Goal: Task Accomplishment & Management: Complete application form

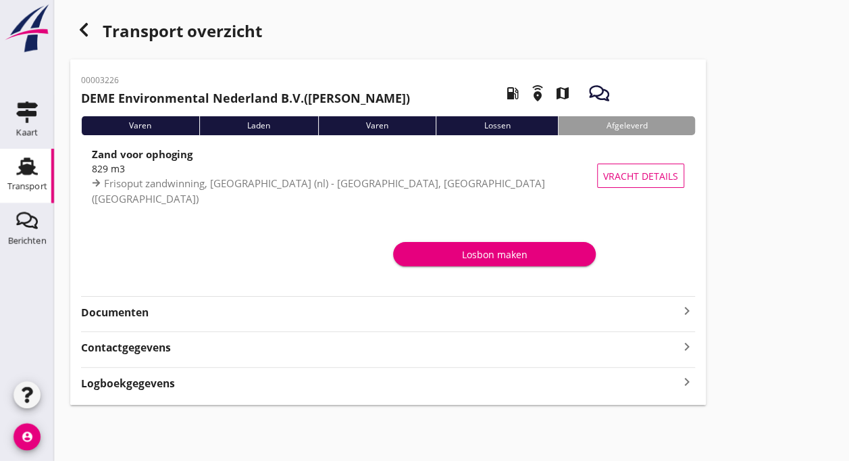
click at [19, 176] on icon "Transport" at bounding box center [27, 166] width 22 height 22
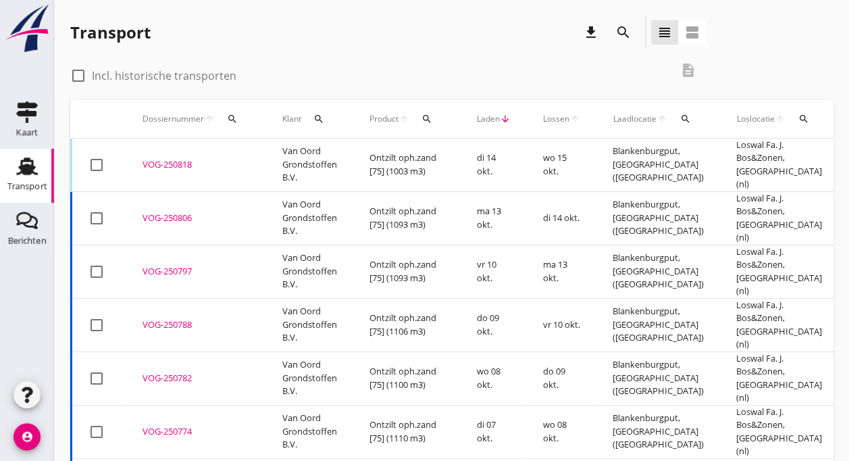
click at [167, 158] on div "VOG-250818" at bounding box center [195, 165] width 107 height 14
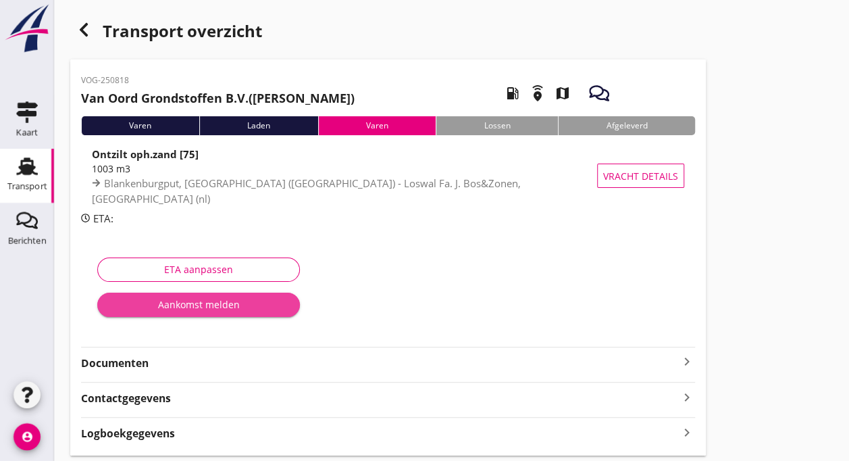
click at [201, 301] on div "Aankomst melden" at bounding box center [198, 304] width 181 height 14
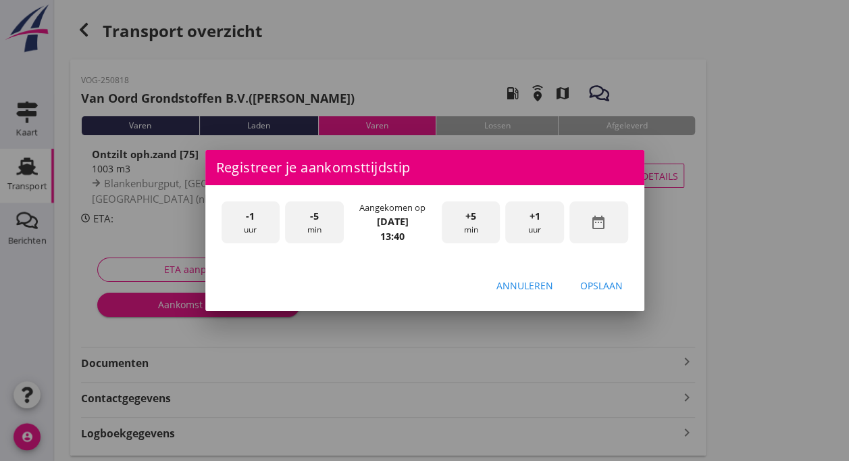
click at [251, 212] on span "-1" at bounding box center [250, 216] width 9 height 15
click at [322, 227] on div "-5 min" at bounding box center [314, 222] width 59 height 43
click at [323, 224] on div "-5 min" at bounding box center [314, 222] width 59 height 43
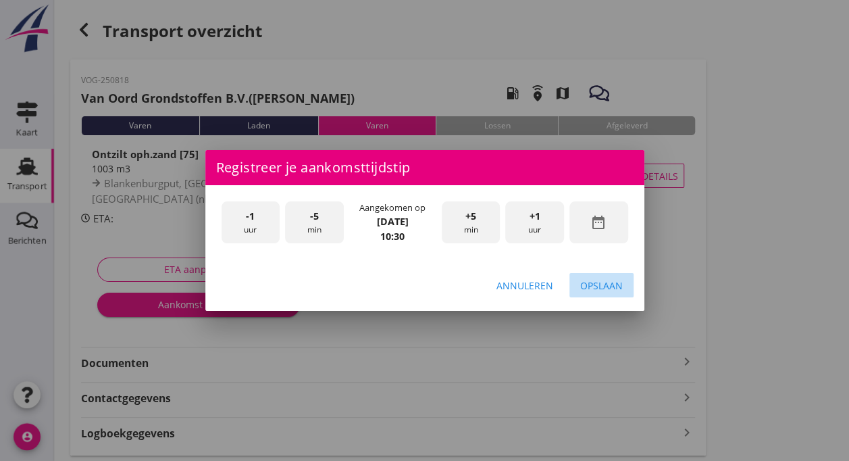
click at [594, 284] on div "Opslaan" at bounding box center [601, 285] width 43 height 14
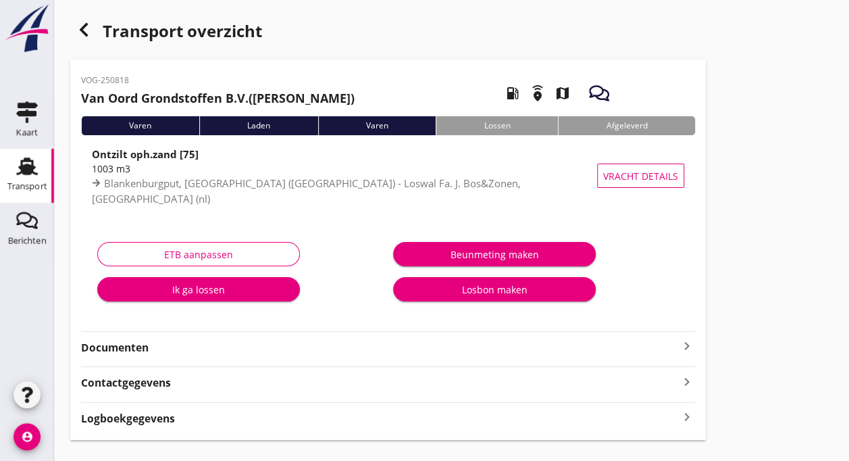
click at [221, 285] on div "Ik ga lossen" at bounding box center [198, 289] width 181 height 14
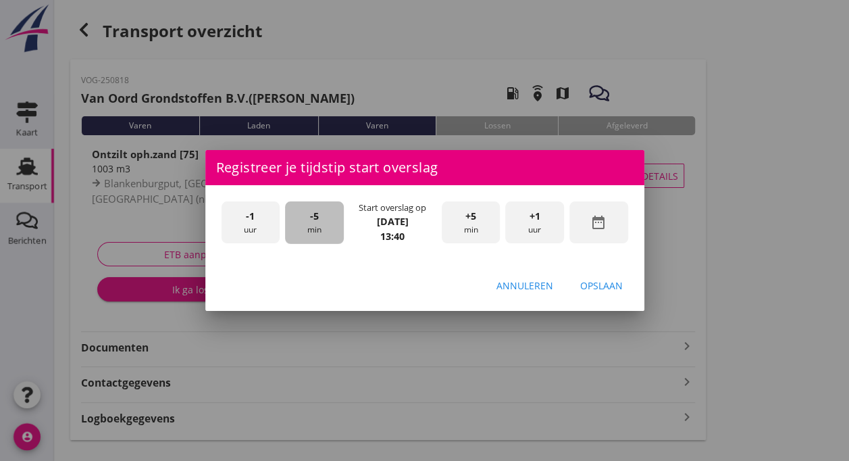
click at [318, 226] on div "-5 min" at bounding box center [314, 222] width 59 height 43
click at [317, 226] on div "-5 min" at bounding box center [314, 222] width 59 height 43
click at [591, 288] on div "Opslaan" at bounding box center [601, 285] width 43 height 14
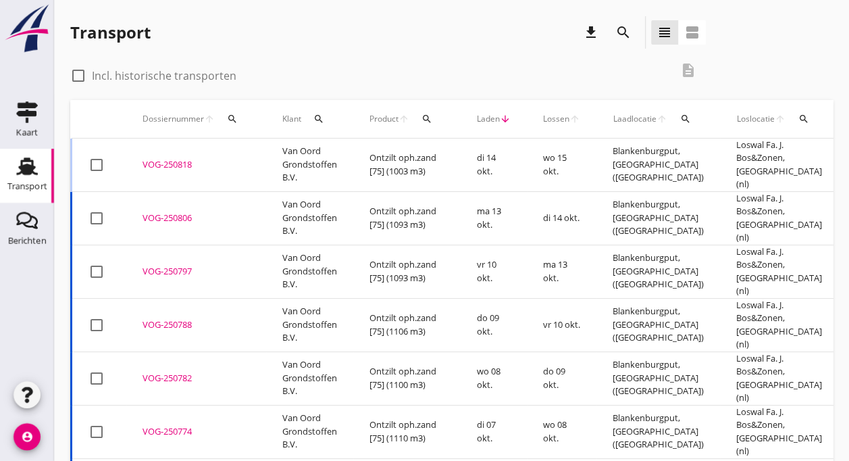
click at [270, 162] on td "Van Oord Grondstoffen B.V." at bounding box center [309, 164] width 87 height 53
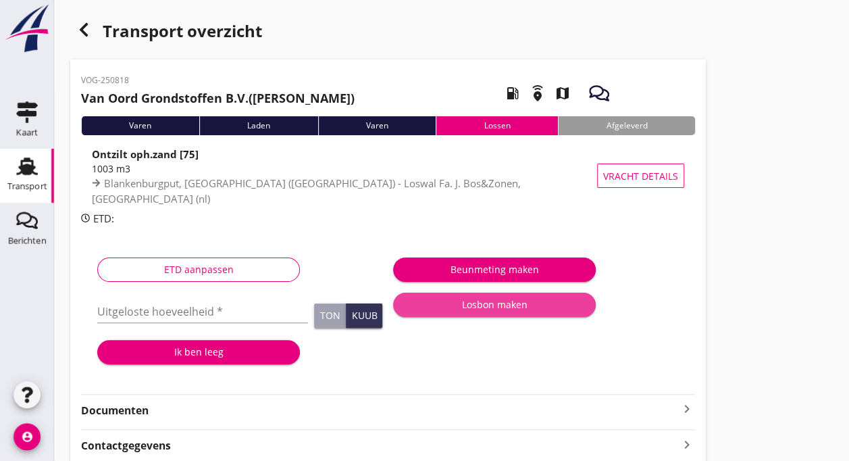
click at [468, 304] on div "Losbon maken" at bounding box center [494, 304] width 181 height 14
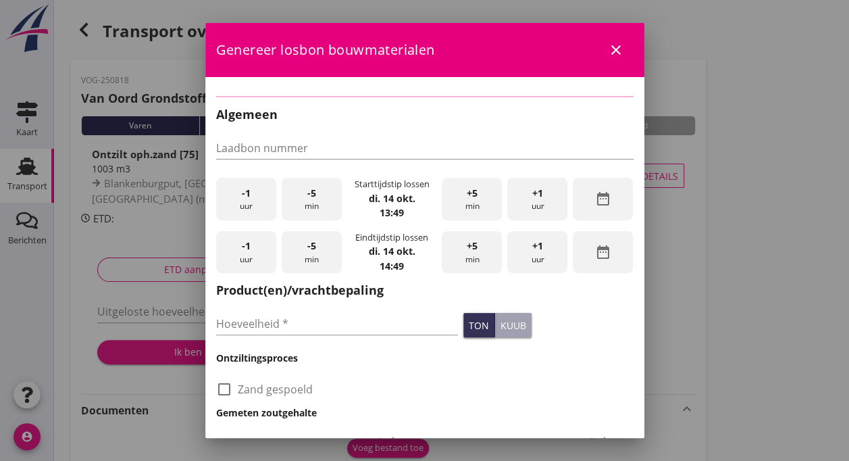
checkbox input "true"
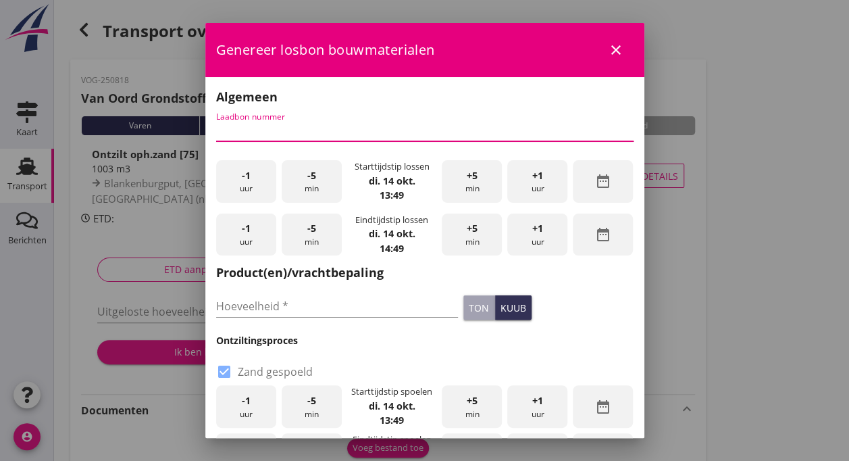
click at [250, 134] on input "Laadbon nummer" at bounding box center [424, 131] width 417 height 22
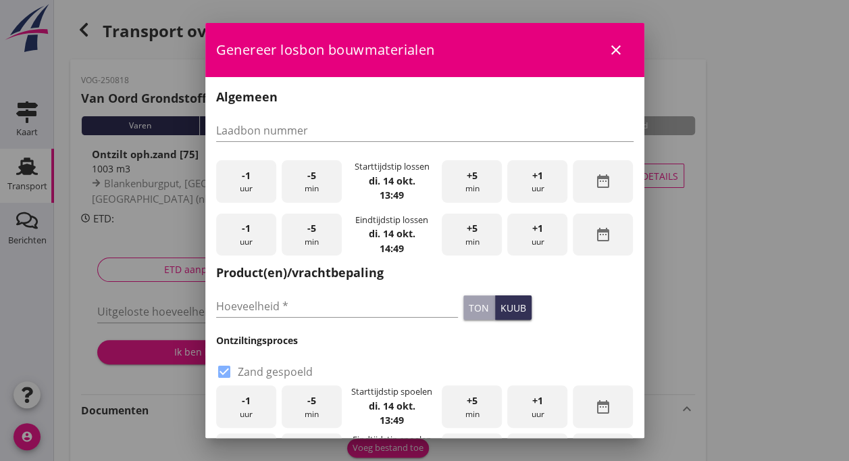
click at [211, 208] on div "Algemeen Laadbon nummer -1 uur -5 min Starttijdstip lossen [DATE] 13:49 +5 min …" at bounding box center [424, 437] width 439 height 721
click at [313, 181] on div "-5 min" at bounding box center [312, 181] width 60 height 43
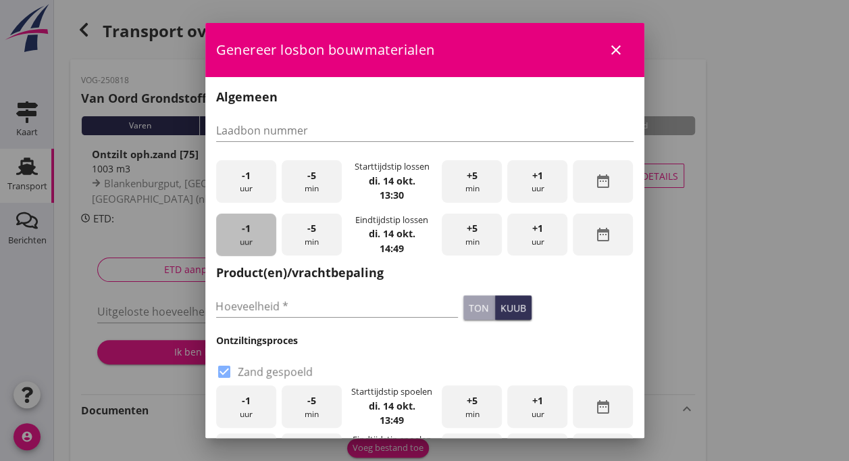
click at [250, 239] on div "-1 uur" at bounding box center [246, 234] width 60 height 43
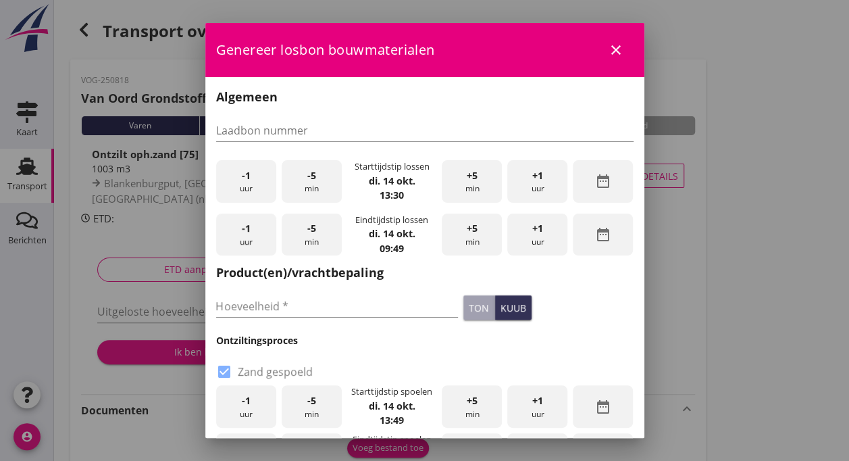
click at [250, 239] on div "-1 uur" at bounding box center [246, 234] width 60 height 43
click at [540, 238] on div "+1 uur" at bounding box center [537, 234] width 60 height 43
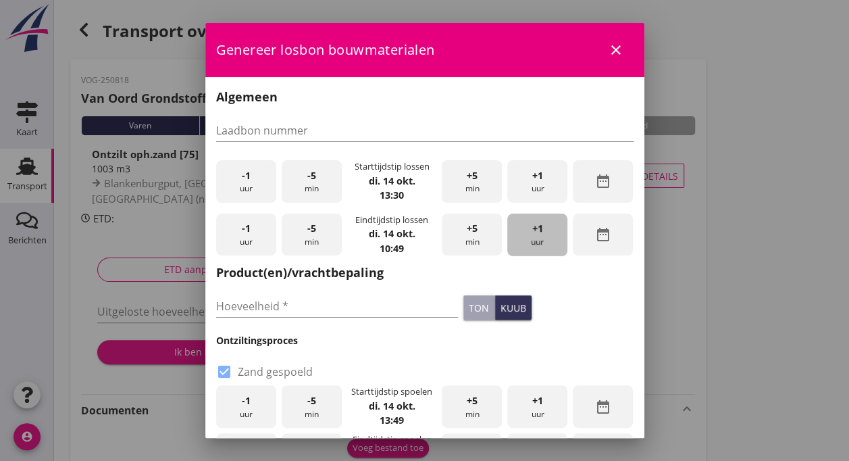
click at [540, 238] on div "+1 uur" at bounding box center [537, 234] width 60 height 43
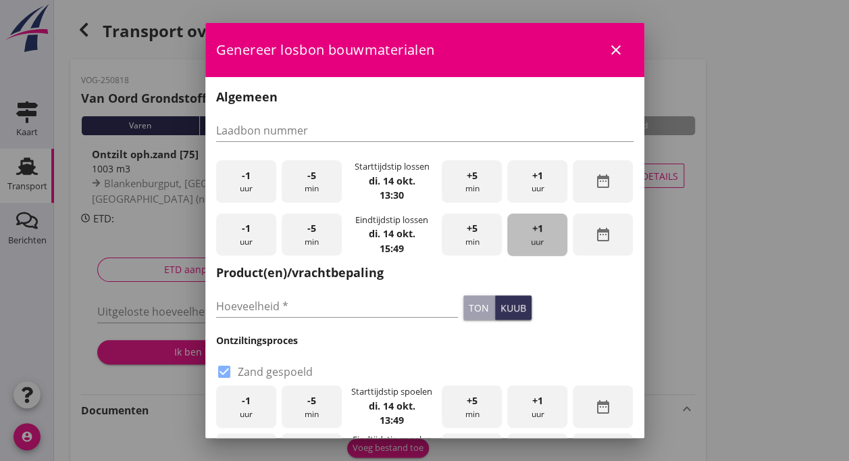
click at [540, 238] on div "+1 uur" at bounding box center [537, 234] width 60 height 43
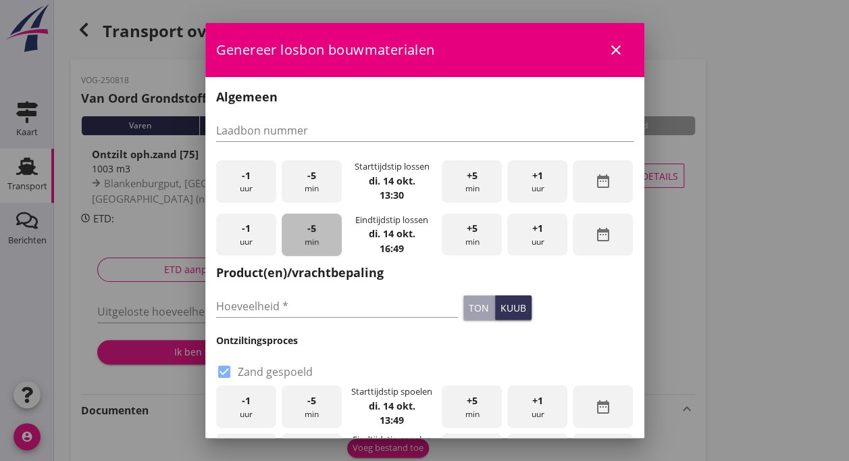
click at [300, 231] on div "-5 min" at bounding box center [312, 234] width 60 height 43
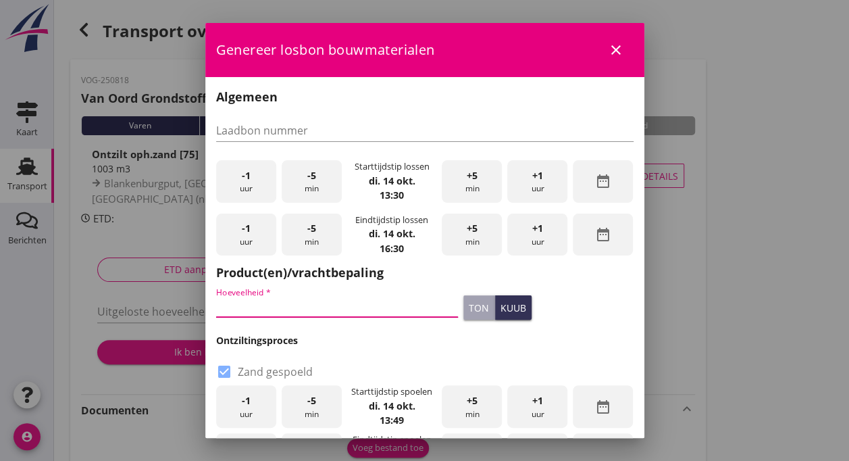
click at [319, 298] on input "Hoeveelheid *" at bounding box center [337, 306] width 242 height 22
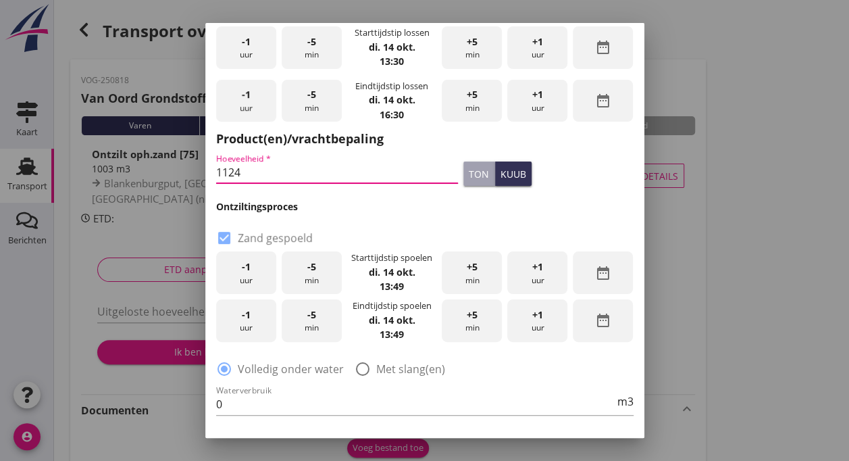
scroll to position [139, 0]
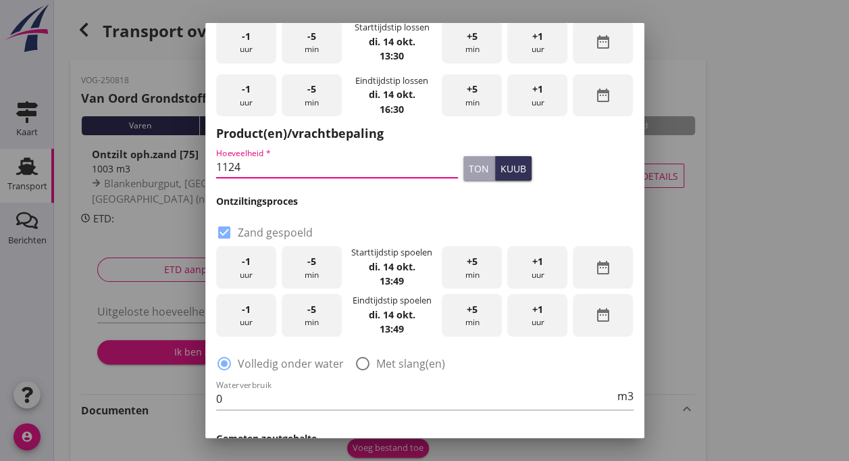
type input "1124"
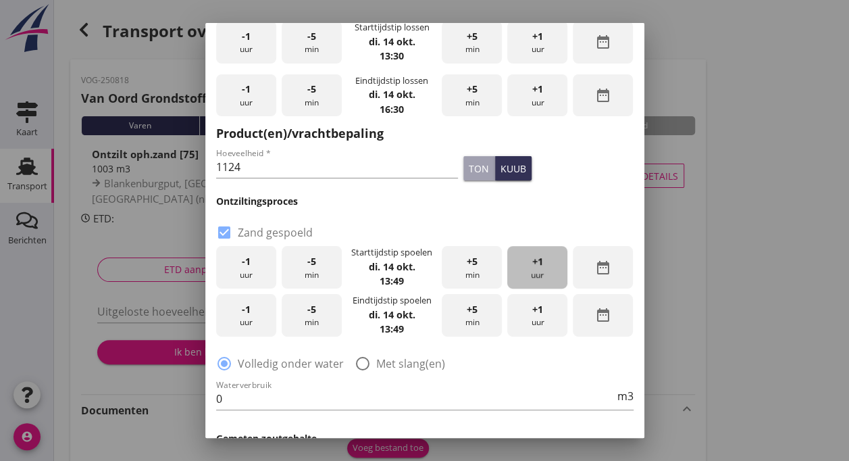
click at [535, 259] on span "+1" at bounding box center [537, 261] width 11 height 15
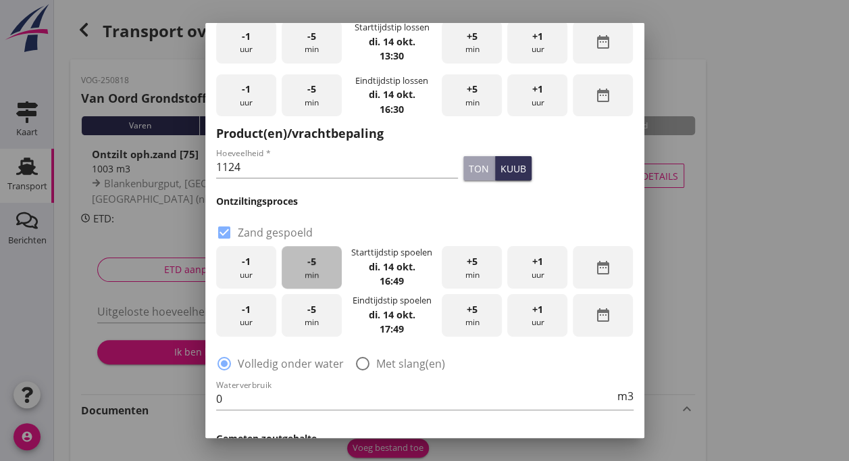
click at [306, 269] on div "-5 min" at bounding box center [312, 267] width 60 height 43
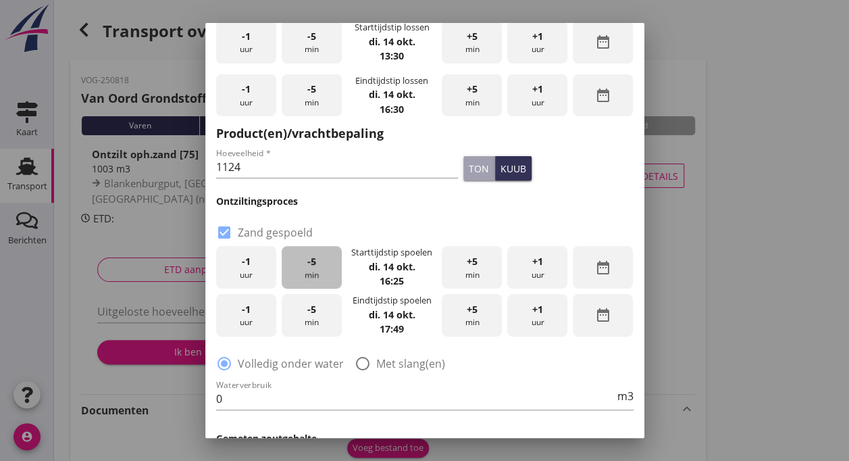
click at [306, 269] on div "-5 min" at bounding box center [312, 267] width 60 height 43
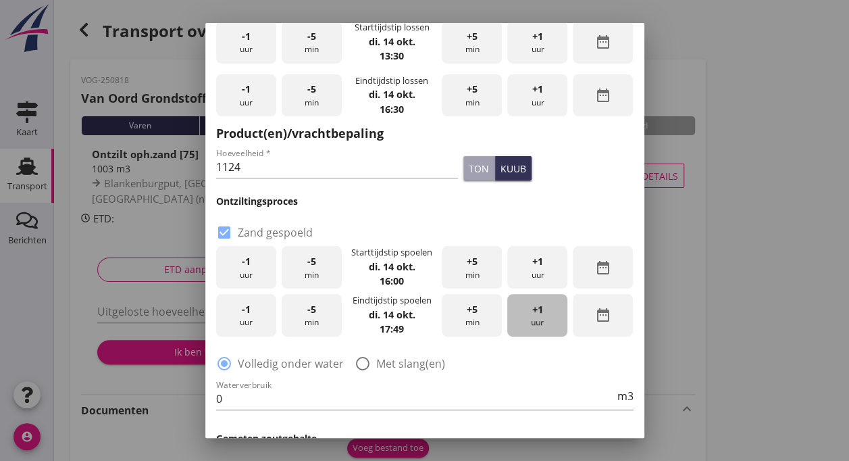
click at [529, 321] on div "+1 uur" at bounding box center [537, 315] width 60 height 43
click at [296, 314] on div "-5 min" at bounding box center [312, 315] width 60 height 43
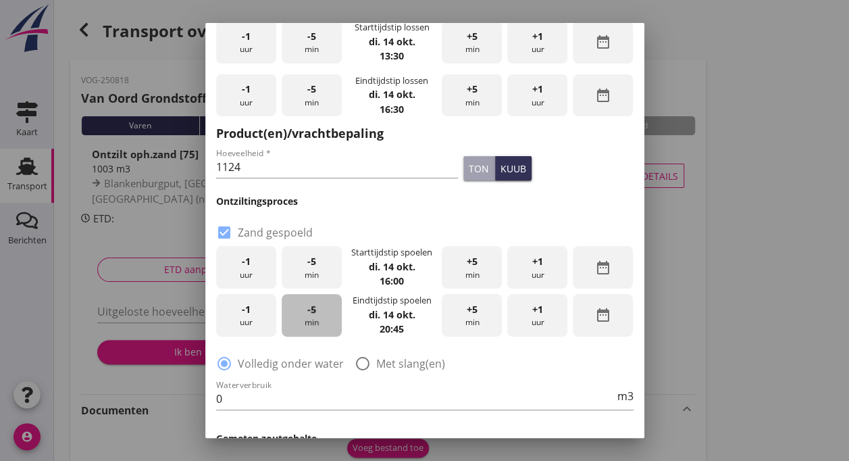
click at [296, 314] on div "-5 min" at bounding box center [312, 315] width 60 height 43
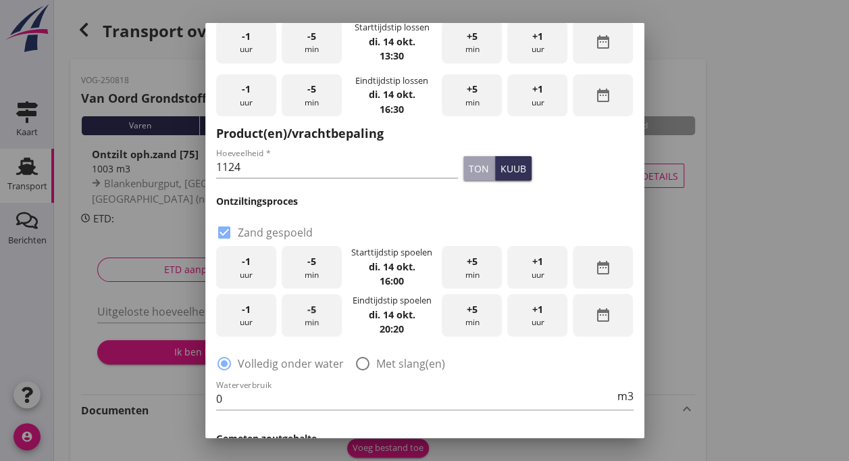
click at [296, 314] on div "-5 min" at bounding box center [312, 315] width 60 height 43
click at [296, 313] on div "-5 min" at bounding box center [312, 315] width 60 height 43
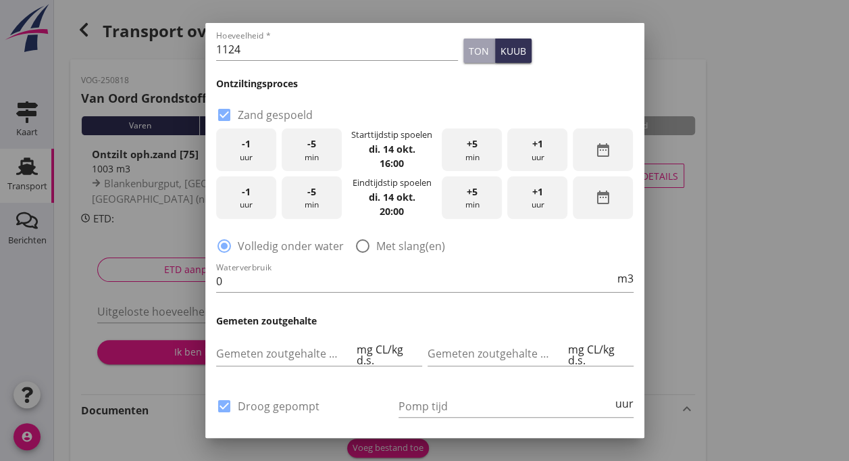
scroll to position [283, 0]
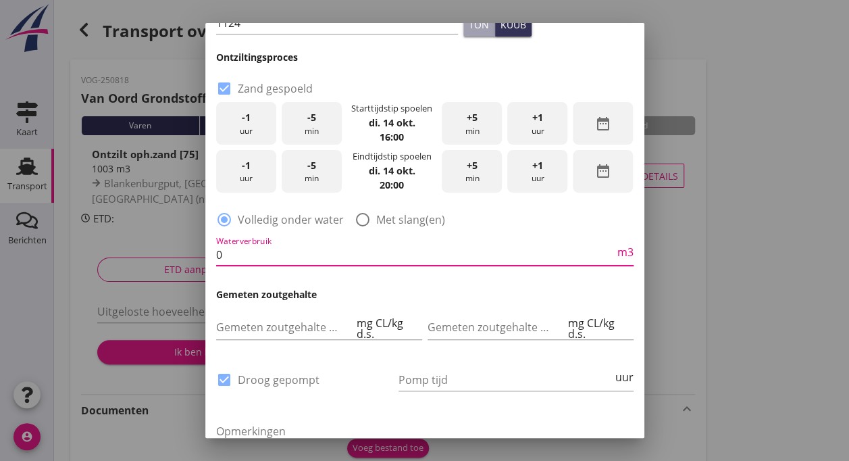
drag, startPoint x: 226, startPoint y: 257, endPoint x: 240, endPoint y: 258, distance: 14.9
click at [240, 258] on input "0" at bounding box center [415, 255] width 398 height 22
type input "0"
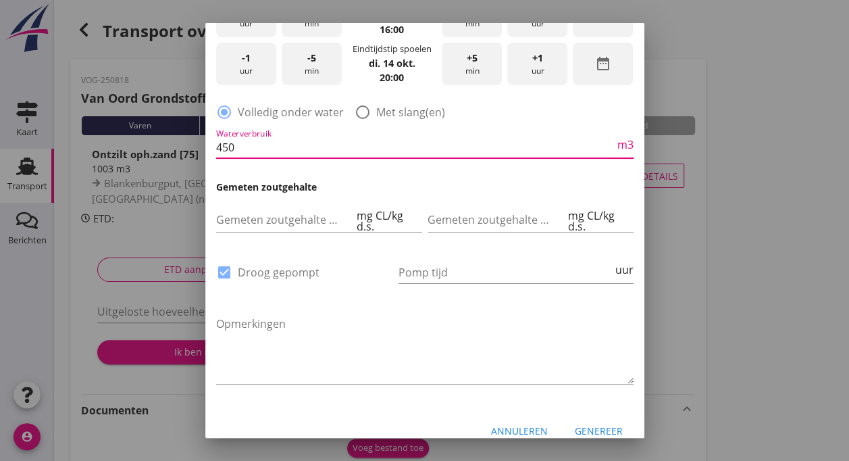
scroll to position [406, 0]
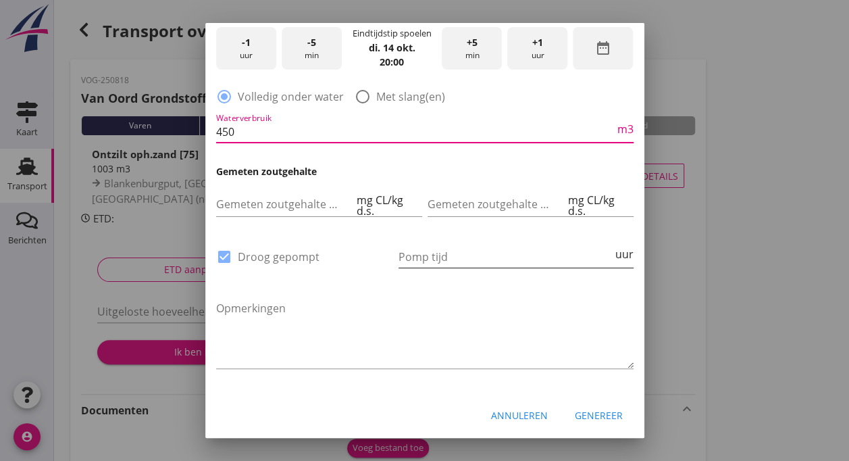
type input "450"
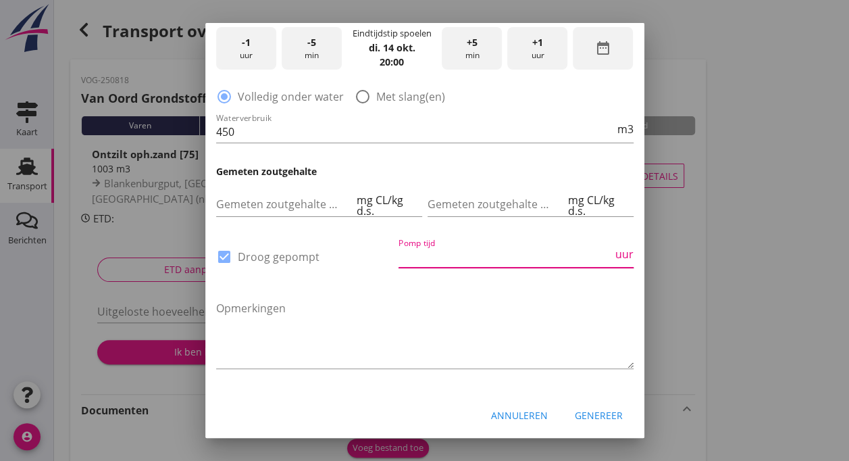
click at [458, 258] on input "Pomp tijd" at bounding box center [505, 257] width 214 height 22
type input "17"
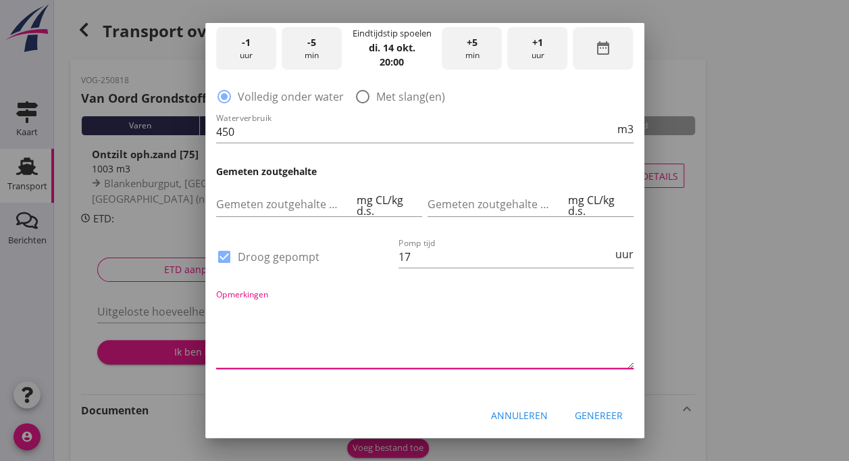
click at [270, 346] on textarea "Opmerkingen" at bounding box center [424, 332] width 417 height 71
type textarea "Geen"
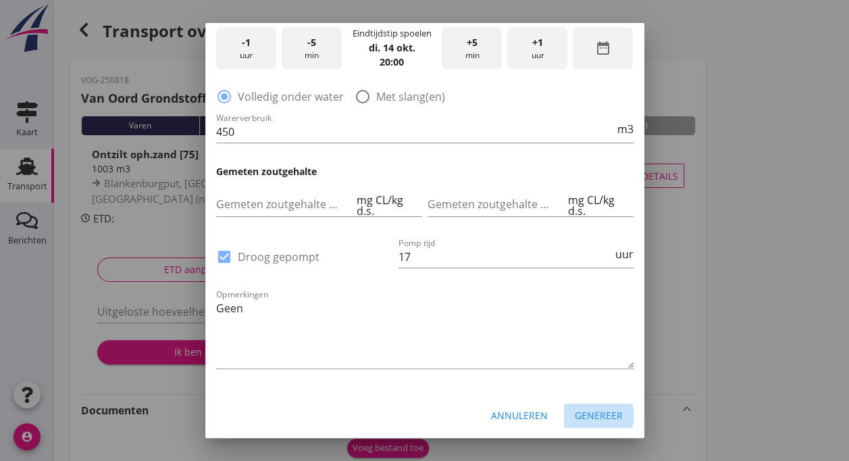
click at [589, 419] on div "Genereer" at bounding box center [599, 415] width 48 height 14
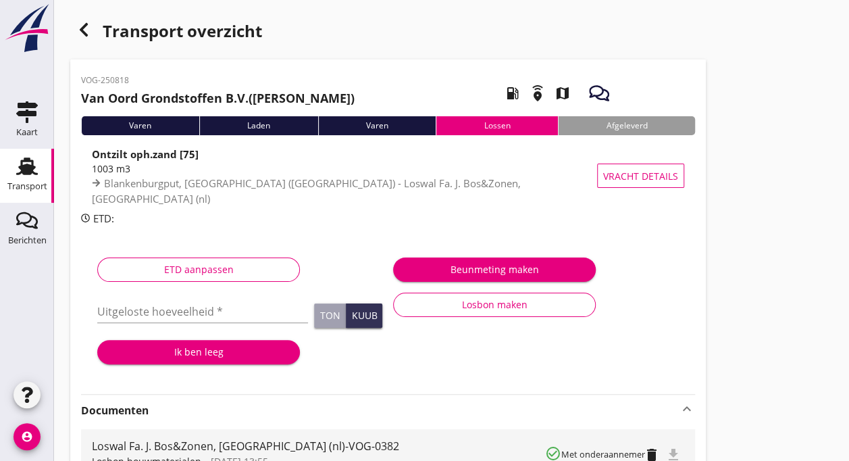
click at [519, 308] on div "Losbon maken" at bounding box center [494, 304] width 180 height 14
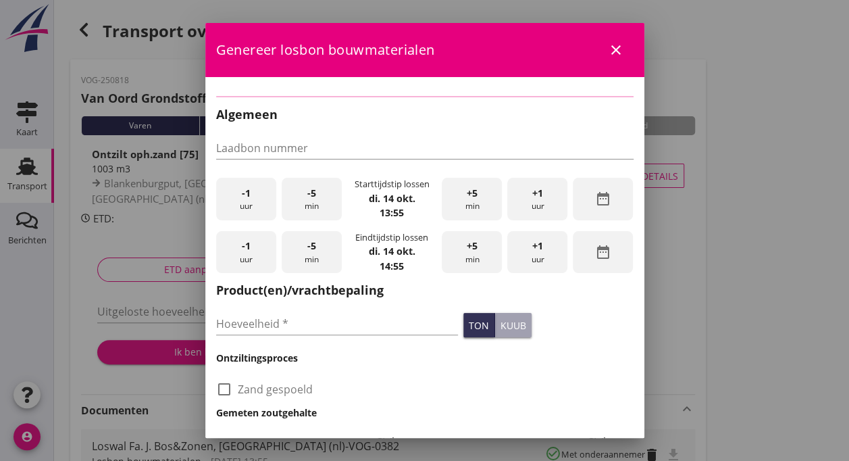
checkbox input "true"
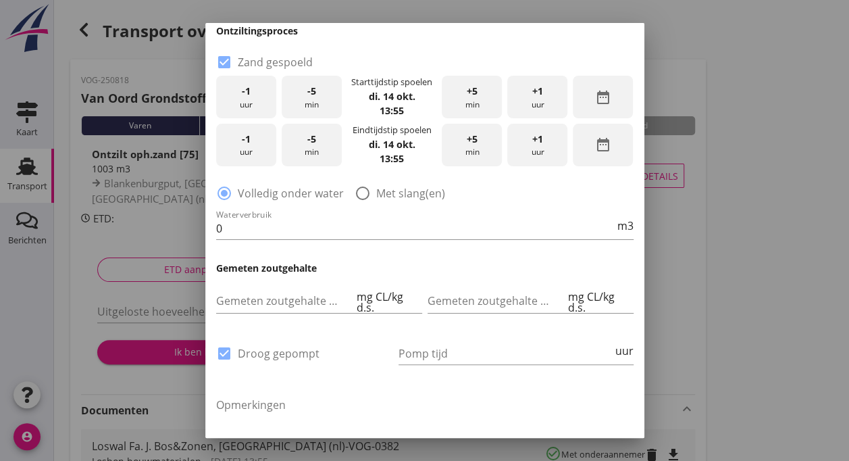
scroll to position [280, 0]
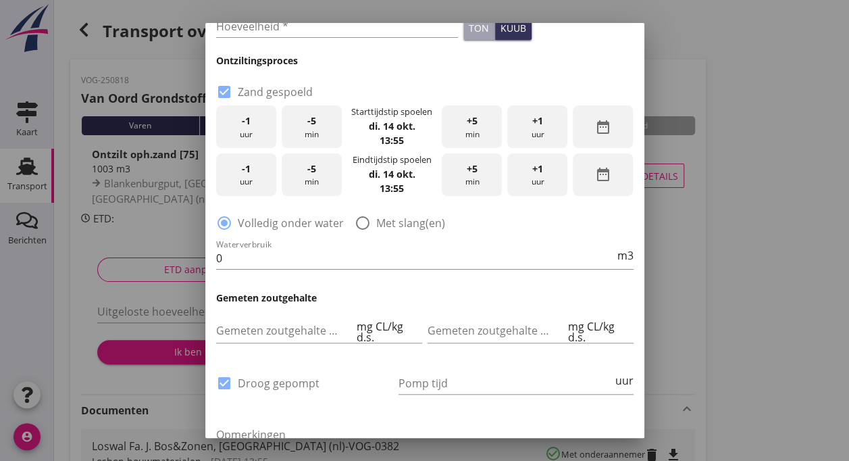
click at [575, 306] on div "Gemeten zoutgehalte achterbeun mg CL/kg d.s." at bounding box center [530, 332] width 211 height 54
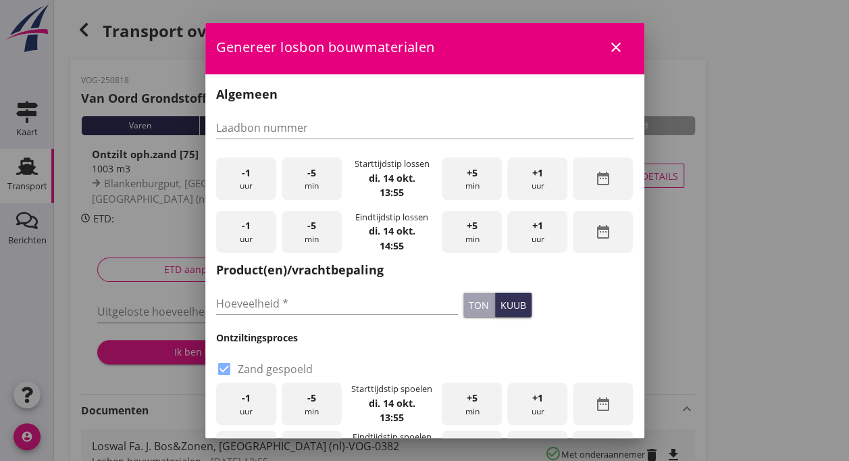
scroll to position [0, 0]
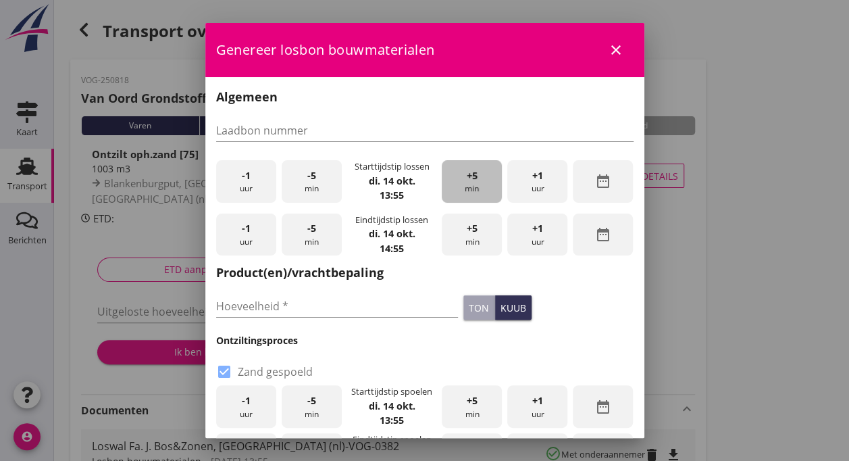
click at [467, 190] on div "+5 min" at bounding box center [472, 181] width 60 height 43
click at [313, 183] on div "-5 min" at bounding box center [312, 181] width 60 height 43
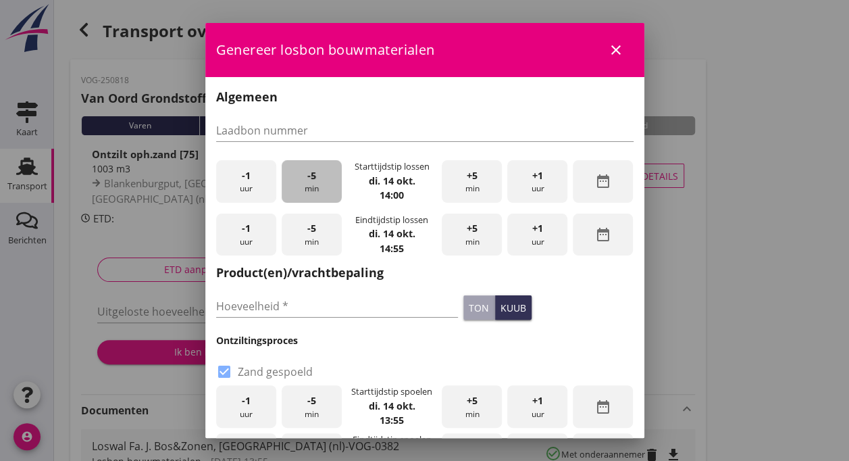
click at [313, 183] on div "-5 min" at bounding box center [312, 181] width 60 height 43
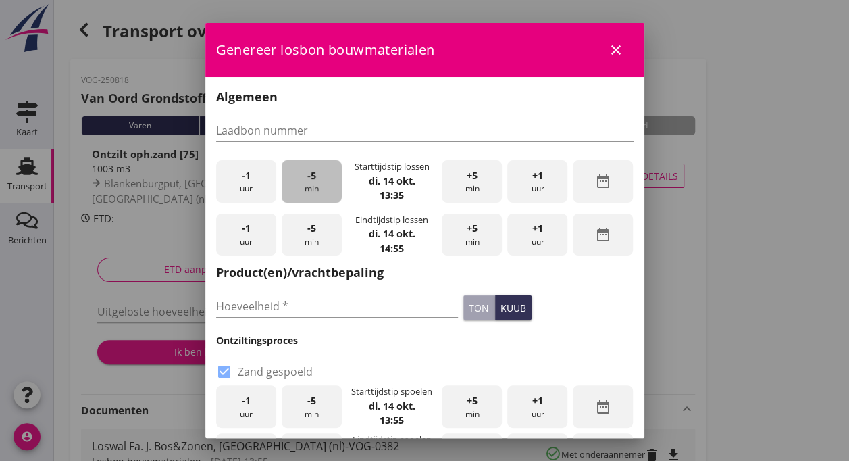
click at [313, 183] on div "-5 min" at bounding box center [312, 181] width 60 height 43
click at [458, 186] on div "+5 min" at bounding box center [472, 181] width 60 height 43
click at [528, 235] on div "+1 uur" at bounding box center [537, 234] width 60 height 43
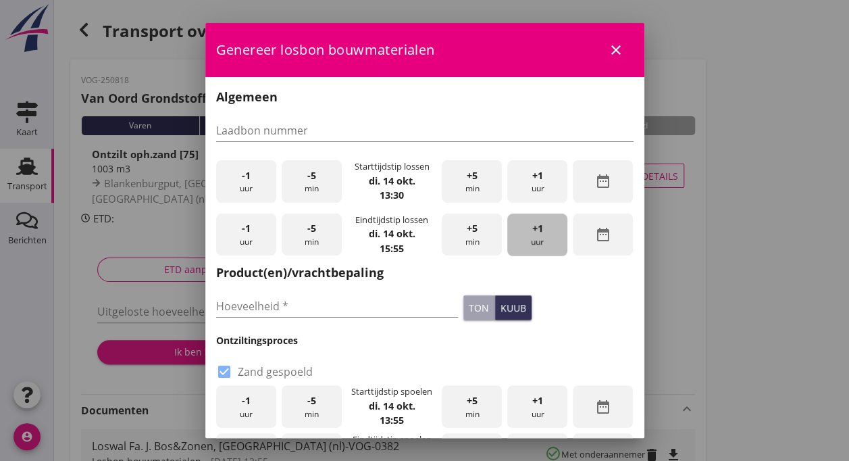
click at [528, 235] on div "+1 uur" at bounding box center [537, 234] width 60 height 43
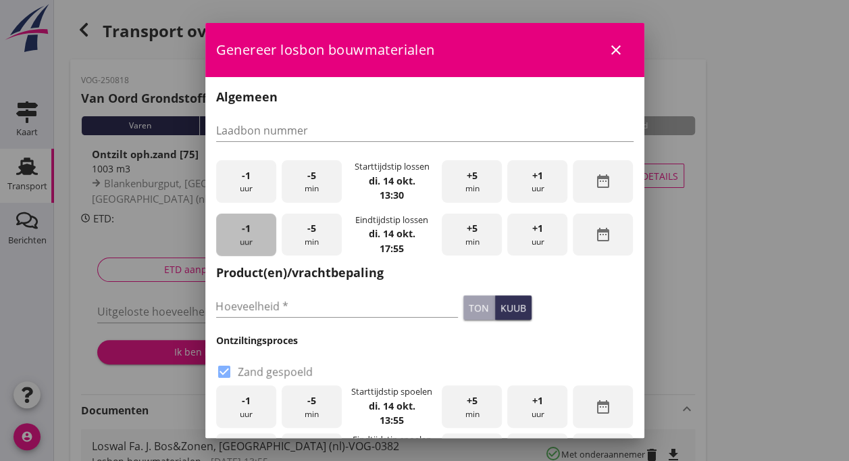
click at [242, 238] on div "-1 uur" at bounding box center [246, 234] width 60 height 43
click at [315, 240] on div "-5 min" at bounding box center [312, 234] width 60 height 43
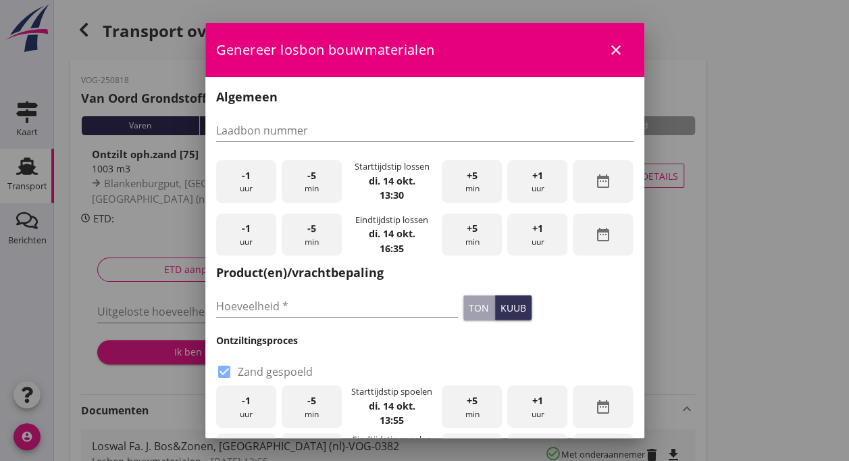
click at [315, 240] on div "-5 min" at bounding box center [312, 234] width 60 height 43
click at [467, 230] on span "+5" at bounding box center [472, 228] width 11 height 15
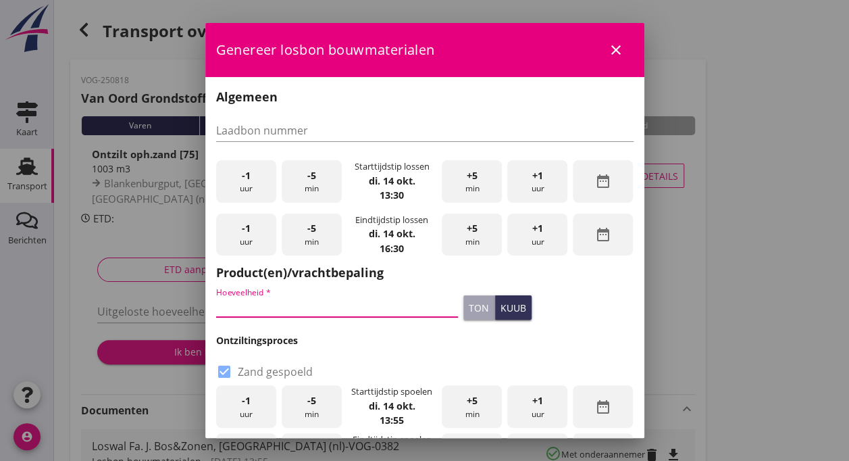
click at [315, 297] on input "Hoeveelheid *" at bounding box center [337, 306] width 242 height 22
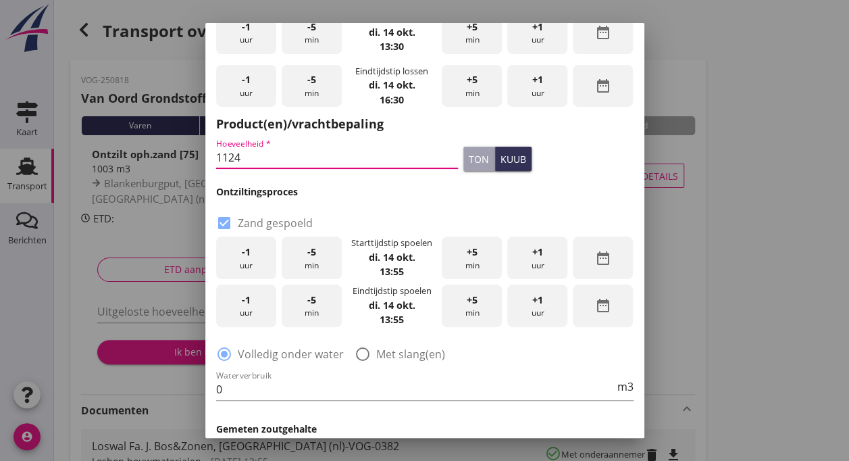
scroll to position [149, 0]
type input "1124"
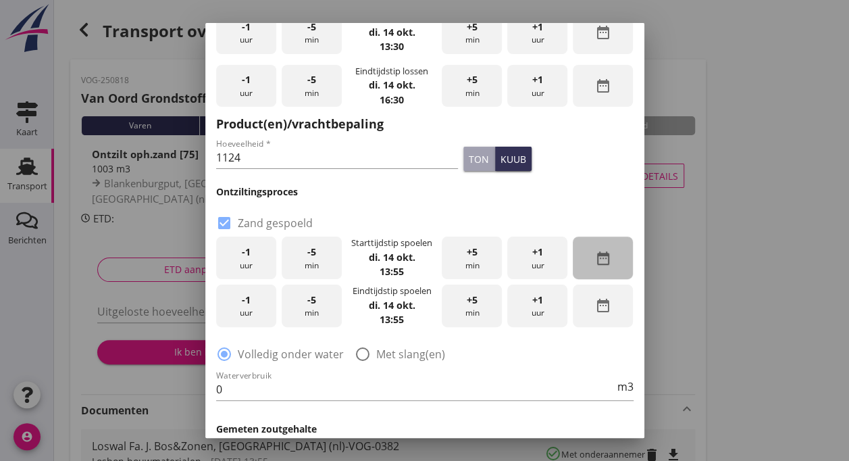
click at [604, 258] on div "date_range" at bounding box center [603, 257] width 60 height 43
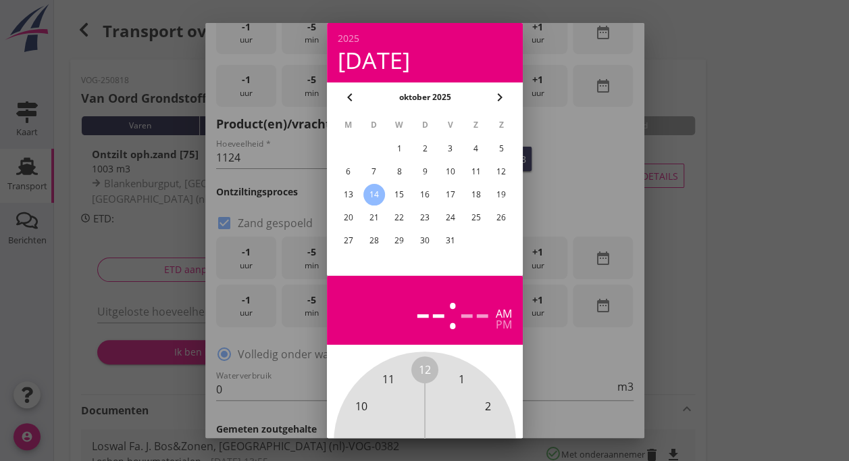
click at [346, 189] on div "13" at bounding box center [348, 195] width 22 height 22
click at [574, 234] on div at bounding box center [424, 230] width 849 height 461
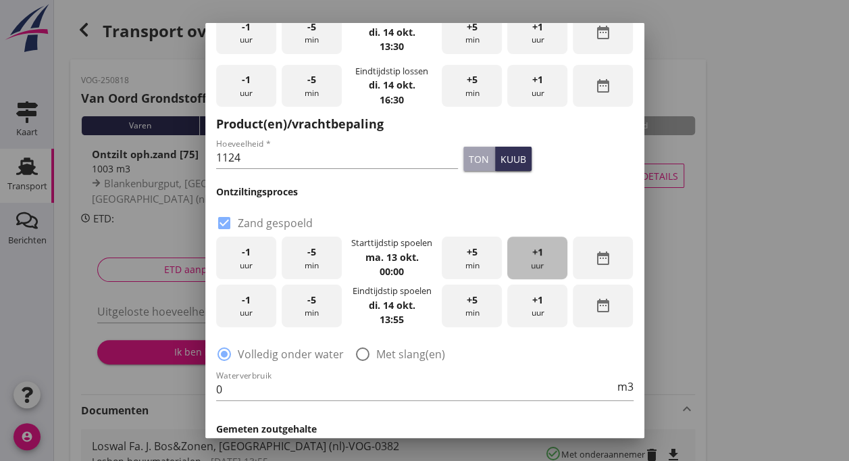
click at [529, 266] on div "+1 uur" at bounding box center [537, 257] width 60 height 43
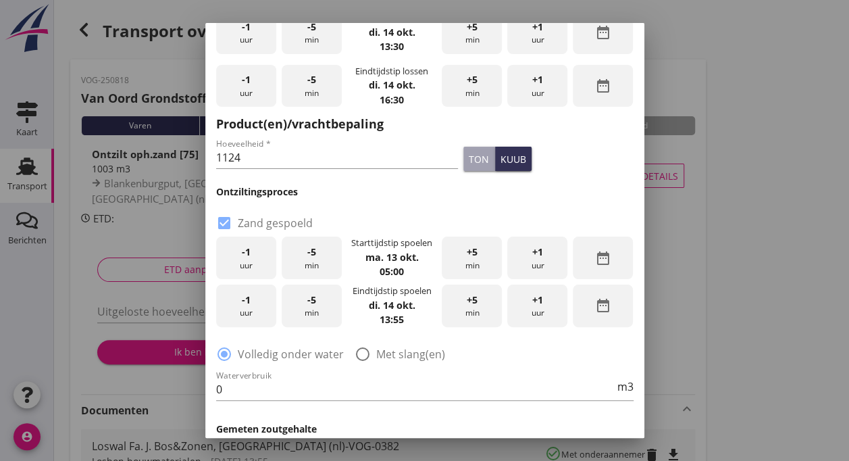
click at [529, 266] on div "+1 uur" at bounding box center [537, 257] width 60 height 43
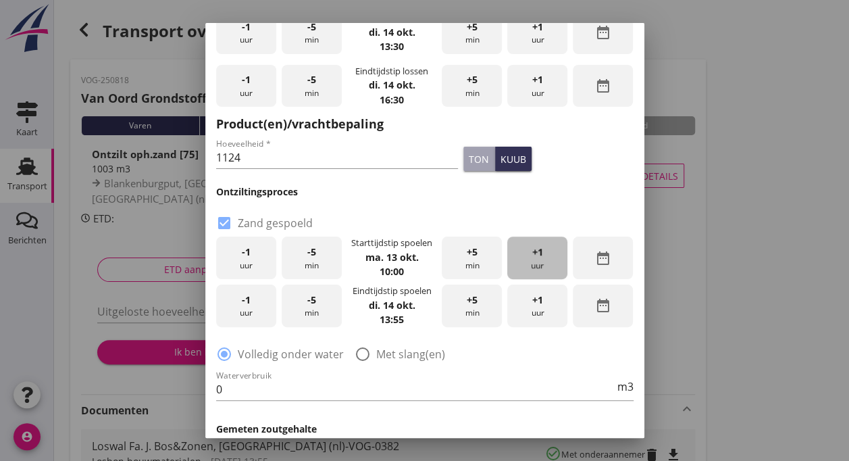
click at [529, 266] on div "+1 uur" at bounding box center [537, 257] width 60 height 43
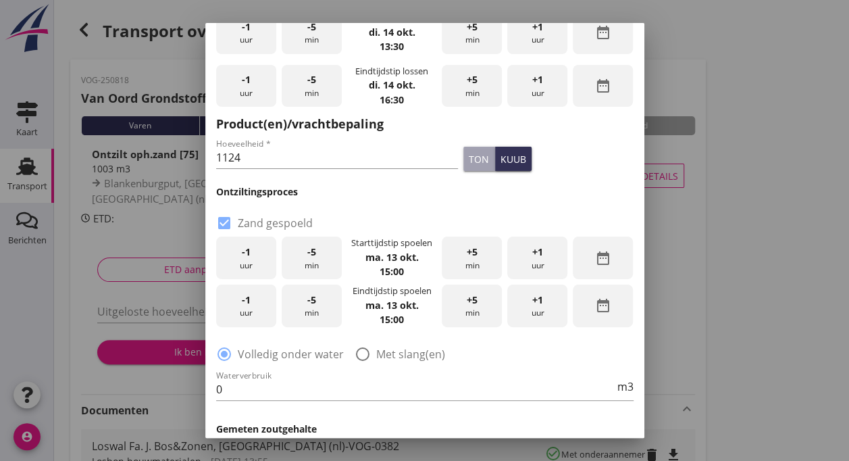
click at [529, 266] on div "+1 uur" at bounding box center [537, 257] width 60 height 43
click at [532, 303] on span "+1" at bounding box center [537, 299] width 11 height 15
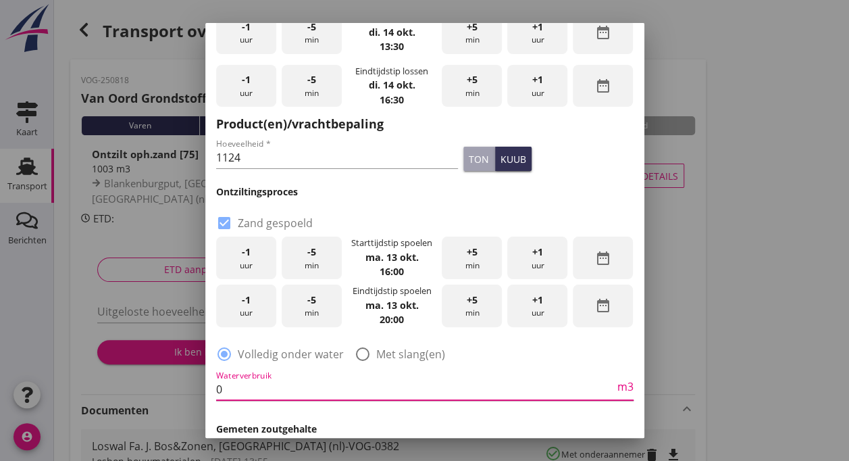
click at [257, 378] on input "0" at bounding box center [415, 389] width 398 height 22
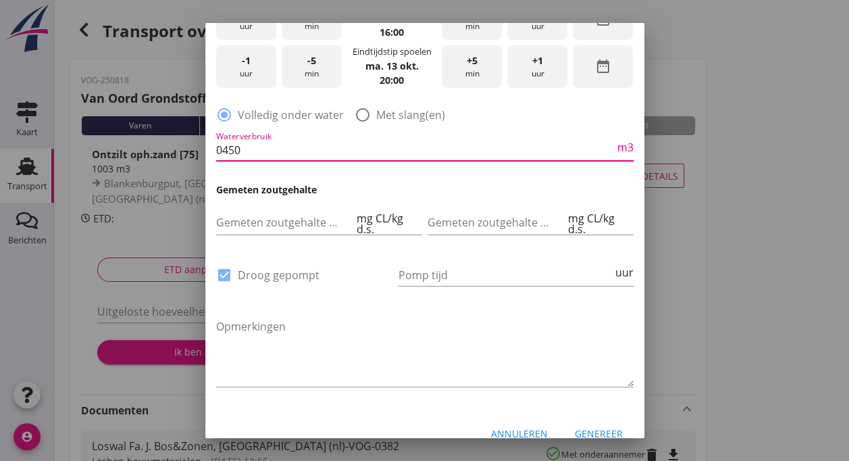
scroll to position [394, 0]
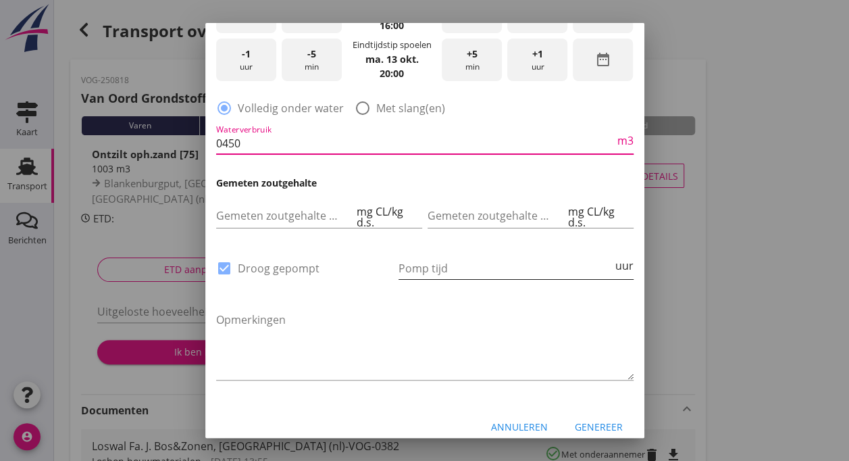
type input "0450"
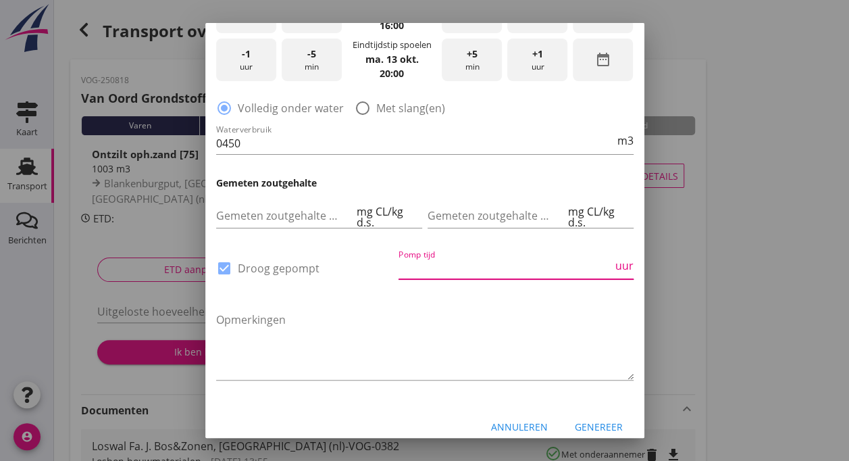
scroll to position [0, 0]
click at [486, 265] on input "Pomp tijd" at bounding box center [505, 268] width 214 height 22
type input "17"
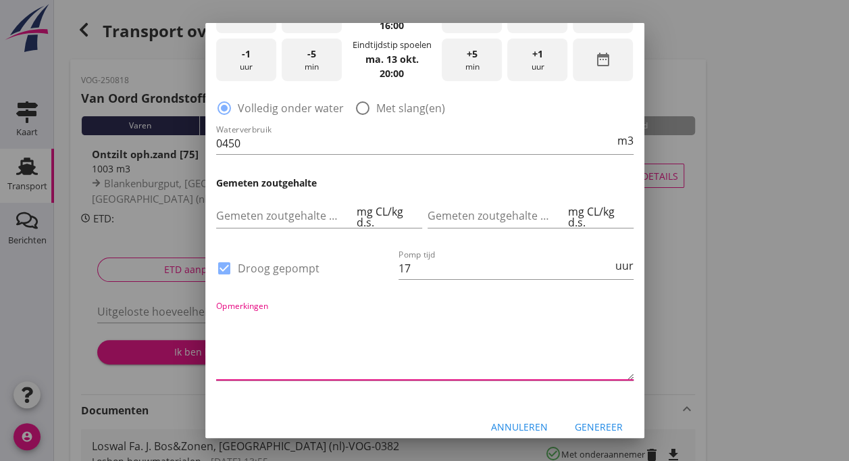
drag, startPoint x: 272, startPoint y: 346, endPoint x: 248, endPoint y: 359, distance: 26.9
click at [248, 359] on textarea "Opmerkingen" at bounding box center [424, 344] width 417 height 71
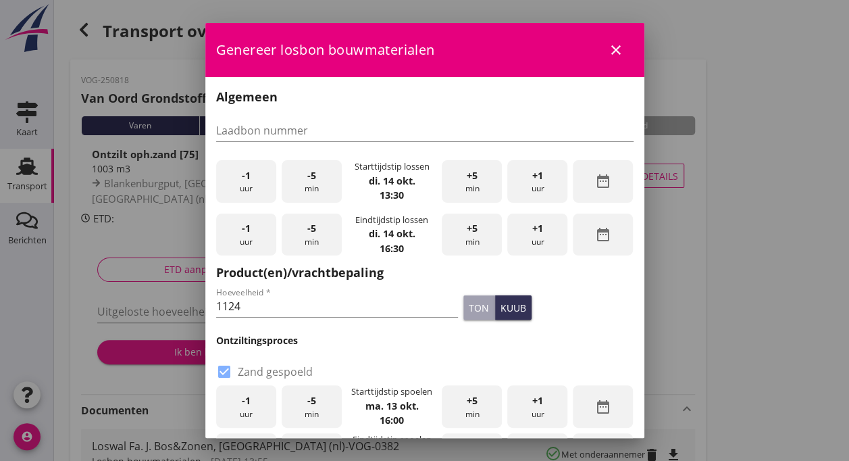
type textarea "Geen"
click at [612, 54] on icon "close" at bounding box center [616, 50] width 16 height 16
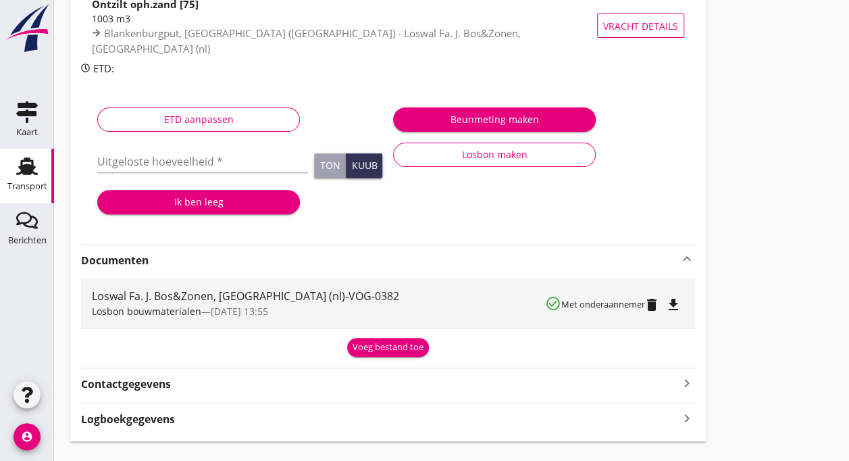
scroll to position [151, 0]
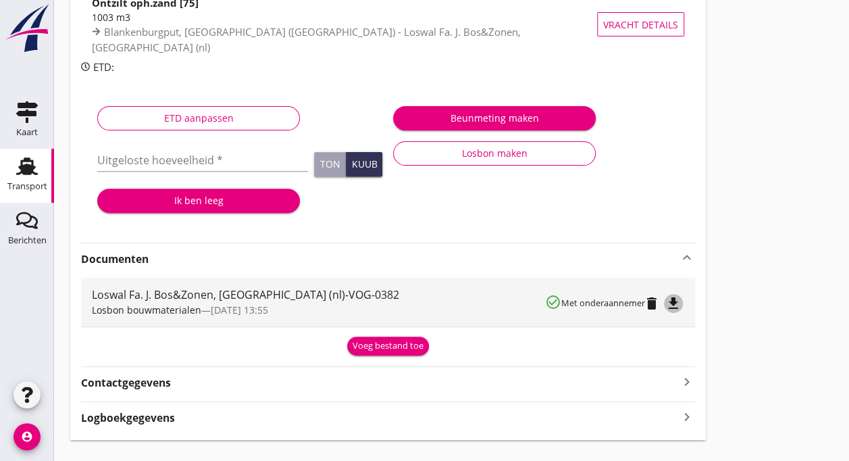
click at [676, 300] on icon "file_download" at bounding box center [673, 303] width 16 height 16
click at [380, 346] on div "Voeg bestand toe" at bounding box center [387, 346] width 71 height 14
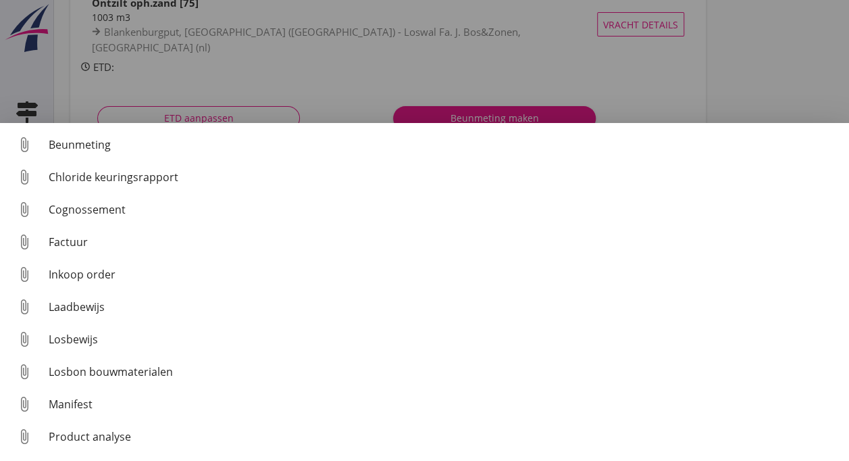
click at [768, 72] on div at bounding box center [424, 230] width 849 height 461
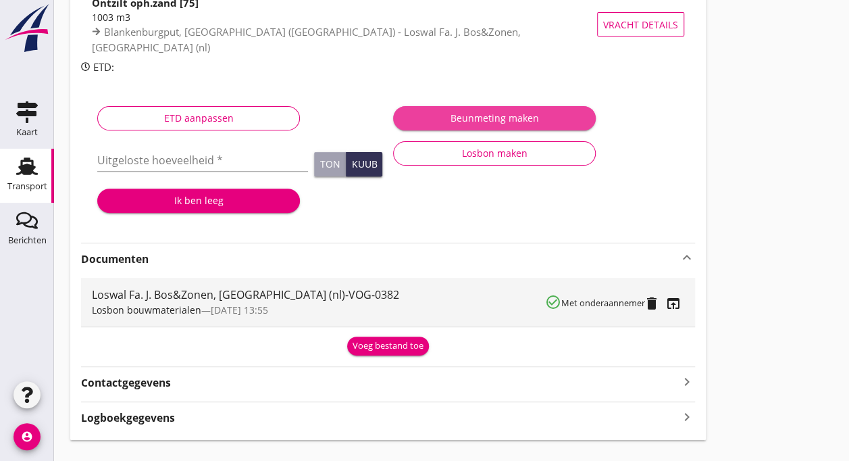
click at [515, 116] on div "Beunmeting maken" at bounding box center [494, 118] width 181 height 14
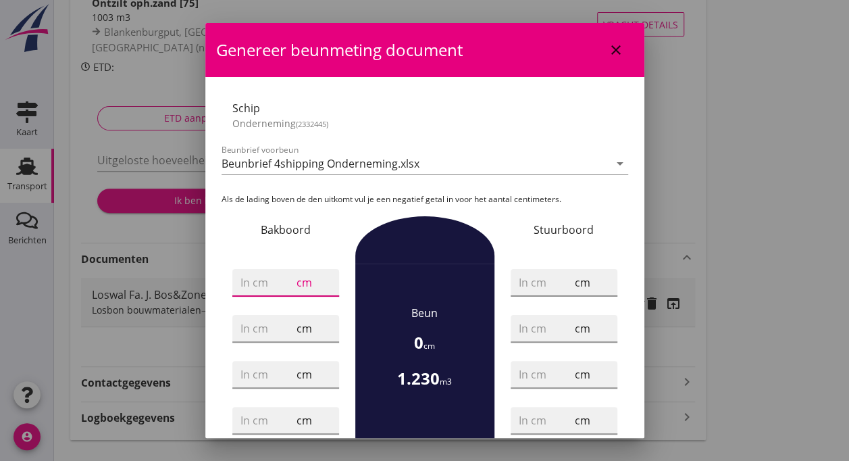
click at [266, 286] on input "number" at bounding box center [266, 282] width 53 height 22
type input "63"
click at [251, 330] on input "number" at bounding box center [266, 328] width 53 height 22
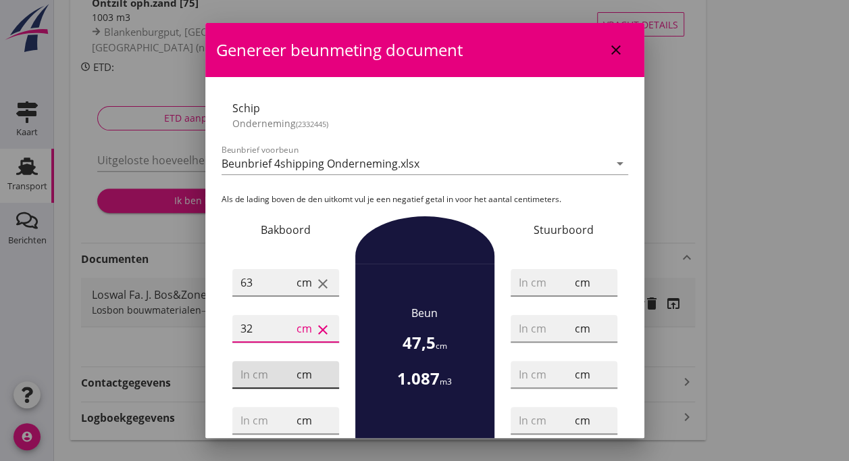
type input "32"
click at [255, 374] on input "number" at bounding box center [266, 374] width 53 height 22
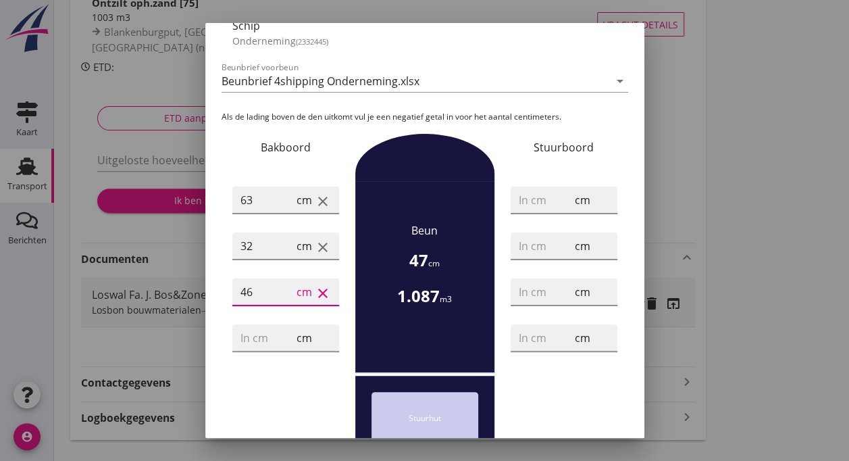
scroll to position [83, 0]
type input "46"
click at [251, 334] on input "number" at bounding box center [266, 337] width 53 height 22
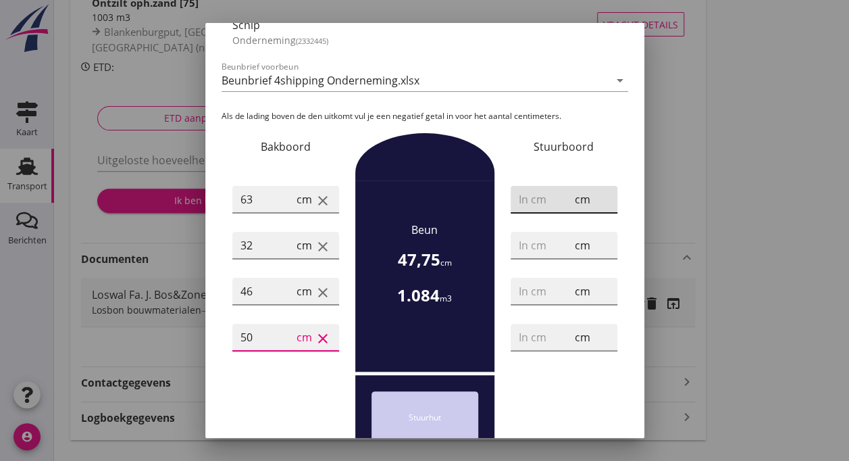
type input "50"
click at [540, 196] on input "number" at bounding box center [545, 199] width 53 height 22
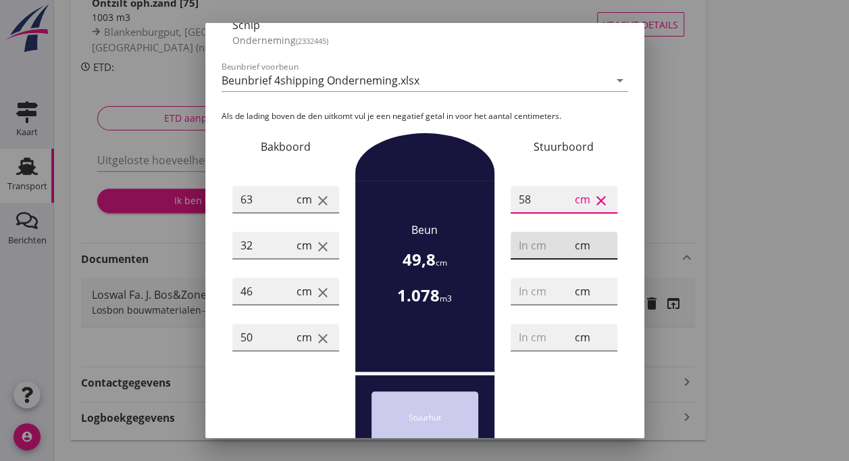
type input "58"
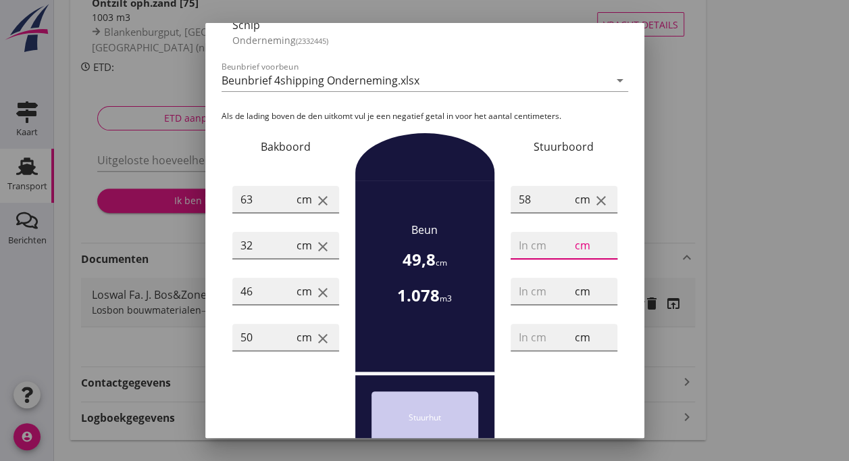
click at [525, 247] on input "number" at bounding box center [545, 245] width 53 height 22
type input "29"
drag, startPoint x: 520, startPoint y: 295, endPoint x: 537, endPoint y: 340, distance: 48.5
drag, startPoint x: 537, startPoint y: 340, endPoint x: 518, endPoint y: 333, distance: 20.9
click at [519, 333] on input "number" at bounding box center [545, 337] width 53 height 22
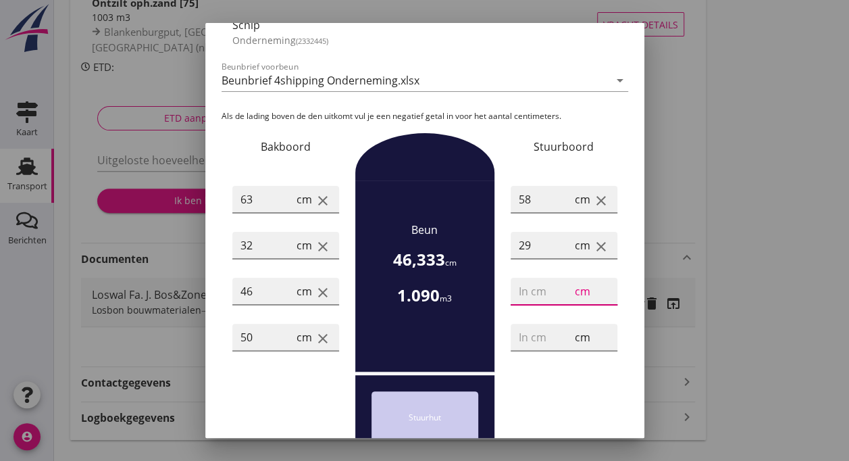
drag, startPoint x: 529, startPoint y: 289, endPoint x: 506, endPoint y: 301, distance: 25.4
click at [510, 301] on div "cm" at bounding box center [563, 291] width 107 height 27
type input "36"
click at [519, 337] on input "number" at bounding box center [545, 337] width 53 height 22
type input "43"
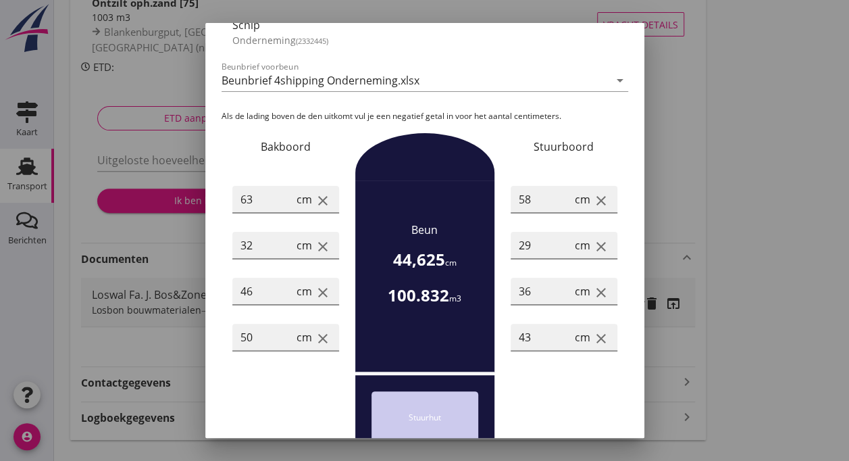
click at [565, 394] on div "Stuurhut" at bounding box center [424, 418] width 417 height 86
click at [720, 334] on div at bounding box center [424, 230] width 849 height 461
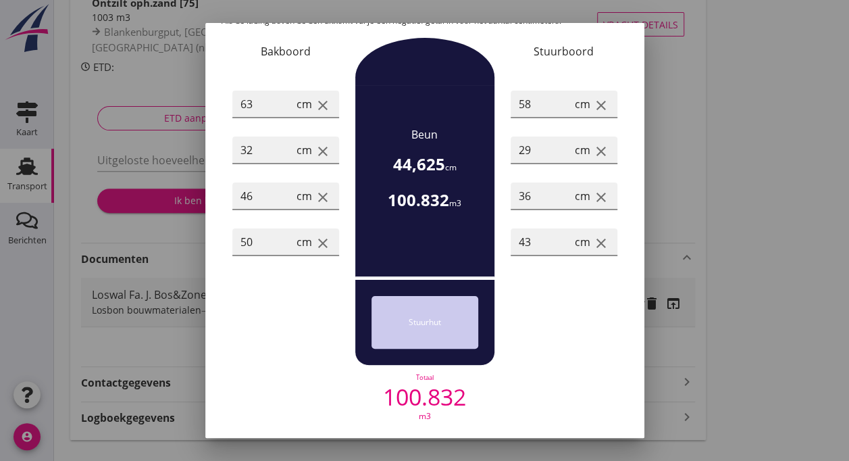
scroll to position [179, 0]
drag, startPoint x: 565, startPoint y: 394, endPoint x: 558, endPoint y: 369, distance: 25.7
click at [558, 369] on div "Totaal 100.832 m3" at bounding box center [424, 396] width 417 height 62
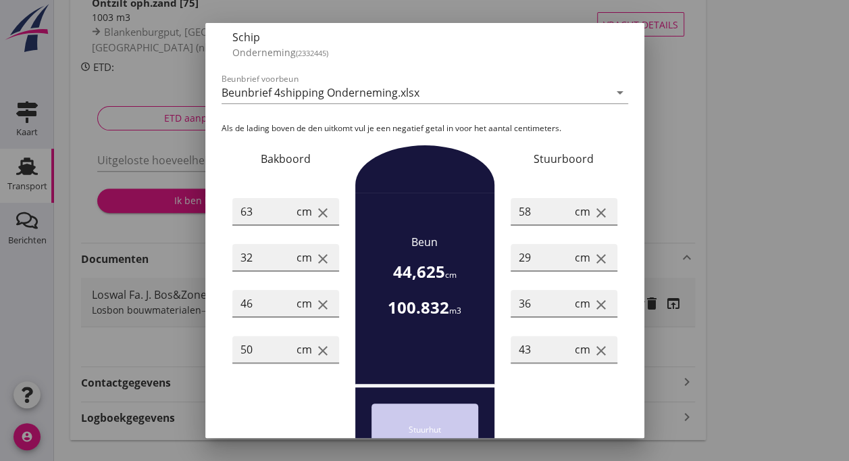
scroll to position [44, 0]
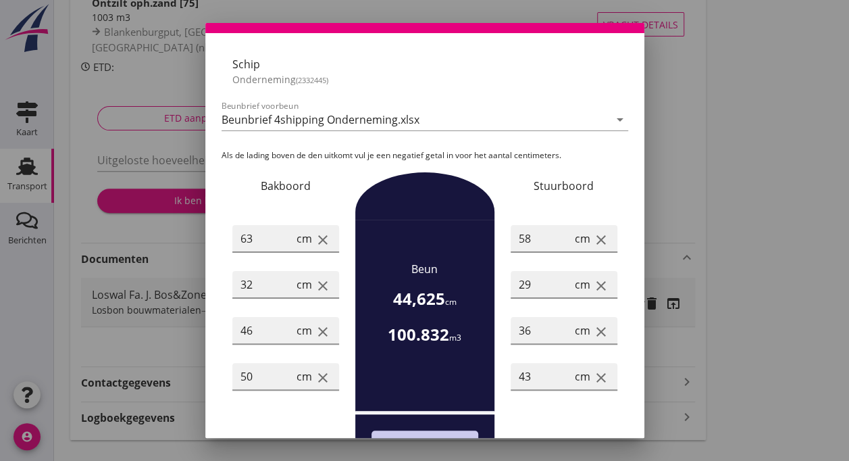
click at [756, 77] on div at bounding box center [424, 230] width 849 height 461
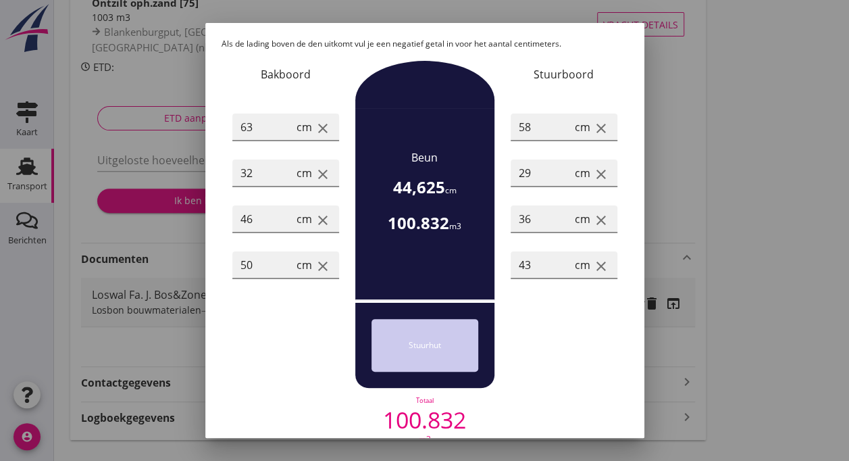
scroll to position [232, 0]
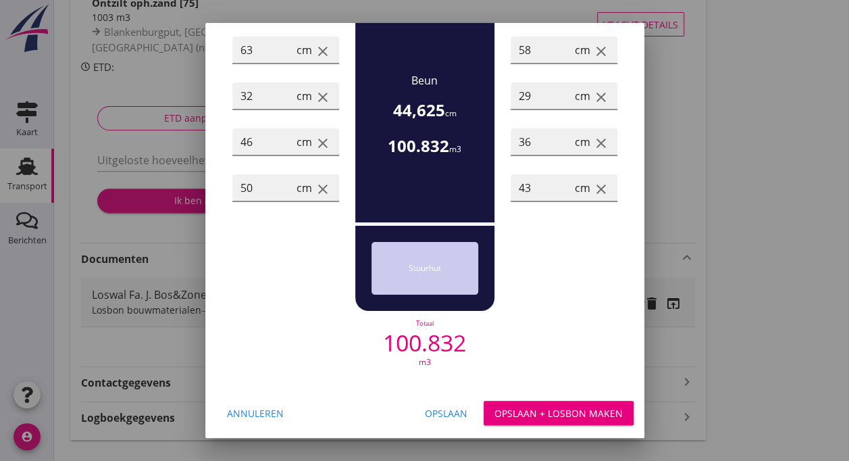
click at [238, 413] on div "Annuleren" at bounding box center [255, 413] width 57 height 14
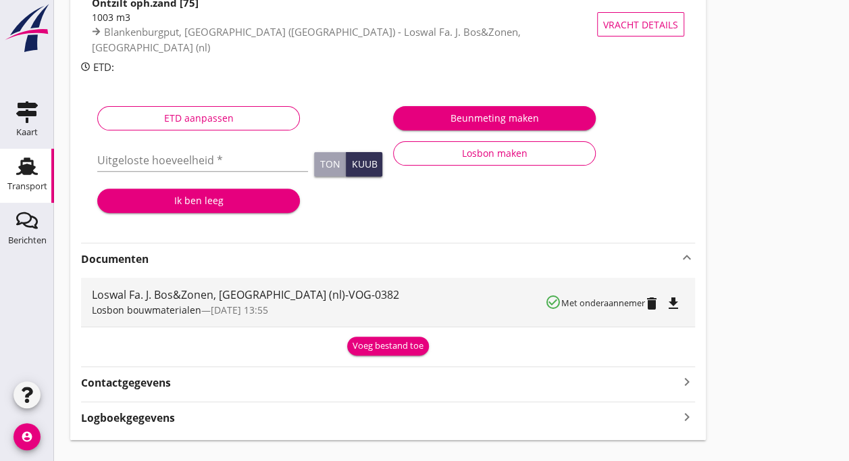
click at [678, 304] on icon "file_download" at bounding box center [673, 303] width 16 height 16
click at [653, 304] on icon "delete" at bounding box center [652, 303] width 16 height 16
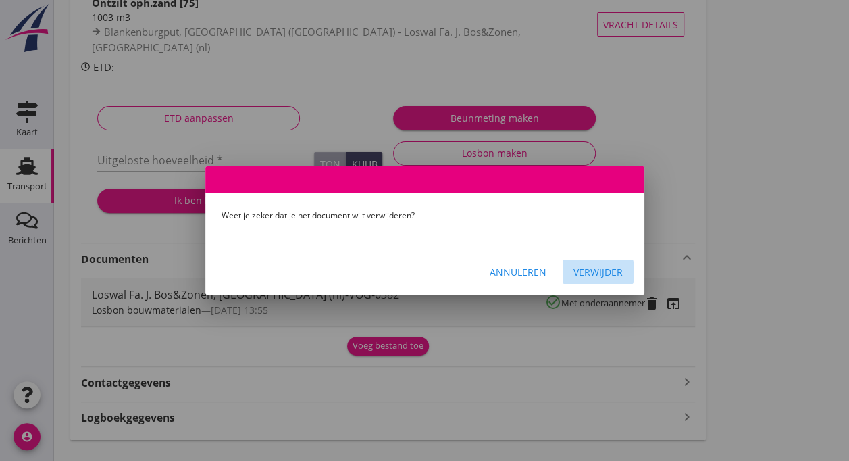
click at [593, 271] on div "Verwijder" at bounding box center [597, 272] width 49 height 14
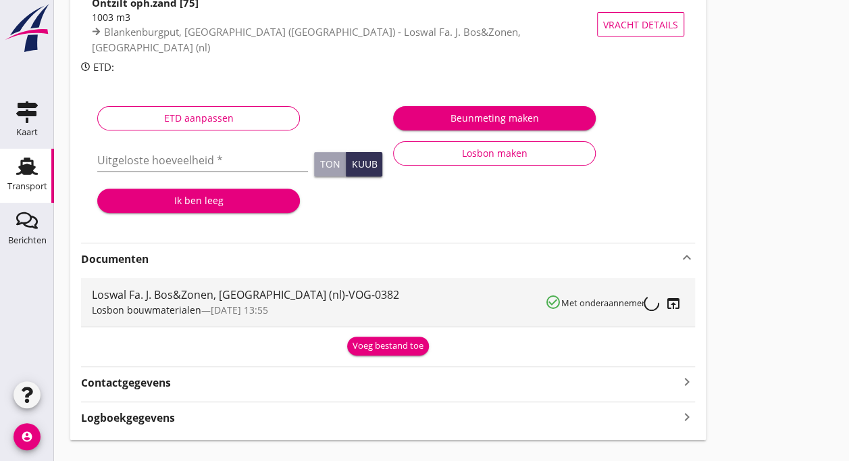
scroll to position [128, 0]
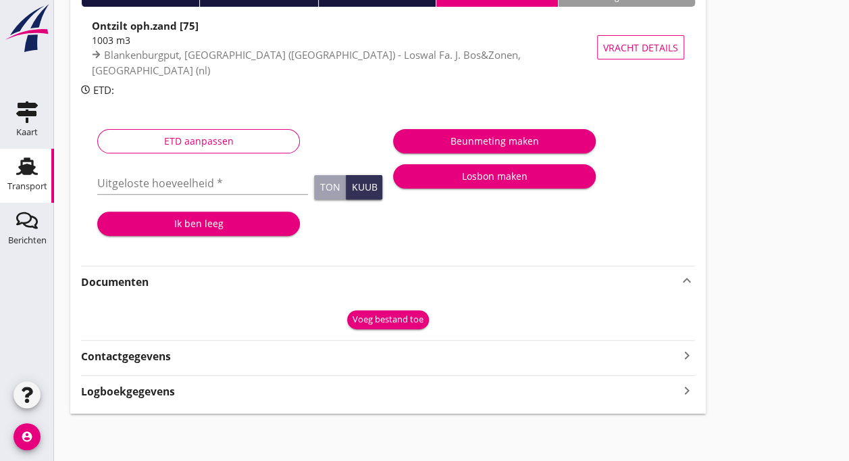
click at [496, 179] on div "Losbon maken" at bounding box center [494, 176] width 181 height 14
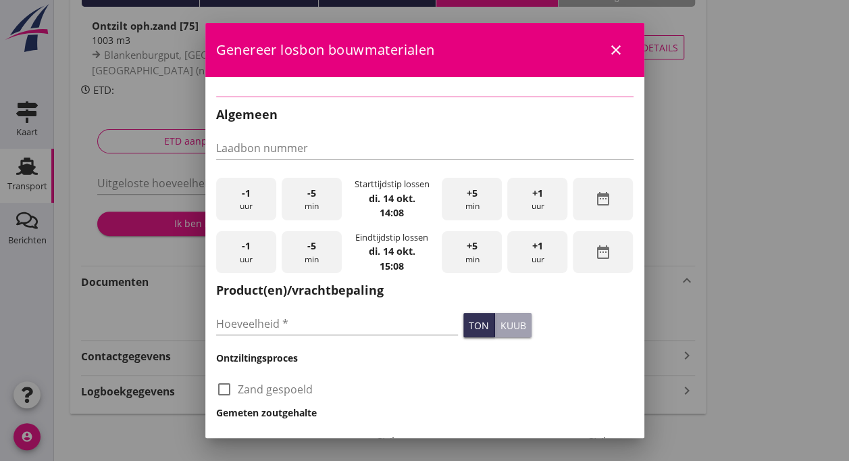
checkbox input "true"
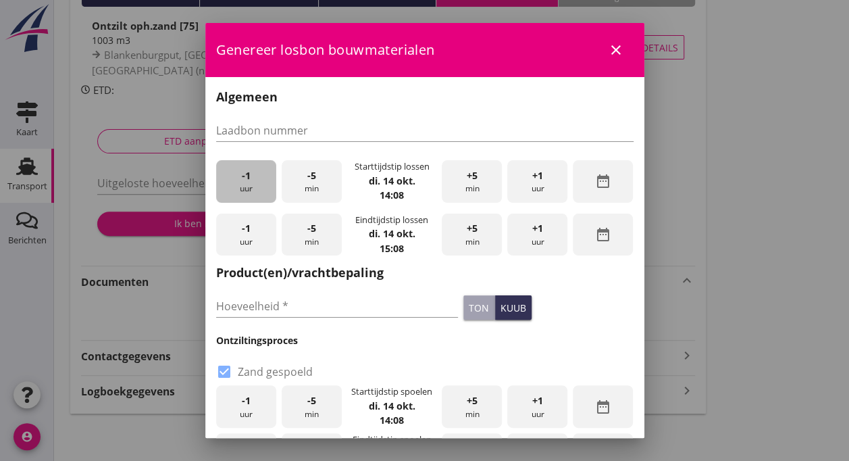
click at [229, 174] on div "-1 uur" at bounding box center [246, 181] width 60 height 43
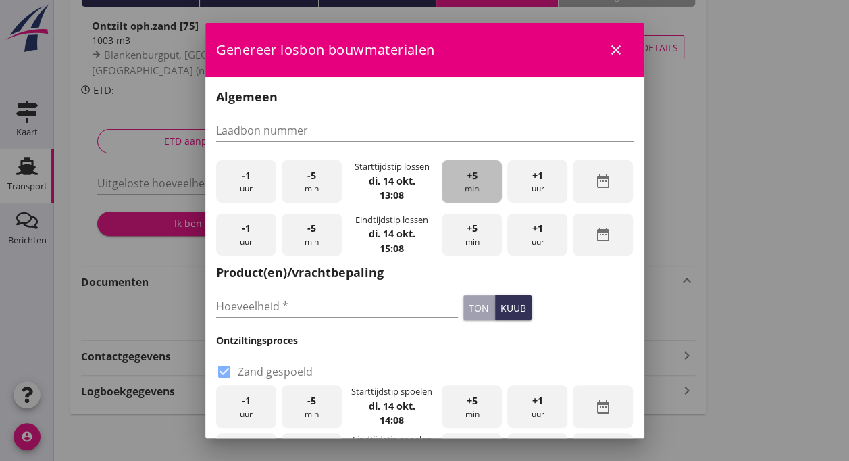
click at [467, 178] on span "+5" at bounding box center [472, 175] width 11 height 15
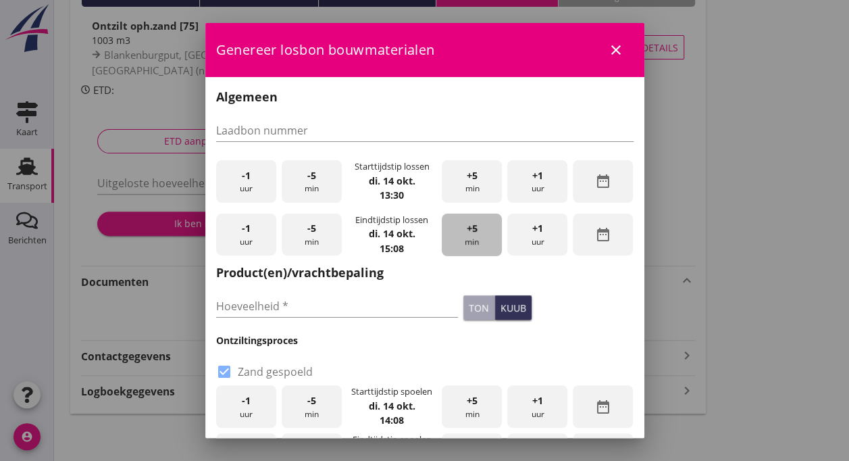
click at [467, 232] on span "+5" at bounding box center [472, 228] width 11 height 15
click at [532, 229] on span "+1" at bounding box center [537, 228] width 11 height 15
click at [467, 231] on span "+5" at bounding box center [472, 228] width 11 height 15
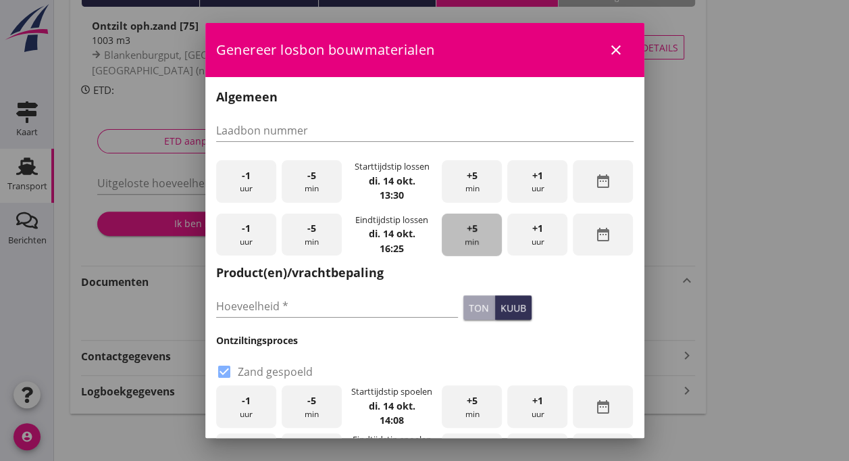
click at [467, 231] on span "+5" at bounding box center [472, 228] width 11 height 15
click at [303, 311] on input "Hoeveelheid *" at bounding box center [337, 306] width 242 height 22
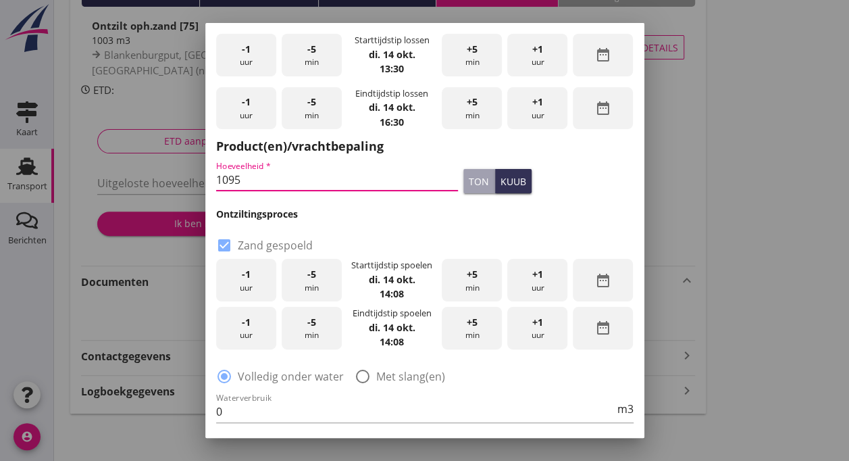
scroll to position [145, 0]
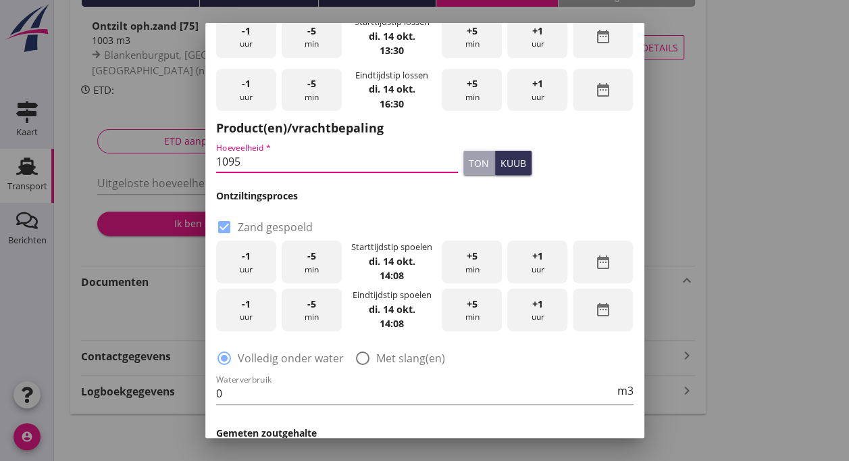
type input "1095"
click at [595, 263] on icon "date_range" at bounding box center [603, 262] width 16 height 16
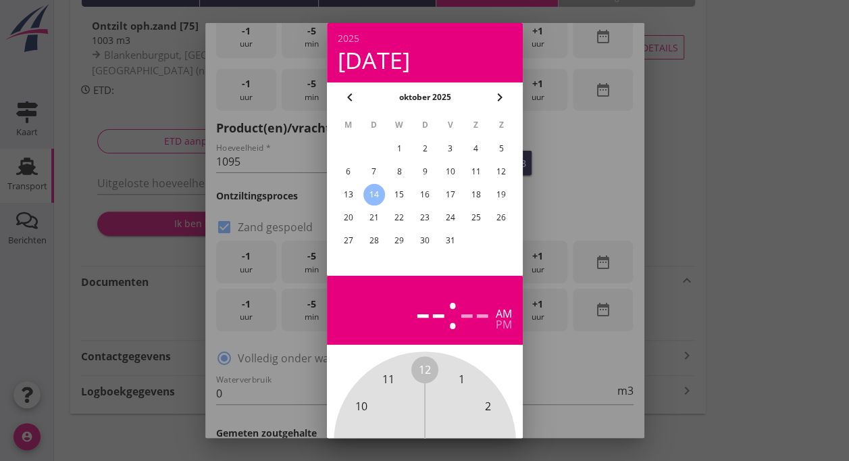
click at [346, 194] on div "13" at bounding box center [348, 195] width 22 height 22
click at [705, 228] on div at bounding box center [424, 230] width 849 height 461
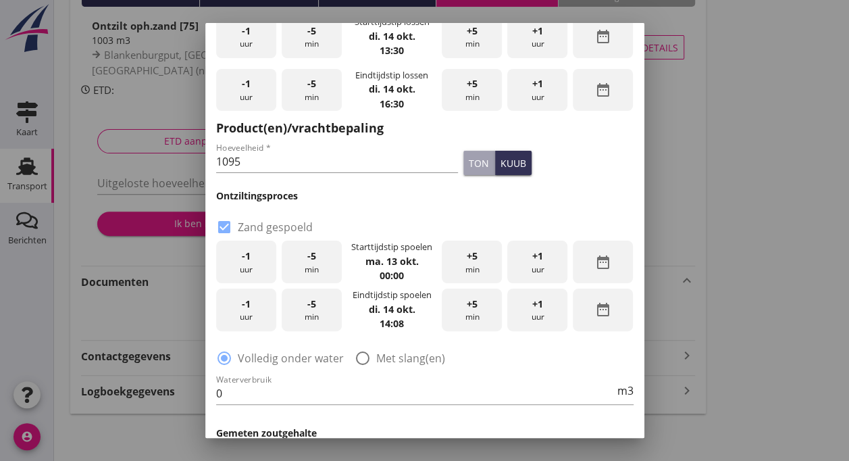
click at [520, 265] on div "+1 uur" at bounding box center [537, 261] width 60 height 43
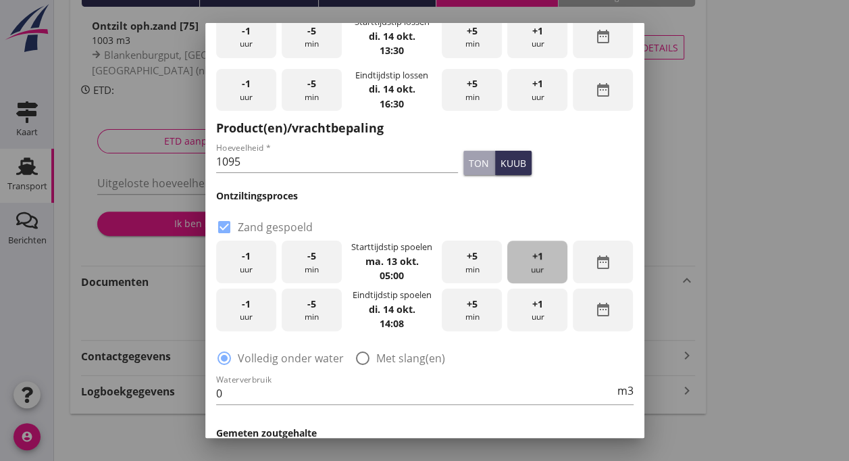
click at [520, 265] on div "+1 uur" at bounding box center [537, 261] width 60 height 43
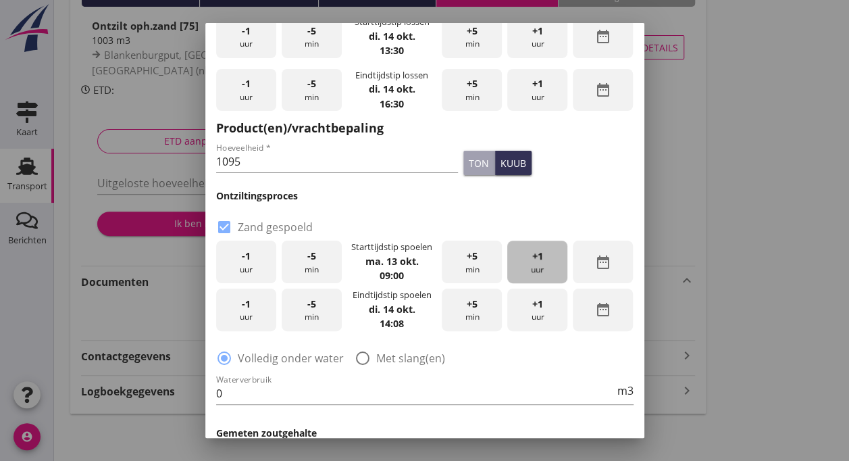
click at [520, 265] on div "+1 uur" at bounding box center [537, 261] width 60 height 43
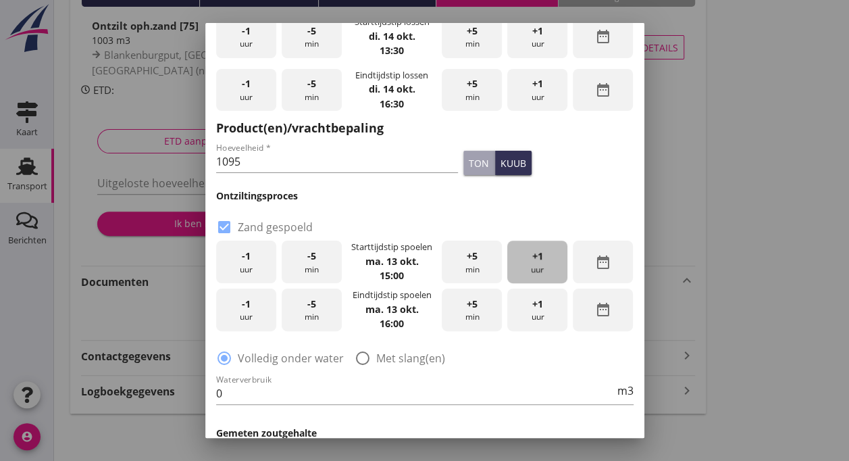
click at [520, 265] on div "+1 uur" at bounding box center [537, 261] width 60 height 43
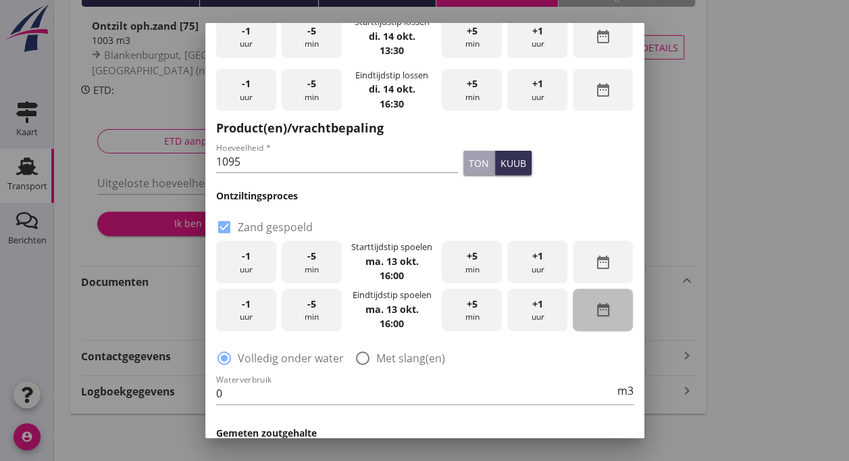
click at [595, 311] on icon "date_range" at bounding box center [603, 309] width 16 height 16
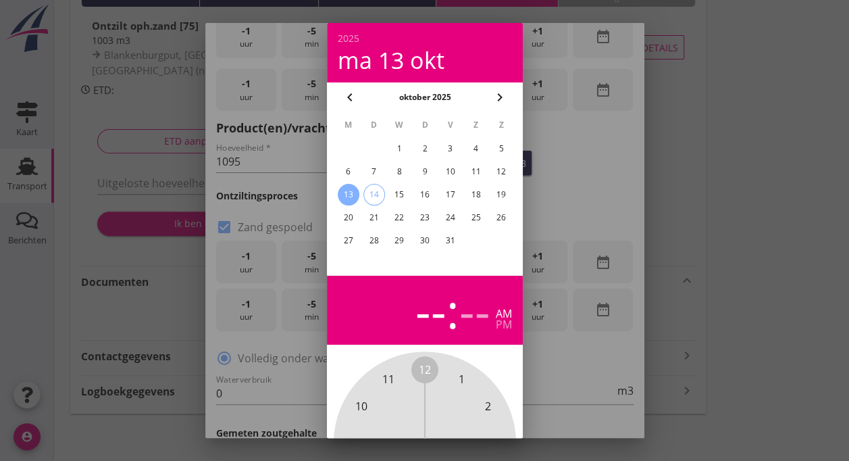
click at [348, 193] on div "13" at bounding box center [348, 195] width 22 height 22
click at [707, 271] on div at bounding box center [424, 230] width 849 height 461
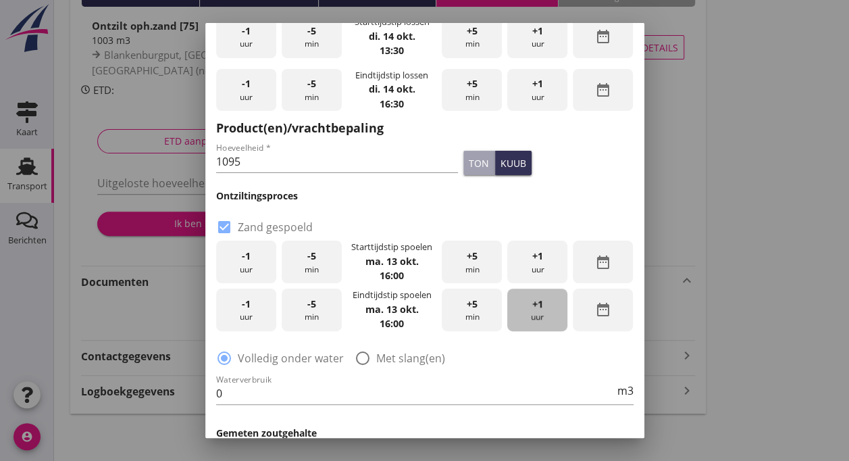
click at [537, 309] on div "+1 uur" at bounding box center [537, 309] width 60 height 43
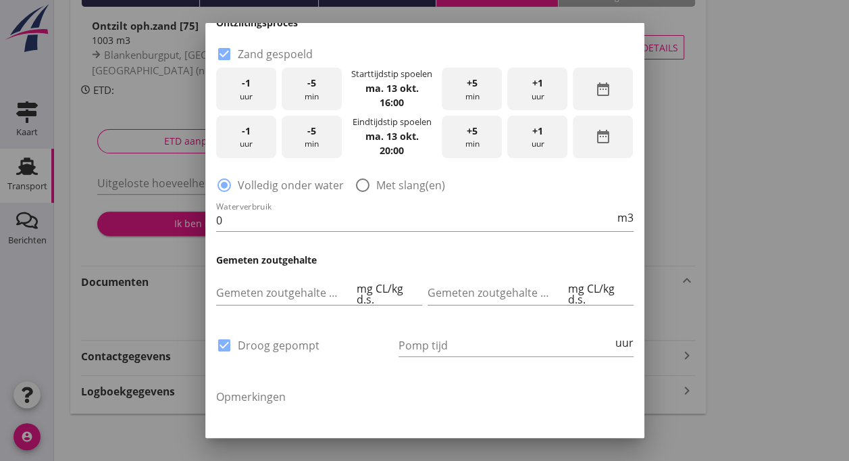
scroll to position [338, 0]
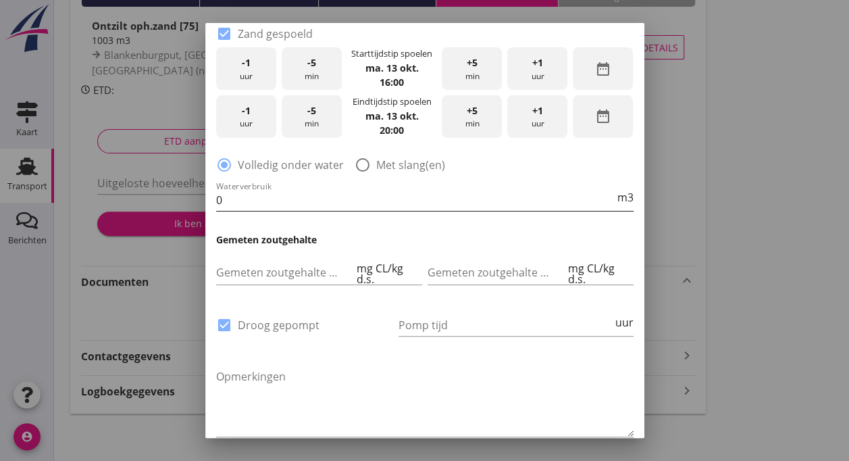
click at [257, 205] on input "0" at bounding box center [415, 200] width 398 height 22
type input "0"
type input "450"
drag, startPoint x: 437, startPoint y: 320, endPoint x: 423, endPoint y: 321, distance: 13.6
click at [423, 321] on input "Pomp tijd" at bounding box center [505, 325] width 214 height 22
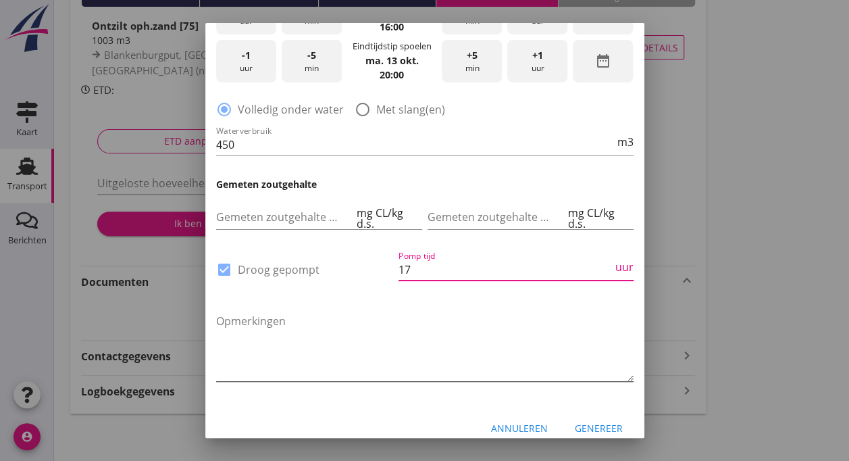
scroll to position [406, 0]
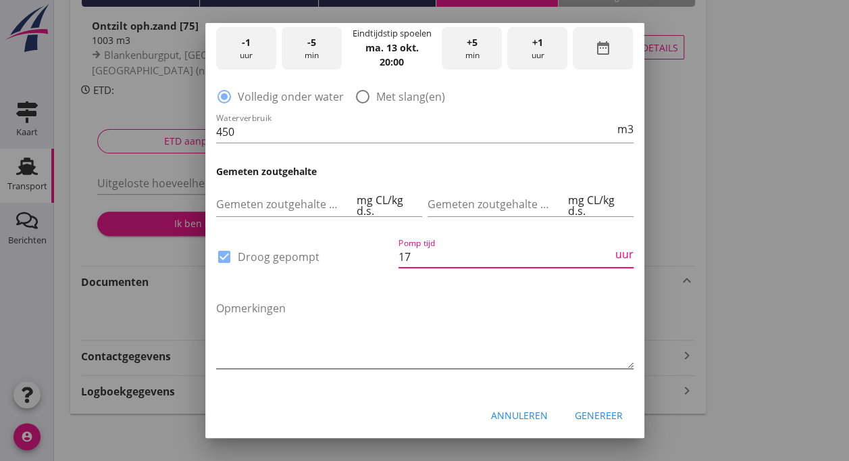
type input "17"
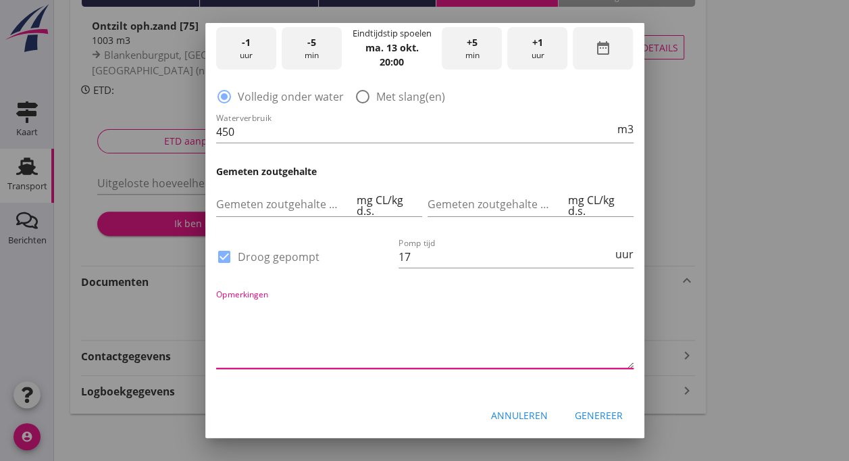
click at [248, 346] on textarea "Opmerkingen" at bounding box center [424, 332] width 417 height 71
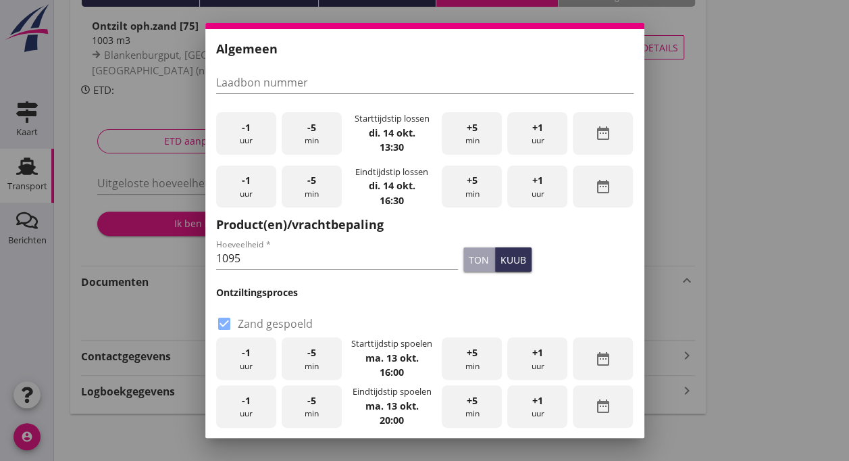
scroll to position [0, 0]
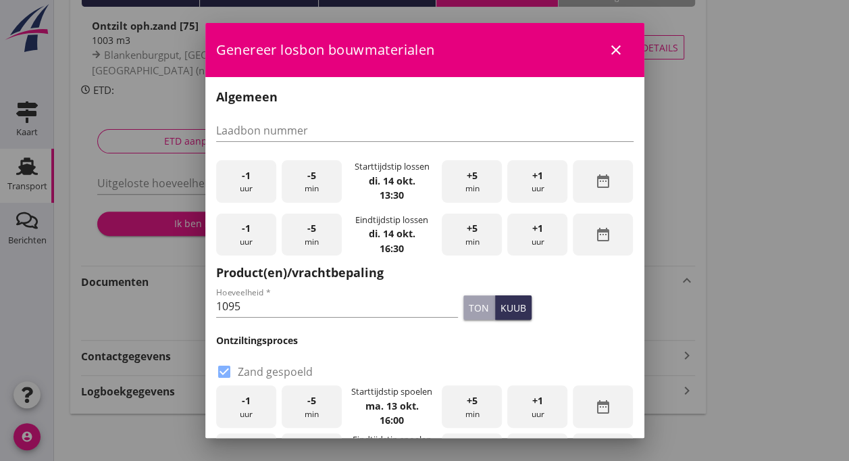
type textarea "Geen"
click at [608, 47] on icon "close" at bounding box center [616, 50] width 16 height 16
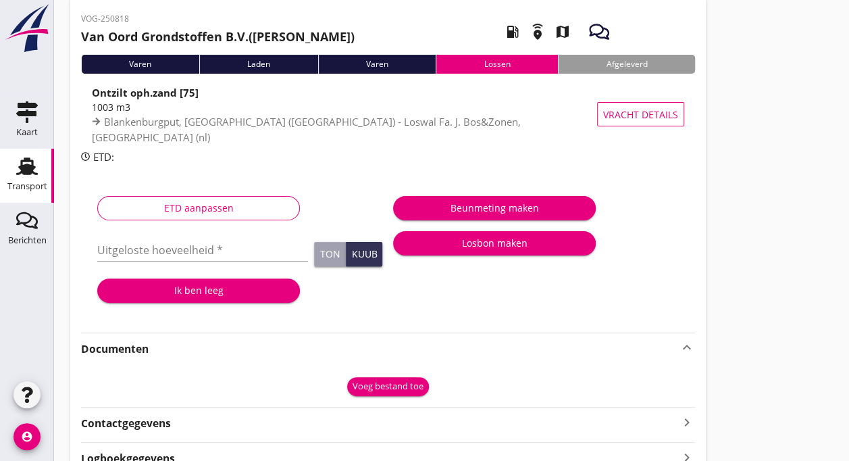
scroll to position [128, 0]
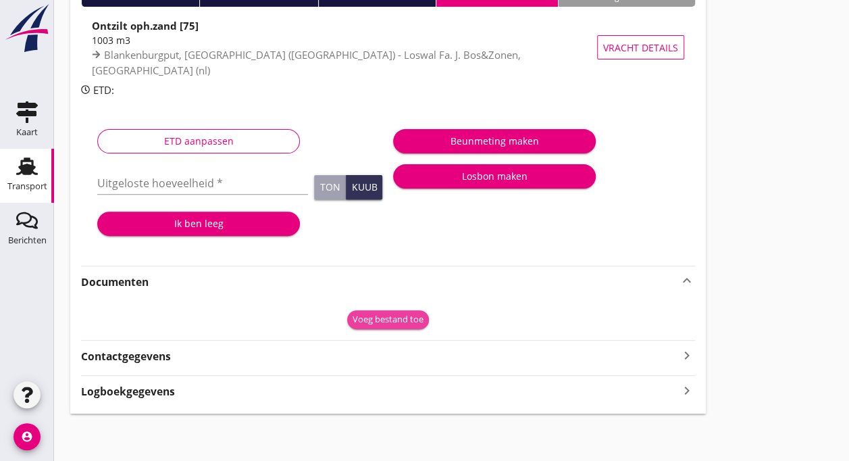
click at [392, 319] on div "Voeg bestand toe" at bounding box center [387, 320] width 71 height 14
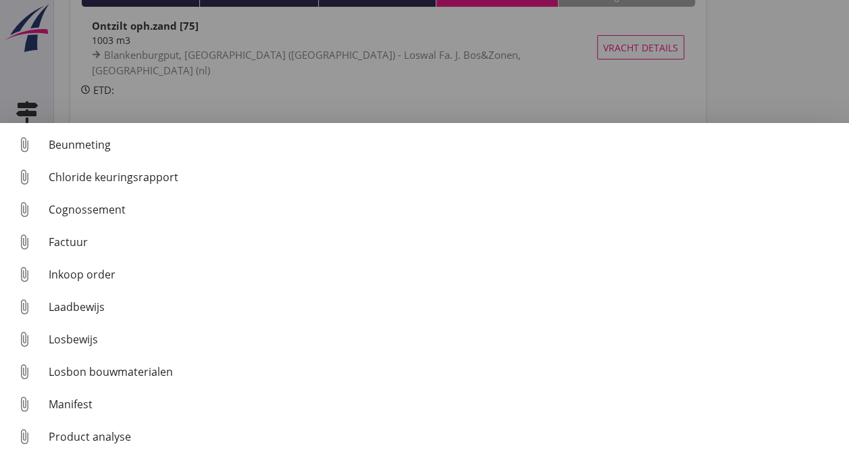
click at [498, 95] on div at bounding box center [424, 230] width 849 height 461
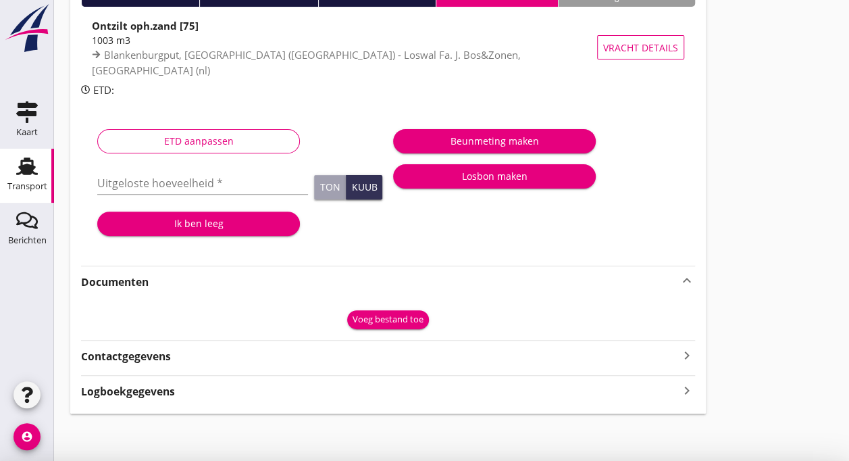
click at [498, 95] on p "Ontzilt oph.zand [75] 1003 m3 [GEOGRAPHIC_DATA], [GEOGRAPHIC_DATA] ([GEOGRAPHIC…" at bounding box center [388, 55] width 614 height 86
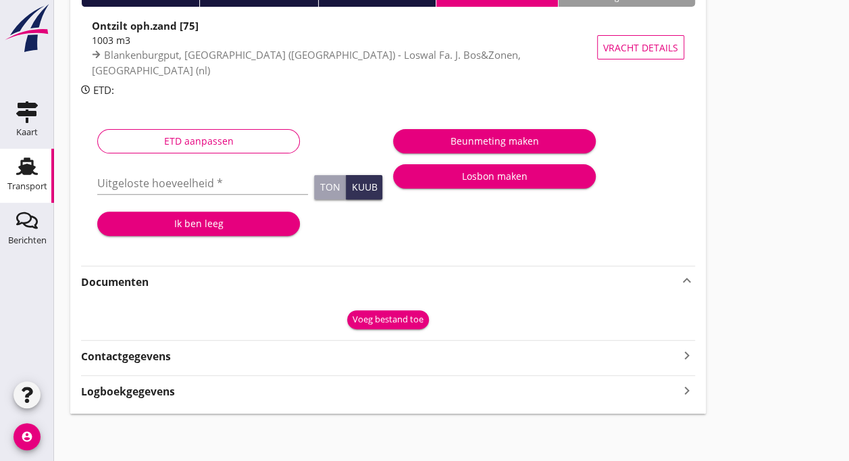
drag, startPoint x: 498, startPoint y: 95, endPoint x: 500, endPoint y: 173, distance: 78.4
click at [500, 173] on div "Losbon maken" at bounding box center [494, 176] width 181 height 14
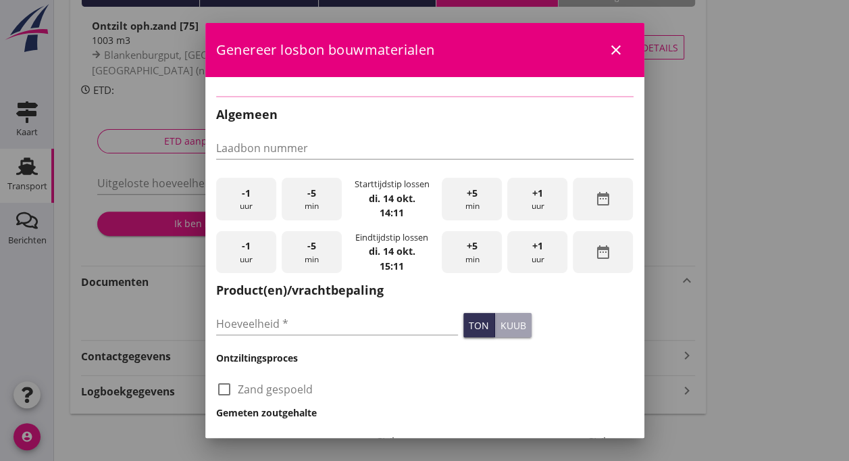
checkbox input "true"
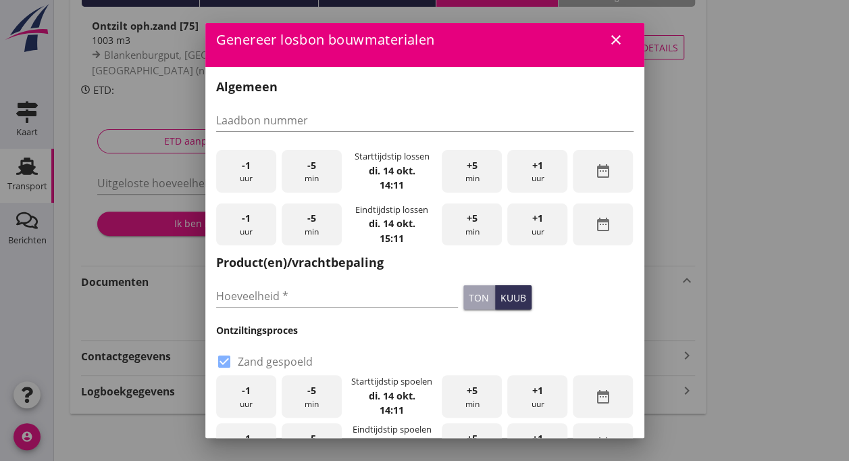
scroll to position [0, 0]
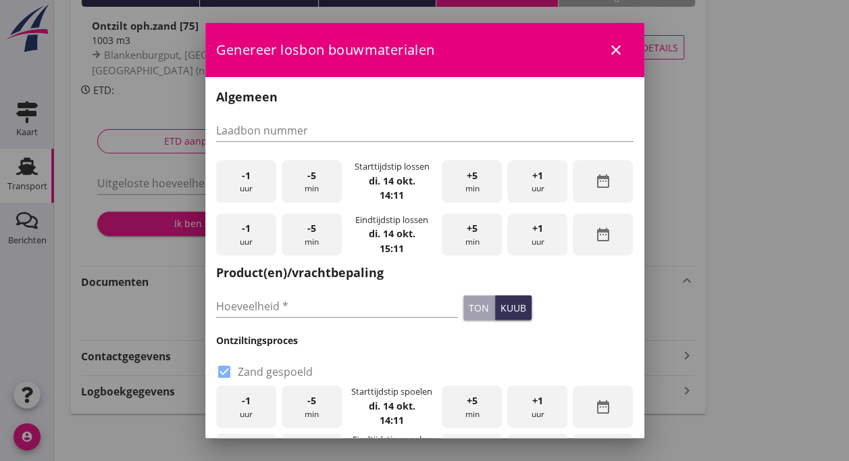
click at [232, 183] on div "-1 uur" at bounding box center [246, 181] width 60 height 43
click at [462, 186] on div "+5 min" at bounding box center [472, 181] width 60 height 43
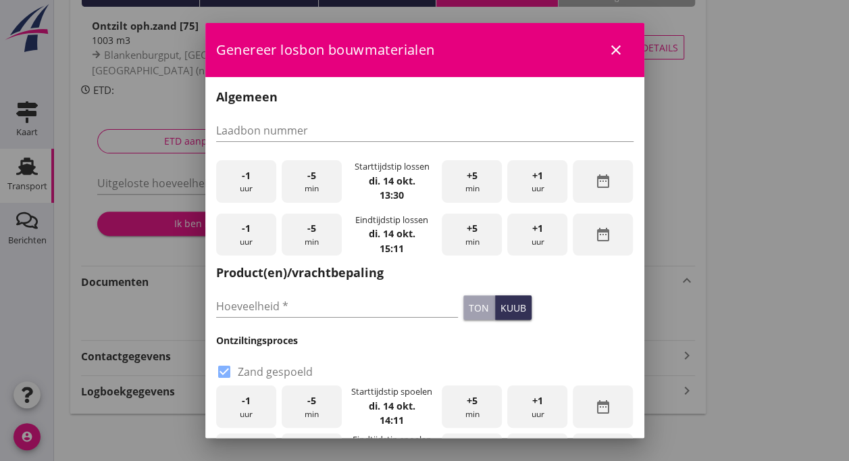
click at [532, 234] on span "+1" at bounding box center [537, 228] width 11 height 15
click at [459, 234] on div "+5 min" at bounding box center [472, 234] width 60 height 43
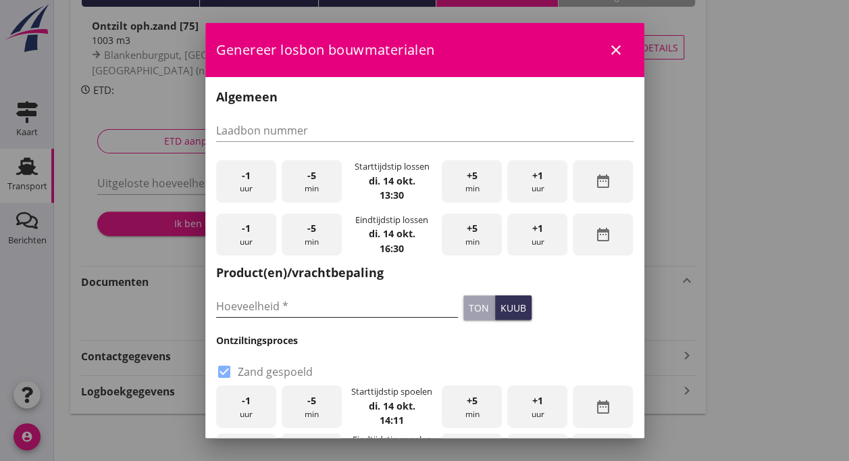
click at [321, 309] on input "Hoeveelheid *" at bounding box center [337, 306] width 242 height 22
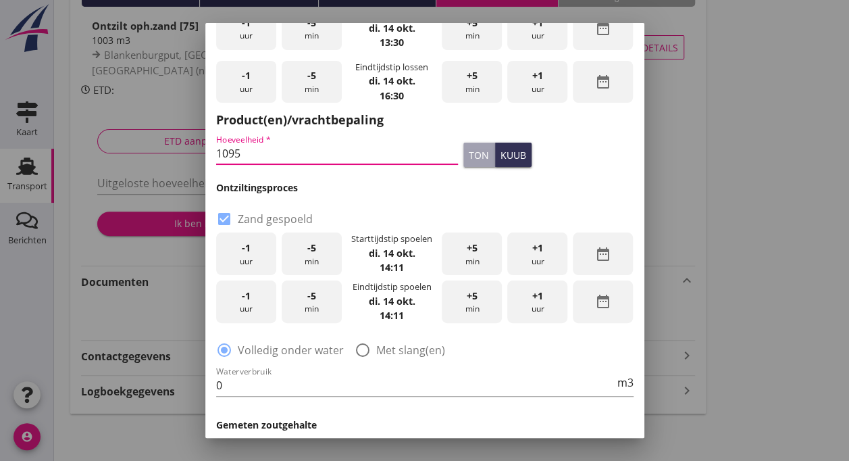
scroll to position [172, 0]
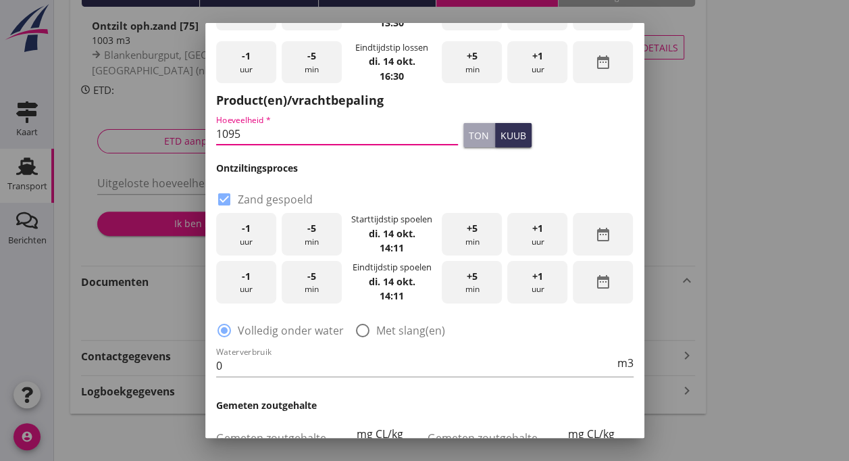
type input "1095"
click at [600, 236] on icon "date_range" at bounding box center [603, 234] width 16 height 16
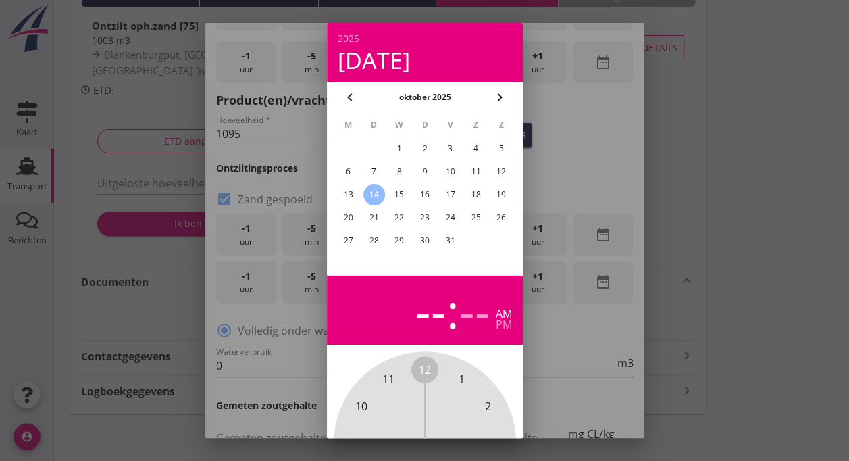
click at [344, 194] on div "13" at bounding box center [348, 195] width 22 height 22
click at [683, 259] on div at bounding box center [424, 230] width 849 height 461
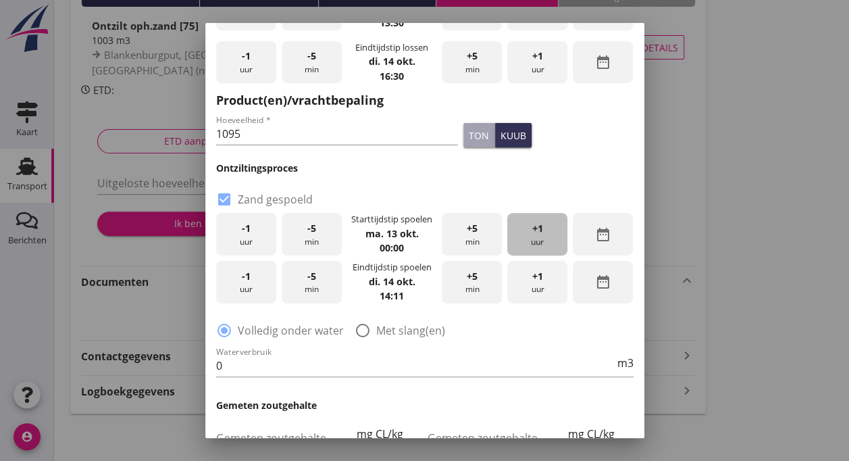
click at [524, 239] on div "+1 uur" at bounding box center [537, 234] width 60 height 43
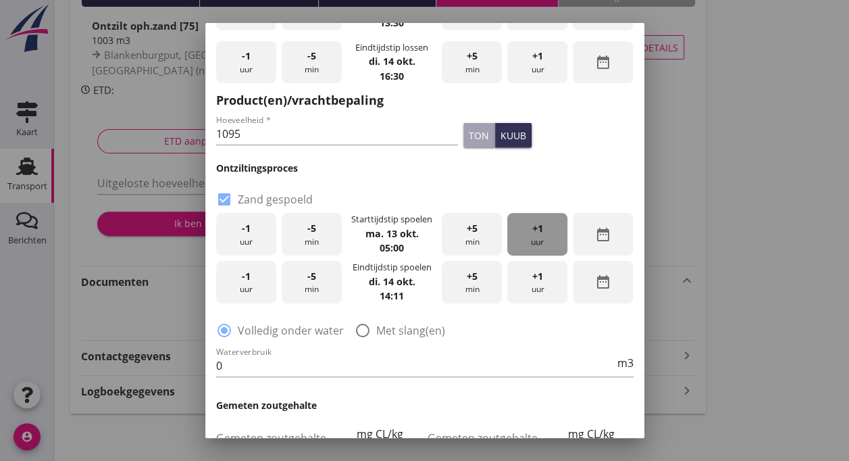
click at [524, 239] on div "+1 uur" at bounding box center [537, 234] width 60 height 43
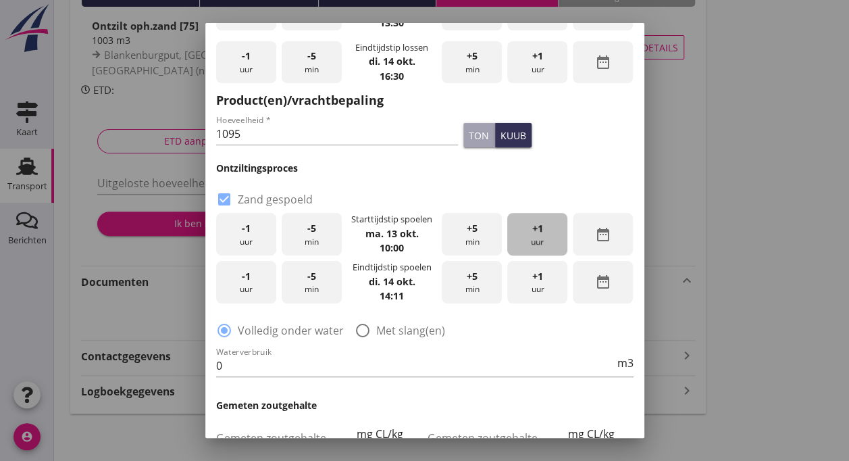
click at [524, 239] on div "+1 uur" at bounding box center [537, 234] width 60 height 43
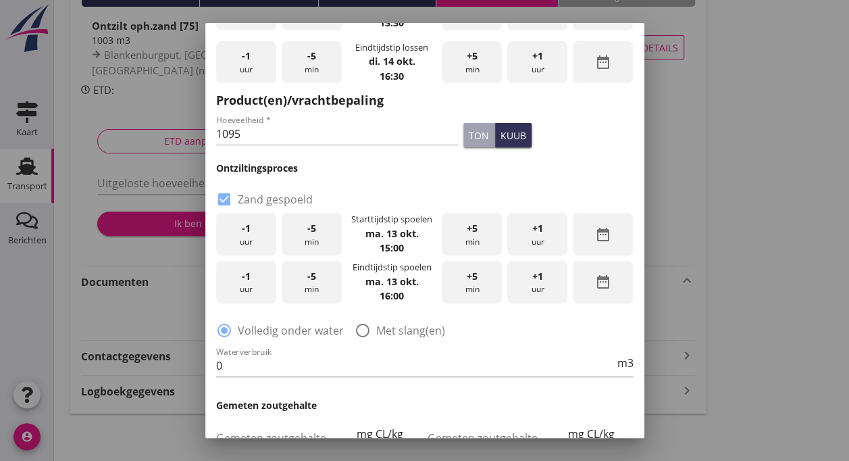
click at [524, 239] on div "+1 uur" at bounding box center [537, 234] width 60 height 43
click at [533, 281] on span "+1" at bounding box center [537, 276] width 11 height 15
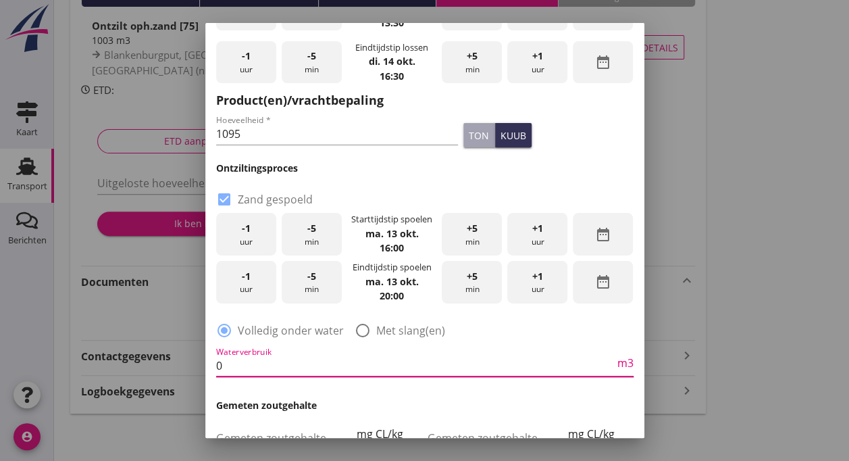
click at [219, 365] on input "0" at bounding box center [415, 366] width 398 height 22
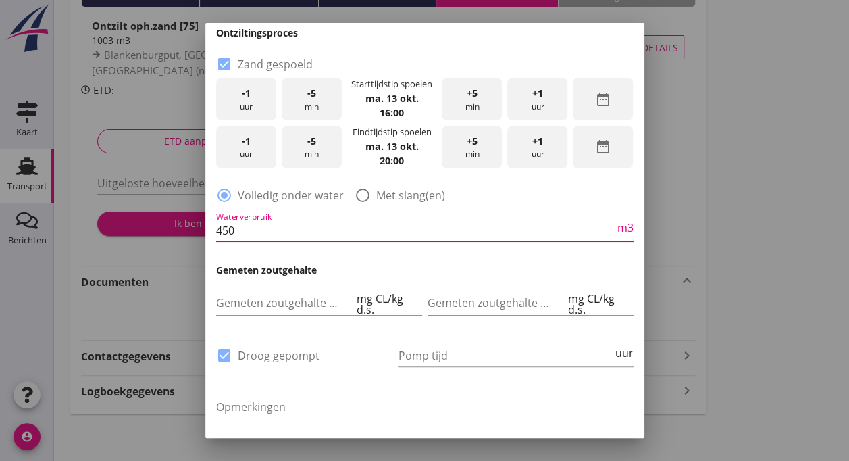
scroll to position [317, 0]
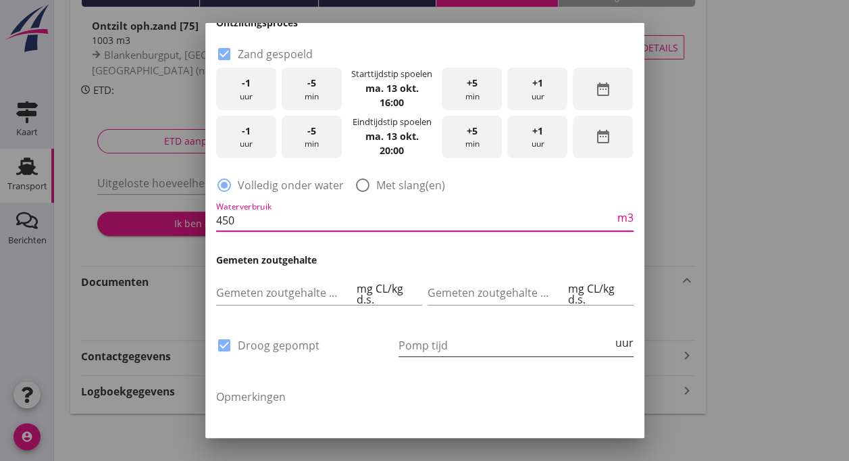
type input "450"
click at [421, 348] on input "Pomp tijd" at bounding box center [505, 345] width 214 height 22
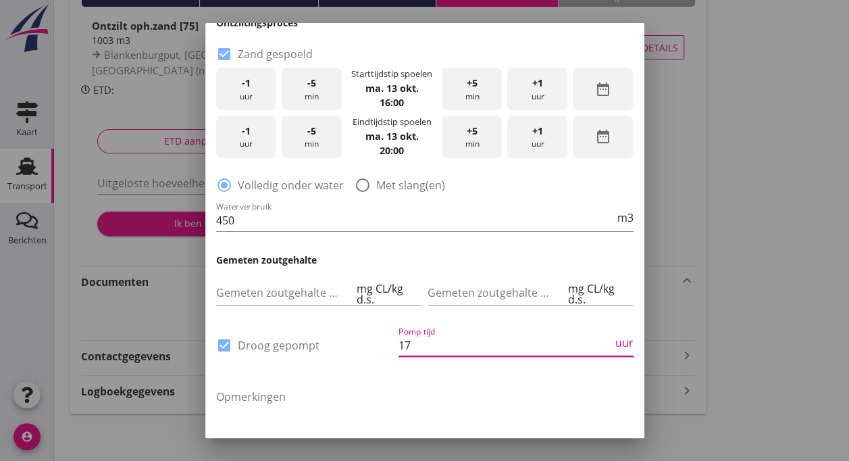
scroll to position [406, 0]
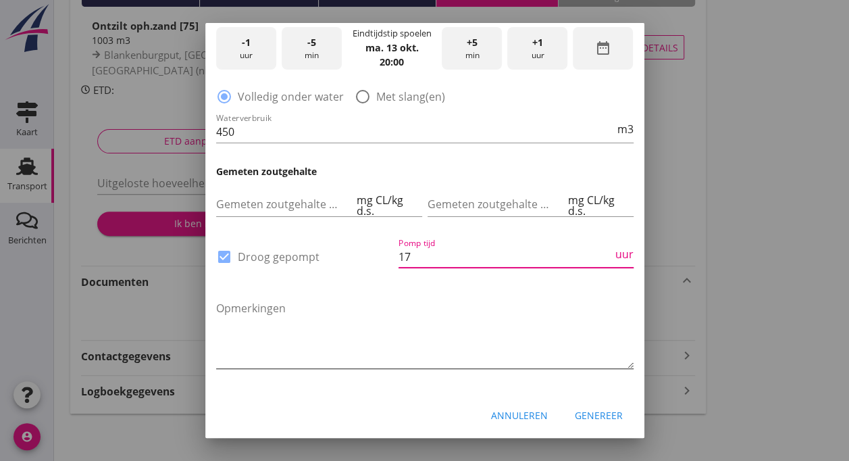
type input "17"
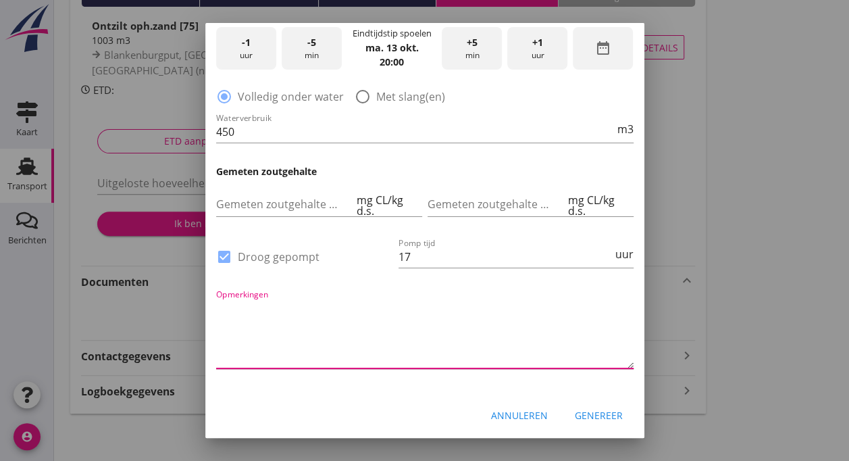
click at [294, 327] on textarea "Opmerkingen" at bounding box center [424, 332] width 417 height 71
type textarea "g"
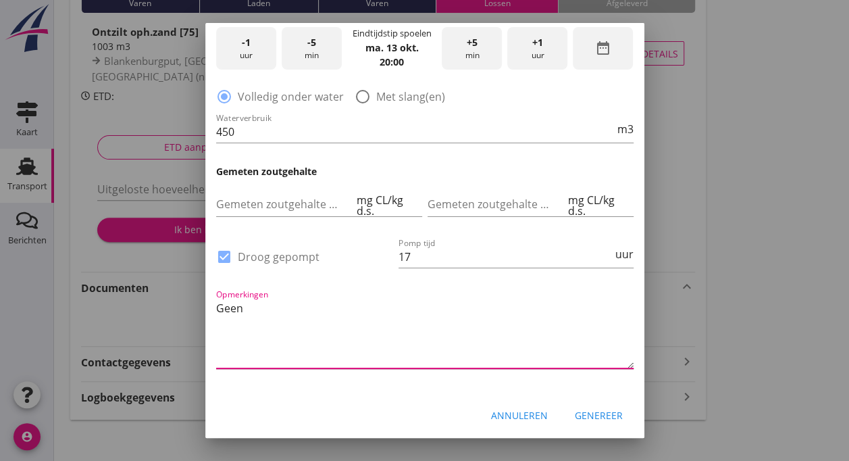
scroll to position [128, 0]
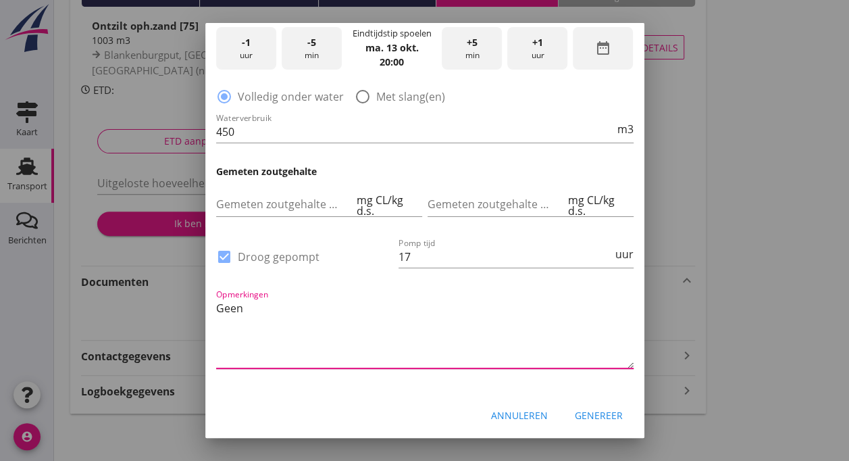
type textarea "Geen"
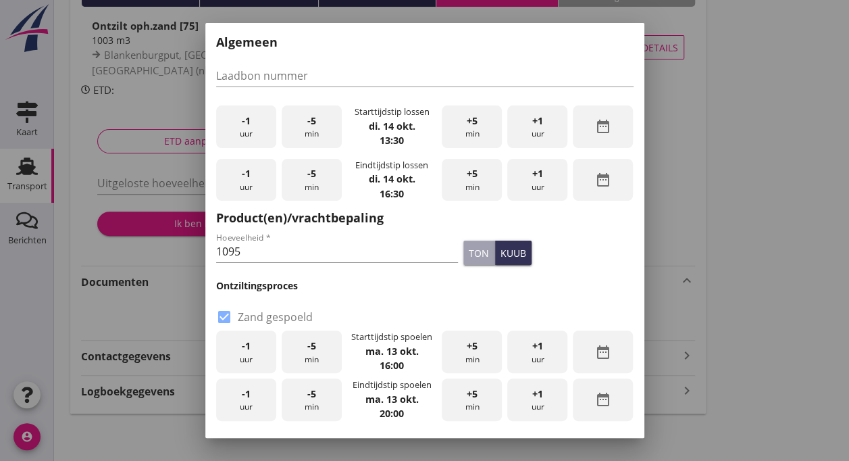
scroll to position [0, 0]
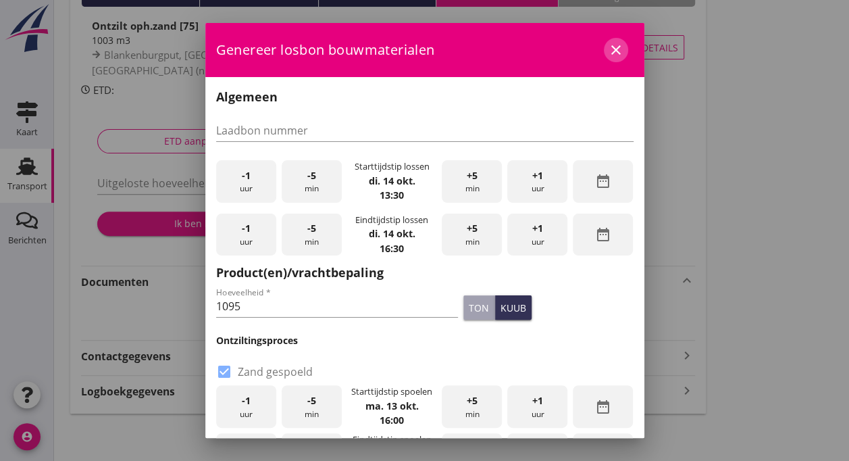
click at [608, 44] on icon "close" at bounding box center [616, 50] width 16 height 16
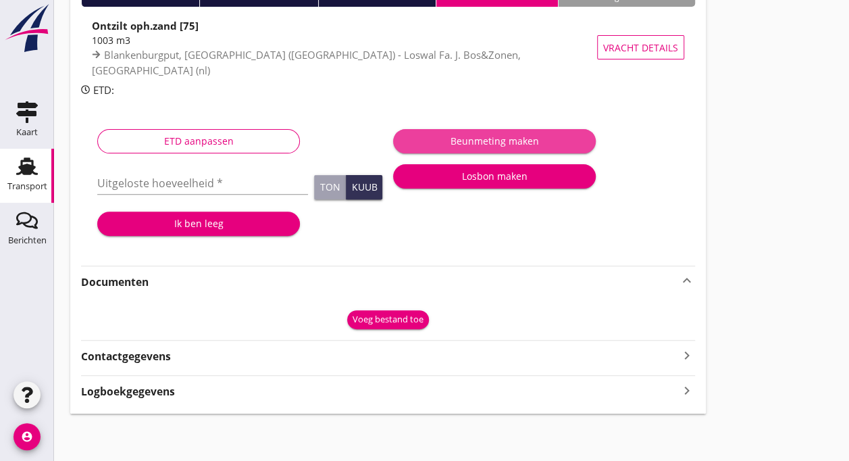
click at [471, 142] on div "Beunmeting maken" at bounding box center [494, 141] width 181 height 14
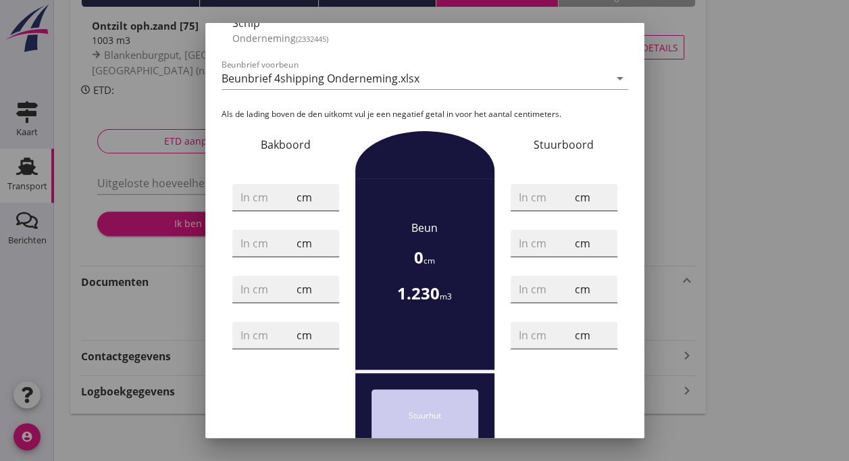
scroll to position [100, 0]
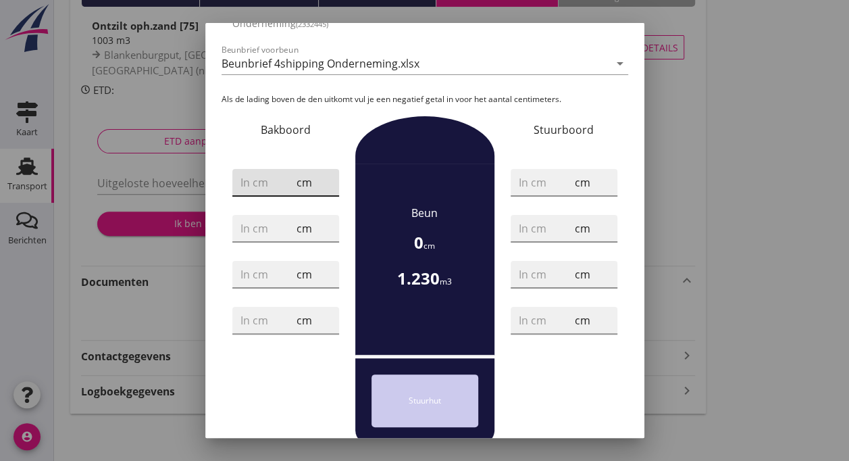
click at [265, 186] on input "number" at bounding box center [266, 183] width 53 height 22
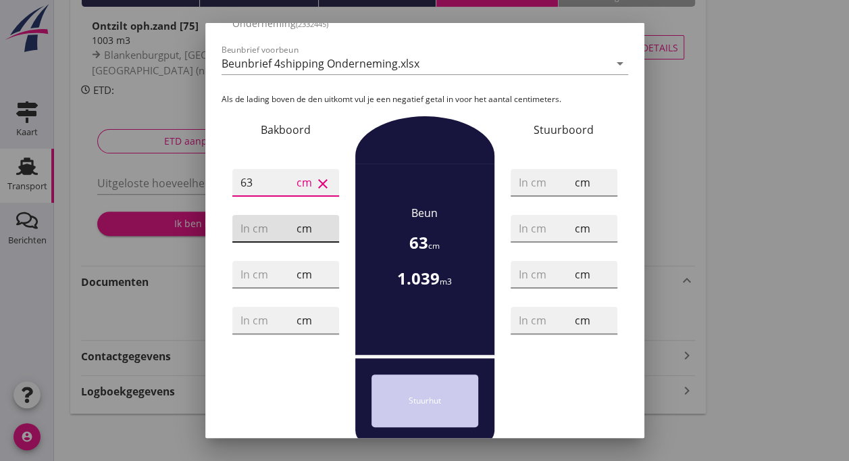
type input "63"
click at [266, 232] on input "number" at bounding box center [266, 228] width 53 height 22
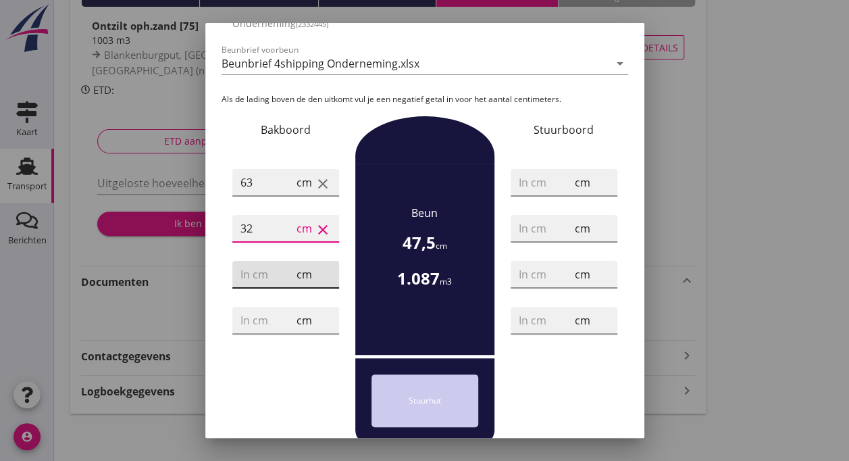
type input "32"
click at [266, 266] on input "number" at bounding box center [266, 274] width 53 height 22
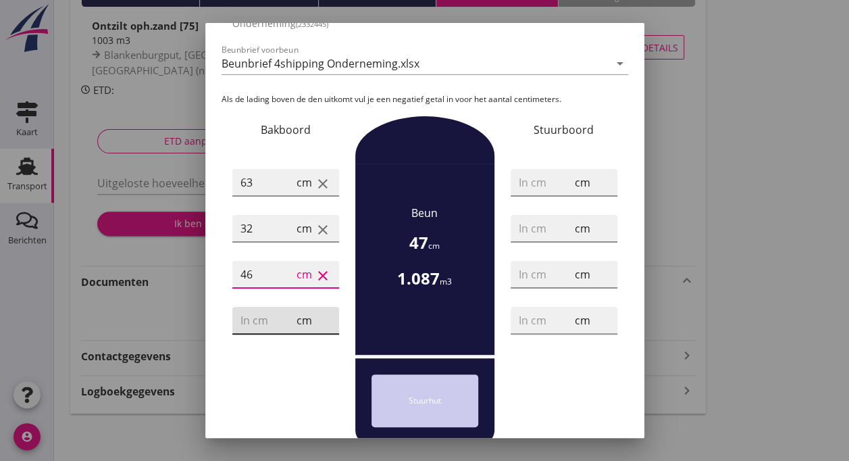
type input "46"
click at [257, 321] on input "number" at bounding box center [266, 320] width 53 height 22
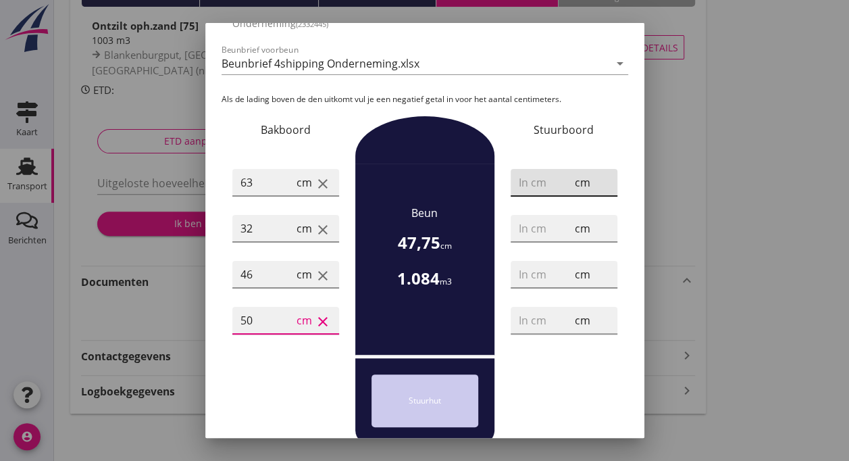
type input "50"
click at [533, 185] on input "number" at bounding box center [545, 183] width 53 height 22
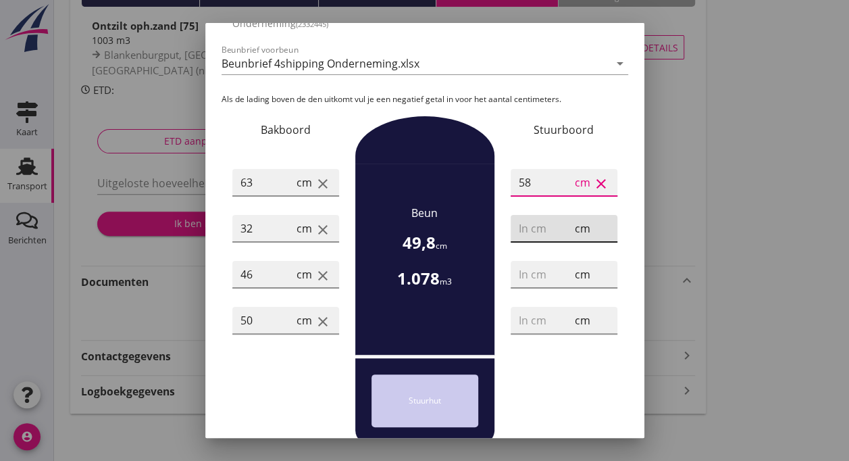
type input "58"
click at [529, 230] on input "number" at bounding box center [545, 228] width 53 height 22
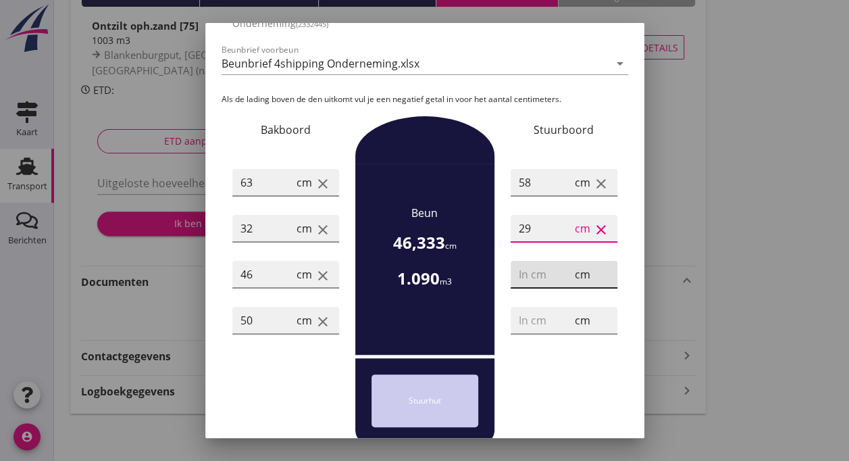
type input "29"
click at [520, 273] on input "number" at bounding box center [545, 274] width 53 height 22
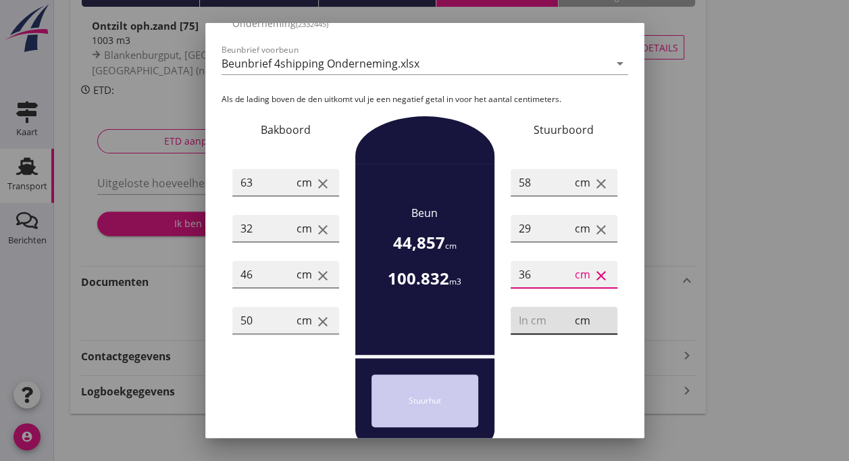
type input "36"
click at [519, 323] on input "number" at bounding box center [545, 320] width 53 height 22
type input "43"
click at [536, 379] on div "Stuurhut" at bounding box center [424, 401] width 417 height 86
click at [440, 404] on div "Stuurhut" at bounding box center [424, 400] width 107 height 53
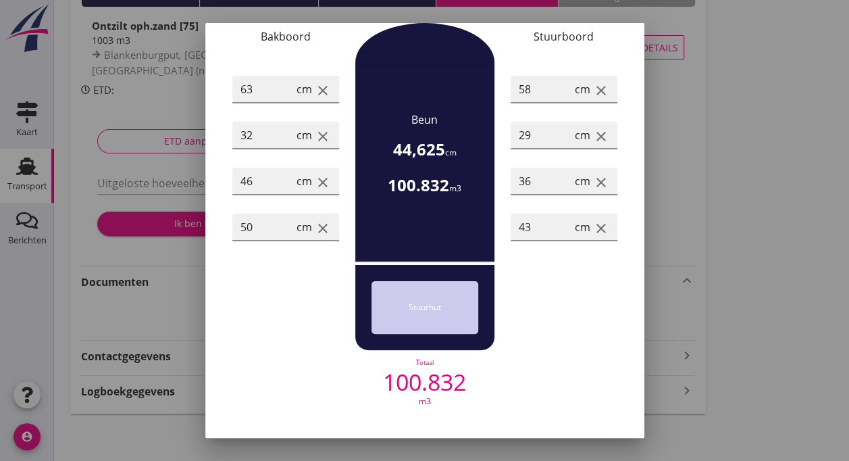
scroll to position [232, 0]
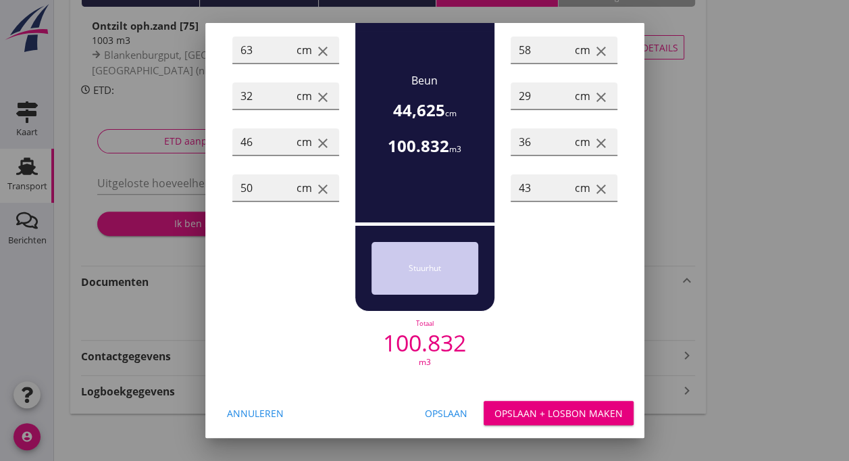
click at [513, 408] on div "Opslaan + Losbon maken" at bounding box center [558, 413] width 128 height 14
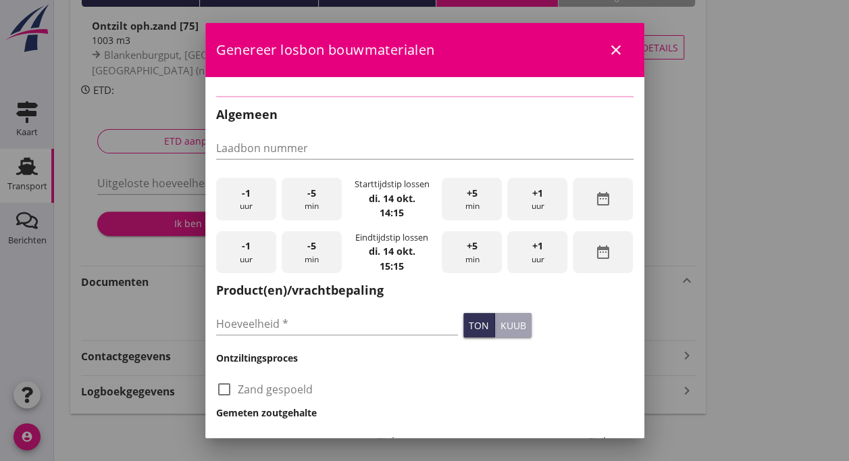
checkbox input "true"
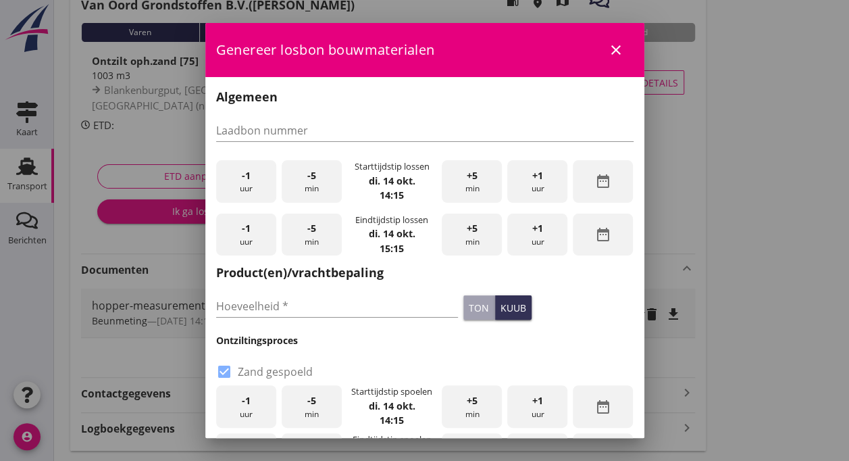
scroll to position [128, 0]
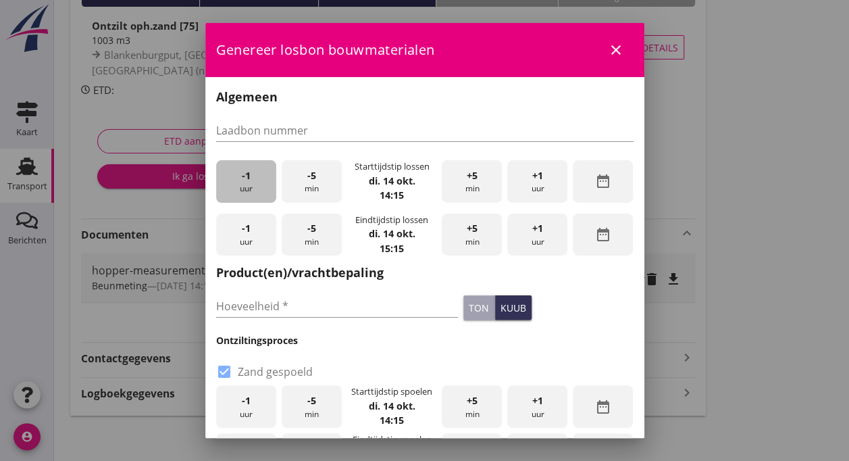
click at [236, 183] on div "-1 uur" at bounding box center [246, 181] width 60 height 43
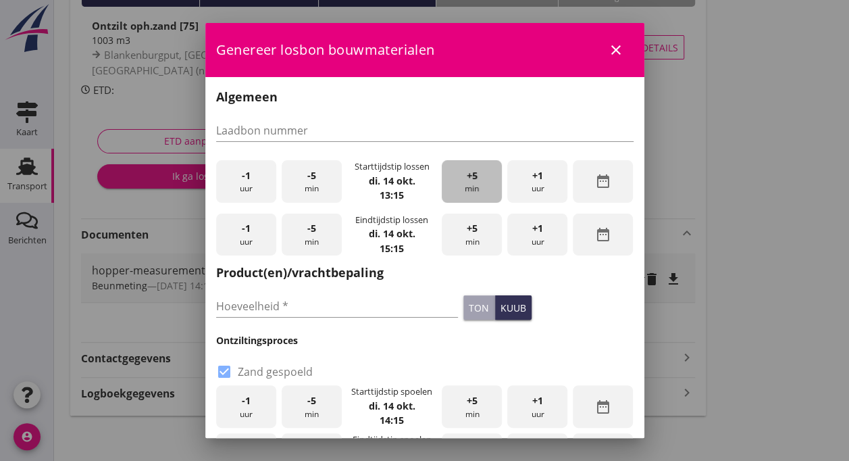
click at [455, 180] on div "+5 min" at bounding box center [472, 181] width 60 height 43
click at [532, 230] on span "+1" at bounding box center [537, 228] width 11 height 15
click at [464, 242] on div "+5 min" at bounding box center [472, 234] width 60 height 43
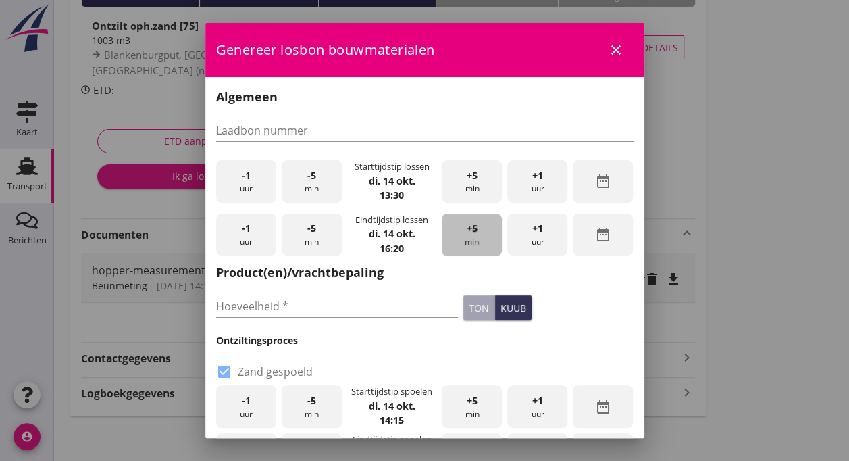
click at [464, 242] on div "+5 min" at bounding box center [472, 234] width 60 height 43
click at [273, 310] on input "Hoeveelheid *" at bounding box center [337, 306] width 242 height 22
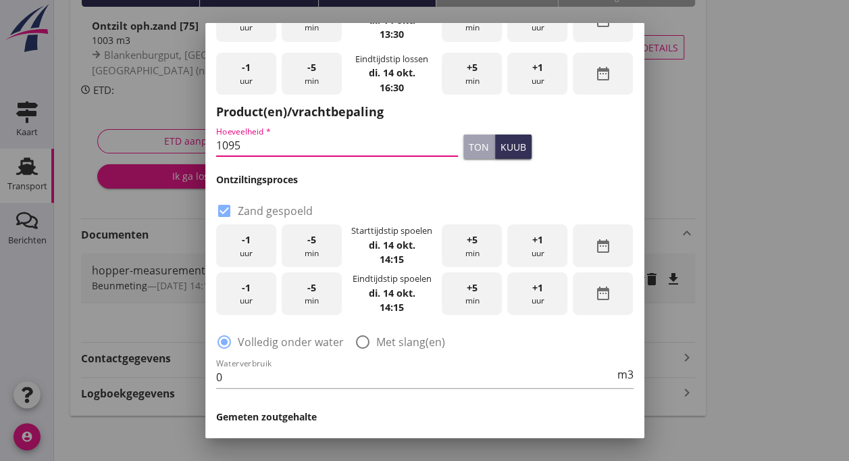
scroll to position [168, 0]
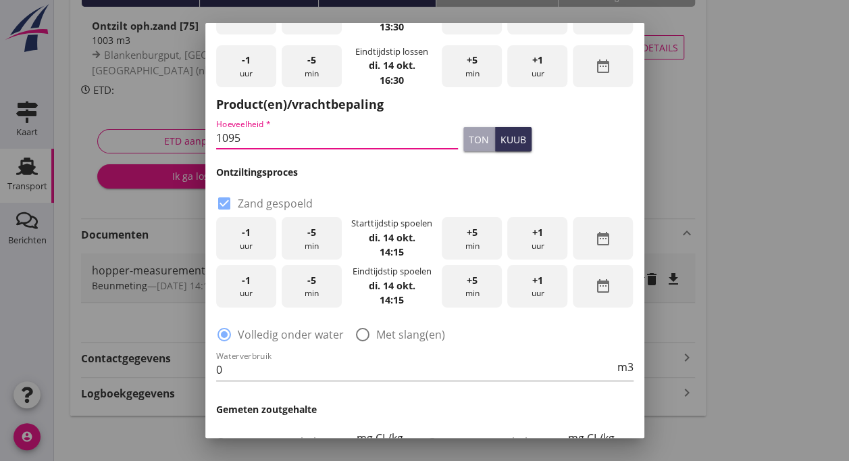
type input "1095"
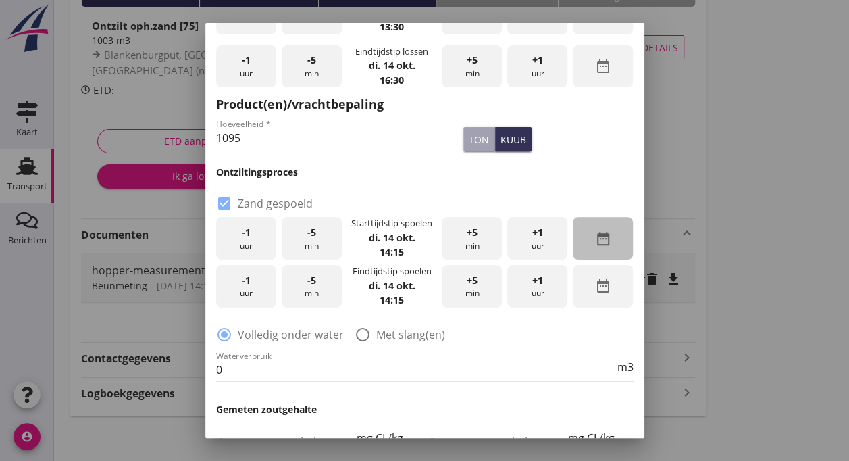
click at [598, 240] on icon "date_range" at bounding box center [603, 238] width 16 height 16
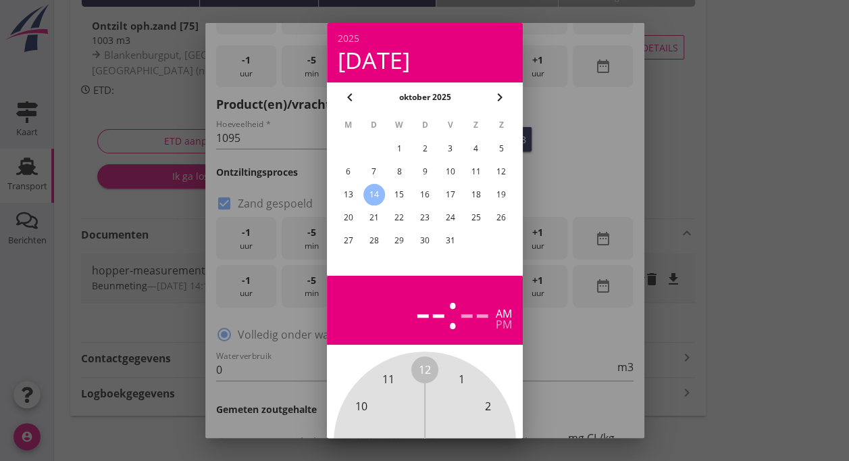
click at [344, 190] on div "13" at bounding box center [348, 195] width 22 height 22
click at [727, 285] on div at bounding box center [424, 230] width 849 height 461
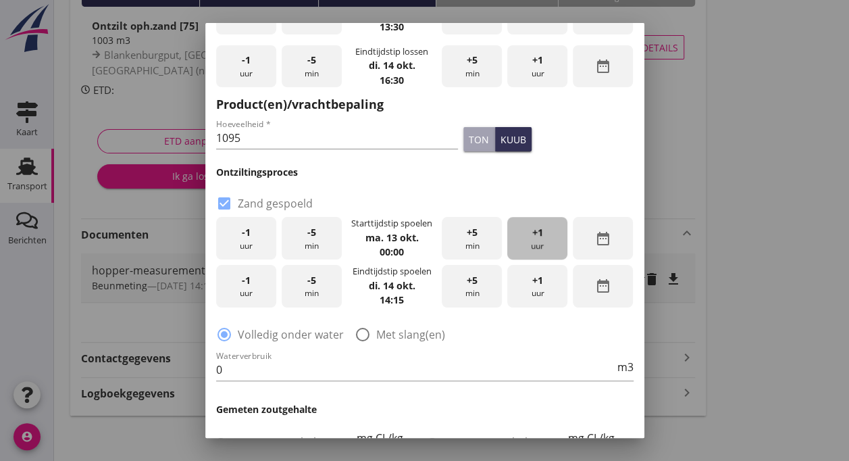
click at [532, 234] on span "+1" at bounding box center [537, 232] width 11 height 15
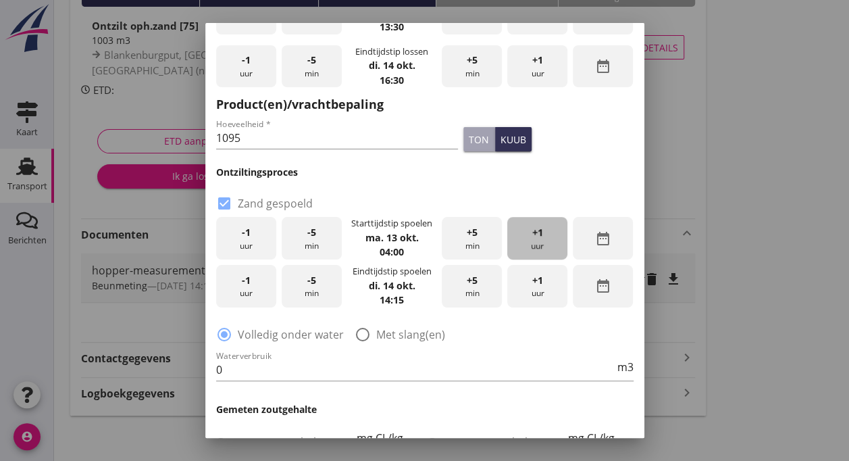
click at [532, 234] on span "+1" at bounding box center [537, 232] width 11 height 15
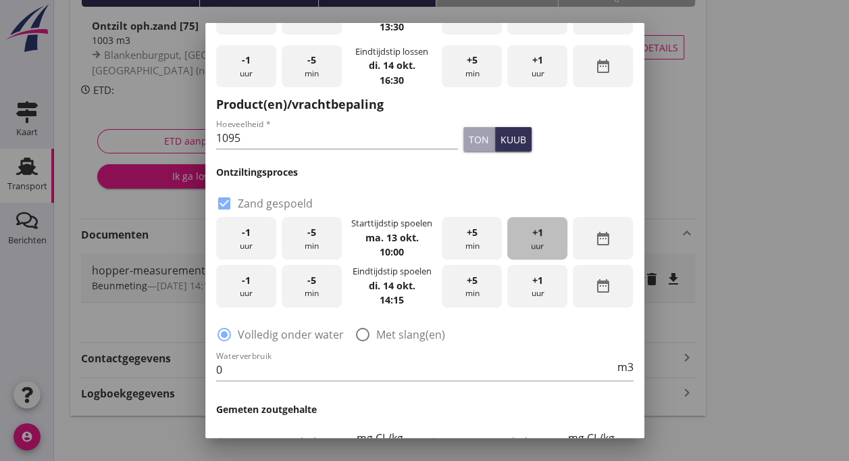
click at [532, 234] on span "+1" at bounding box center [537, 232] width 11 height 15
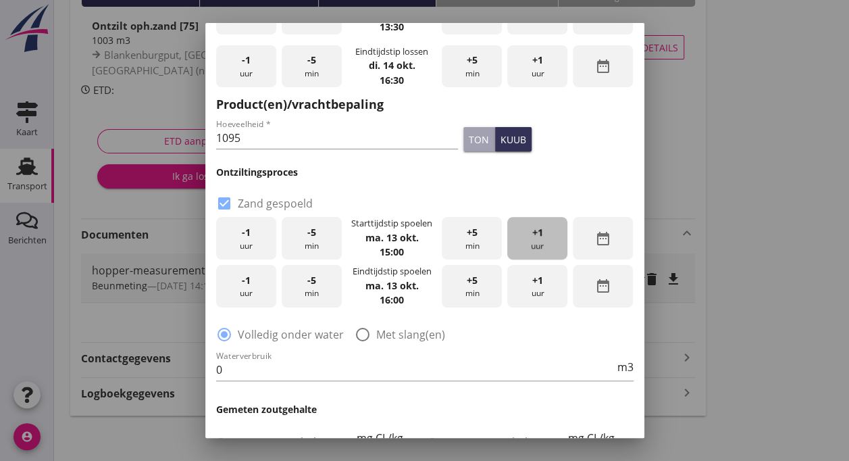
click at [532, 234] on span "+1" at bounding box center [537, 232] width 11 height 15
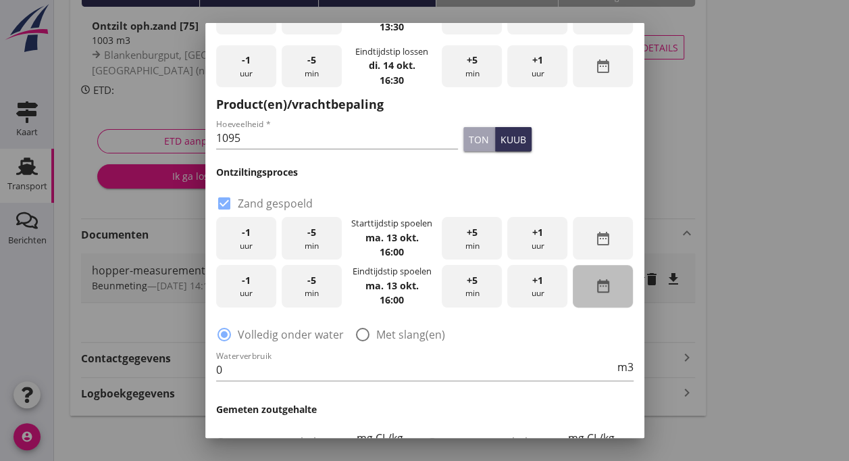
click at [595, 290] on icon "date_range" at bounding box center [603, 286] width 16 height 16
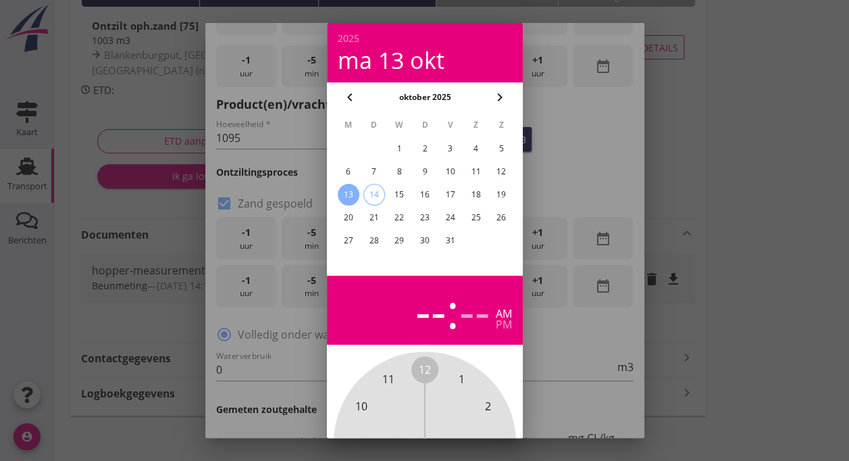
click at [348, 191] on div "13" at bounding box center [348, 195] width 22 height 22
click at [739, 270] on div at bounding box center [424, 230] width 849 height 461
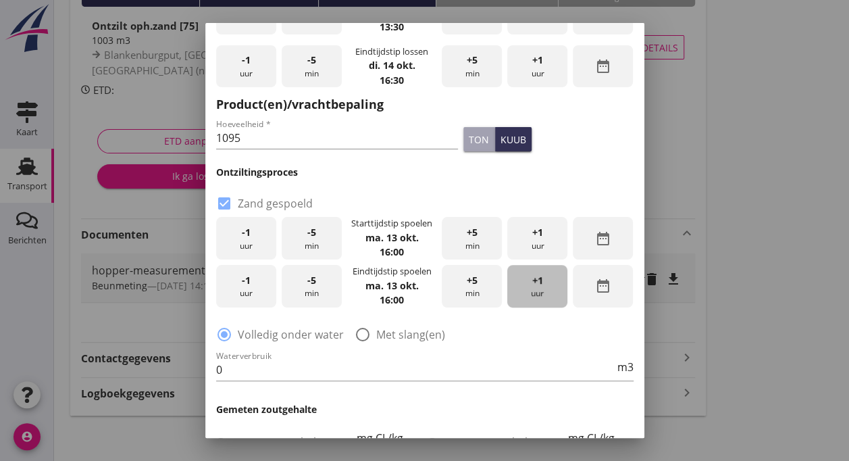
click at [539, 280] on div "+1 uur" at bounding box center [537, 286] width 60 height 43
click at [266, 375] on input "0" at bounding box center [415, 370] width 398 height 22
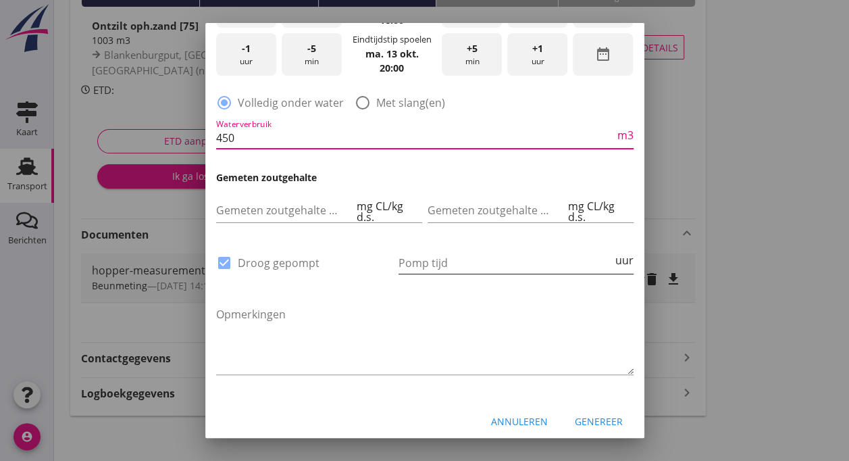
scroll to position [406, 0]
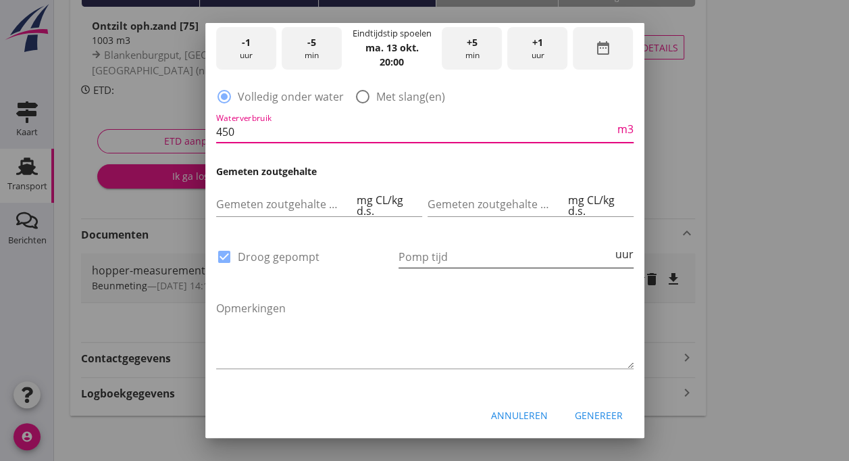
type input "450"
click at [423, 247] on input "Pomp tijd" at bounding box center [505, 257] width 214 height 22
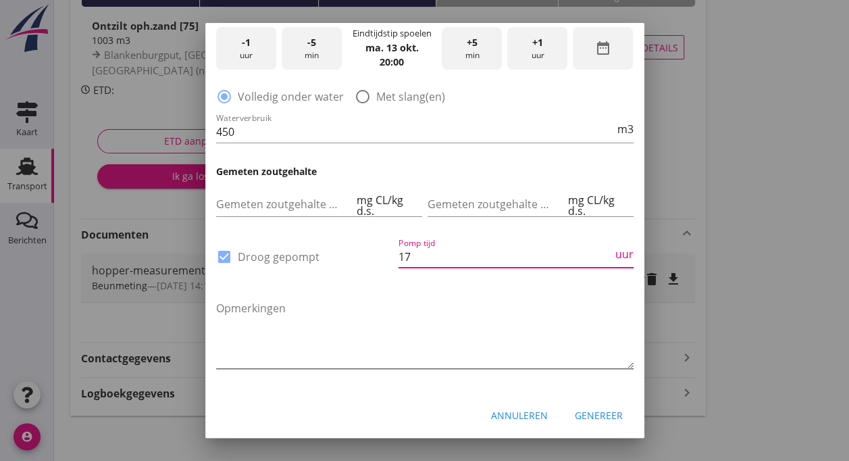
type input "17"
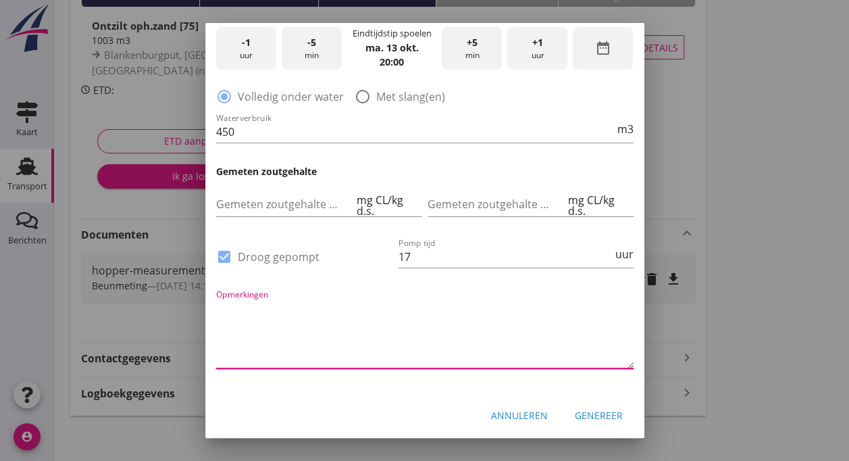
click at [282, 342] on textarea "Opmerkingen" at bounding box center [424, 332] width 417 height 71
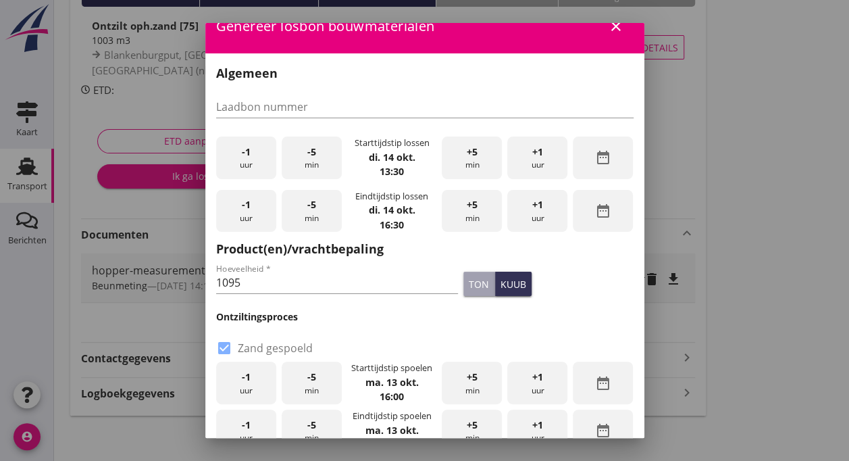
scroll to position [0, 0]
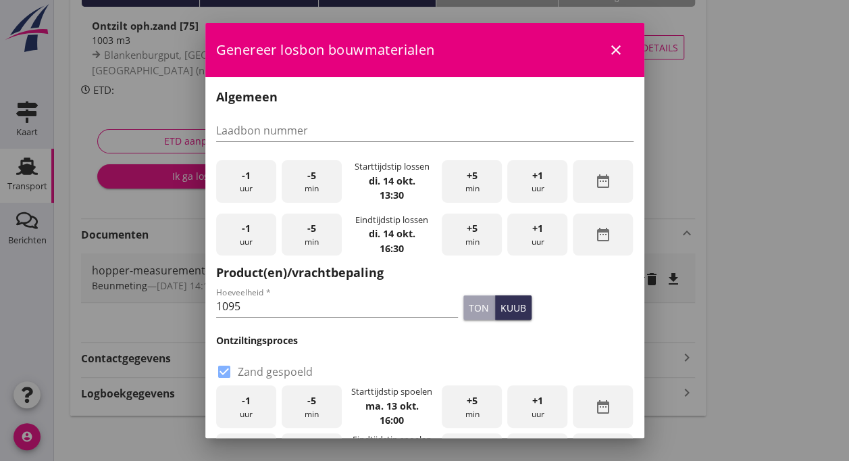
type textarea "Geen"
click at [608, 46] on icon "close" at bounding box center [616, 50] width 16 height 16
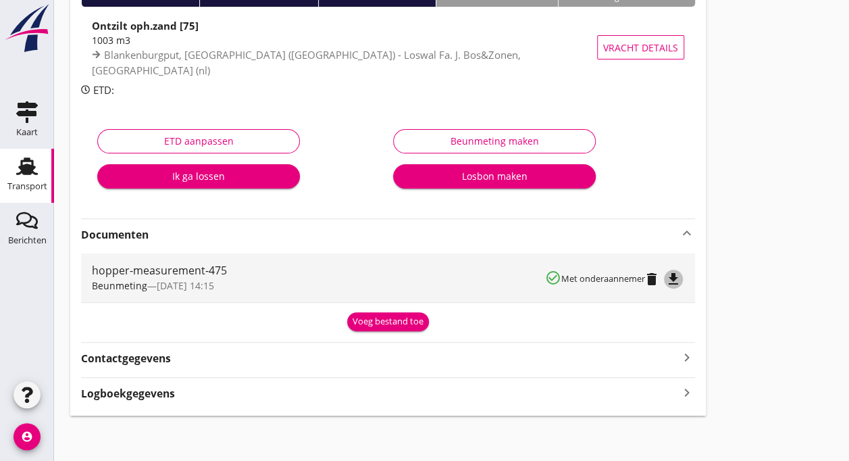
click at [678, 278] on icon "file_download" at bounding box center [673, 279] width 16 height 16
click at [675, 284] on icon "open_in_browser" at bounding box center [673, 279] width 16 height 16
click at [650, 280] on icon "delete" at bounding box center [652, 279] width 16 height 16
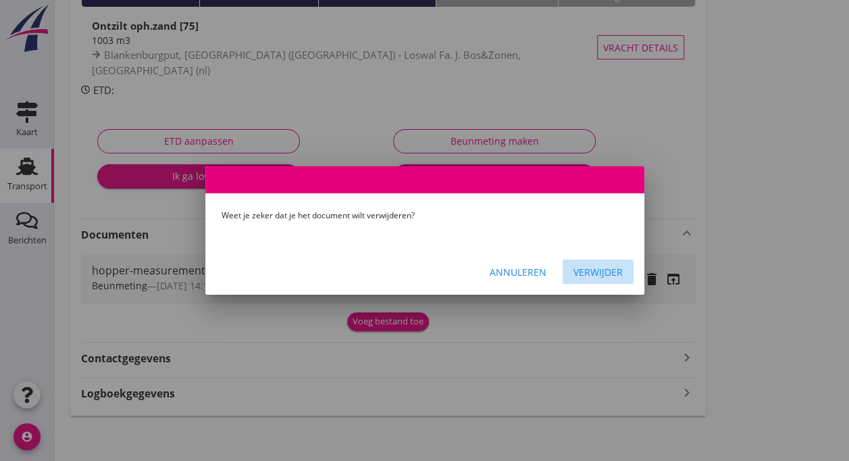
click at [610, 271] on div "Verwijder" at bounding box center [597, 272] width 49 height 14
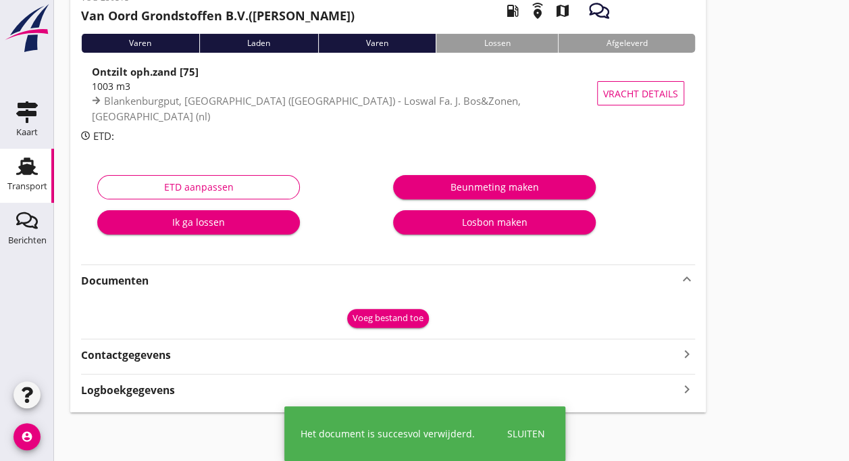
scroll to position [81, 0]
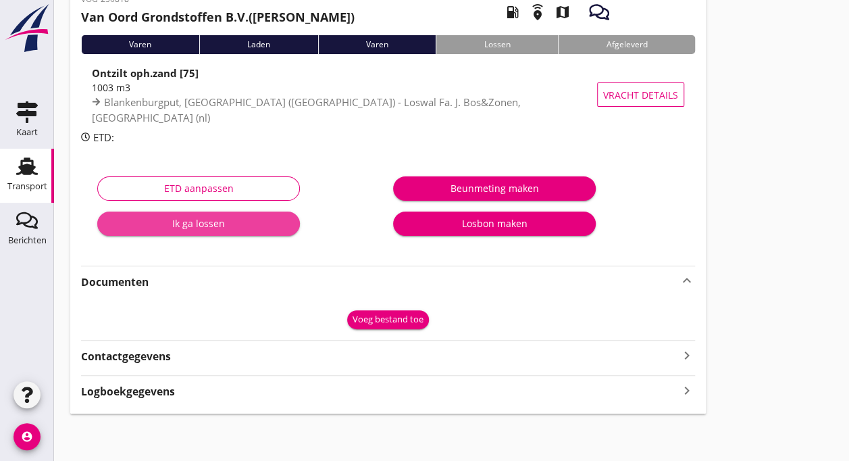
click at [210, 228] on div "Ik ga lossen" at bounding box center [198, 223] width 181 height 14
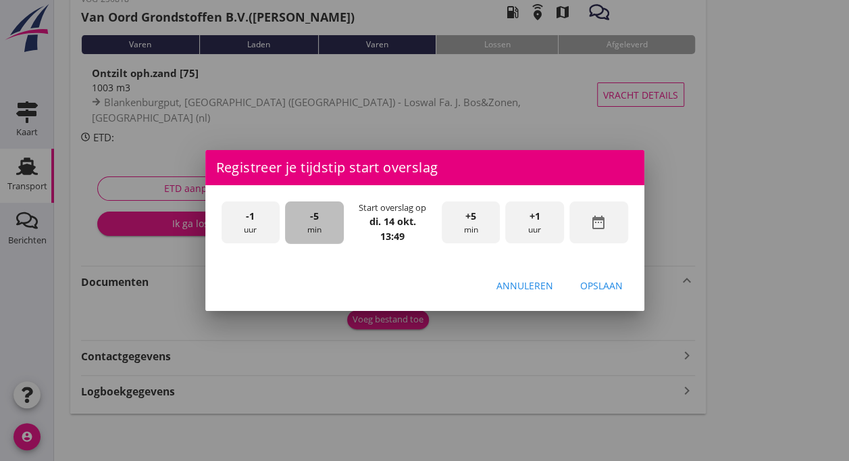
click at [313, 226] on div "-5 min" at bounding box center [314, 222] width 59 height 43
click at [587, 284] on div "Opslaan" at bounding box center [601, 285] width 43 height 14
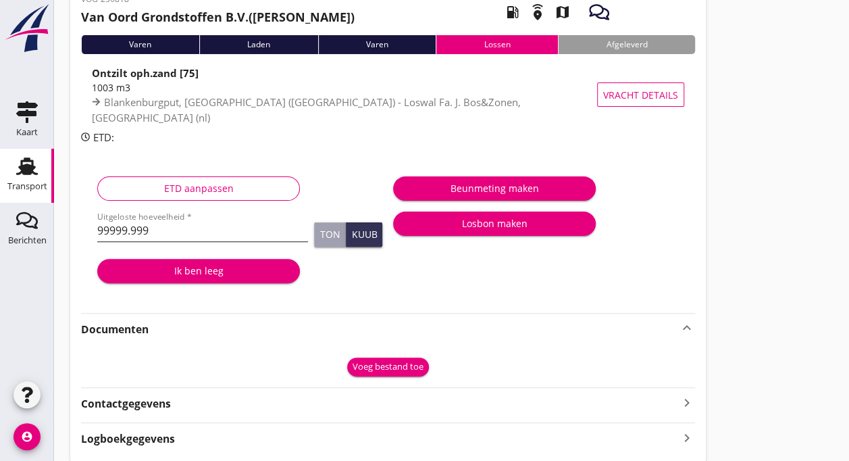
click at [163, 222] on input "99999.999" at bounding box center [202, 230] width 211 height 22
type input "9"
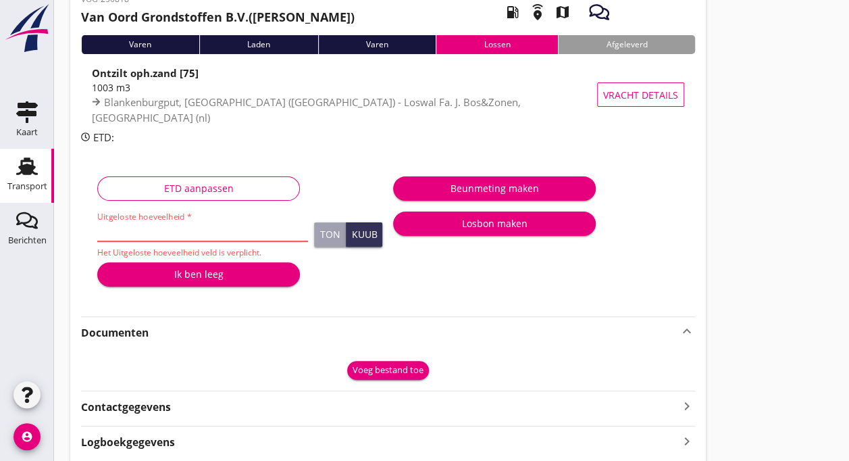
click at [232, 225] on input "Uitgeloste hoeveelheid *" at bounding box center [202, 230] width 211 height 22
click at [201, 167] on div "ETD aanpassen Uitgeloste hoeveelheid * Het Uitgeloste hoeveelheid veld is verpl…" at bounding box center [240, 235] width 296 height 136
click at [352, 161] on div "ETD aanpassen Uitgeloste hoeveelheid * Het Uitgeloste hoeveelheid veld is verpl…" at bounding box center [388, 234] width 614 height 157
